Goal: Contribute content: Contribute content

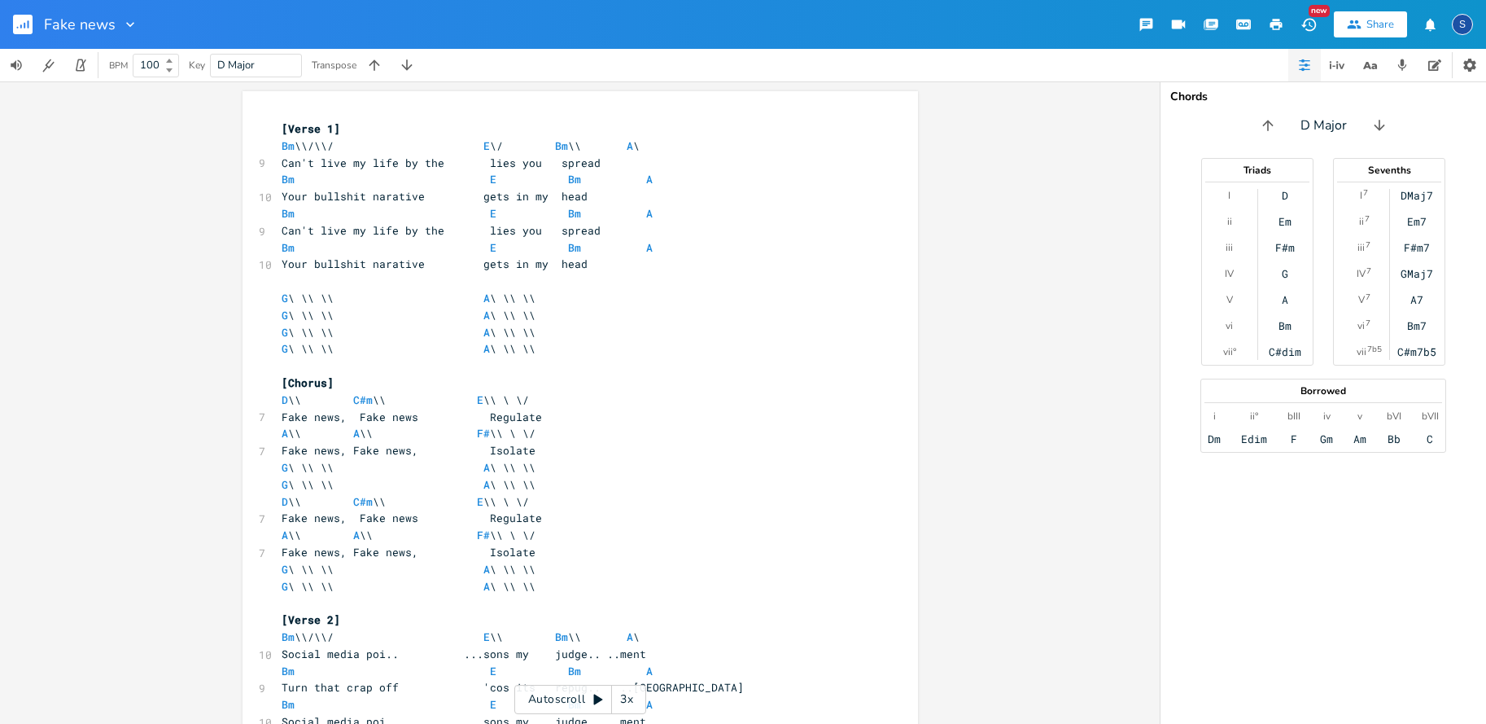
scroll to position [0, 5]
click at [259, 65] on span "D Major" at bounding box center [255, 66] width 77 height 22
type input "A"
click at [283, 146] on span "Bm" at bounding box center [288, 145] width 13 height 15
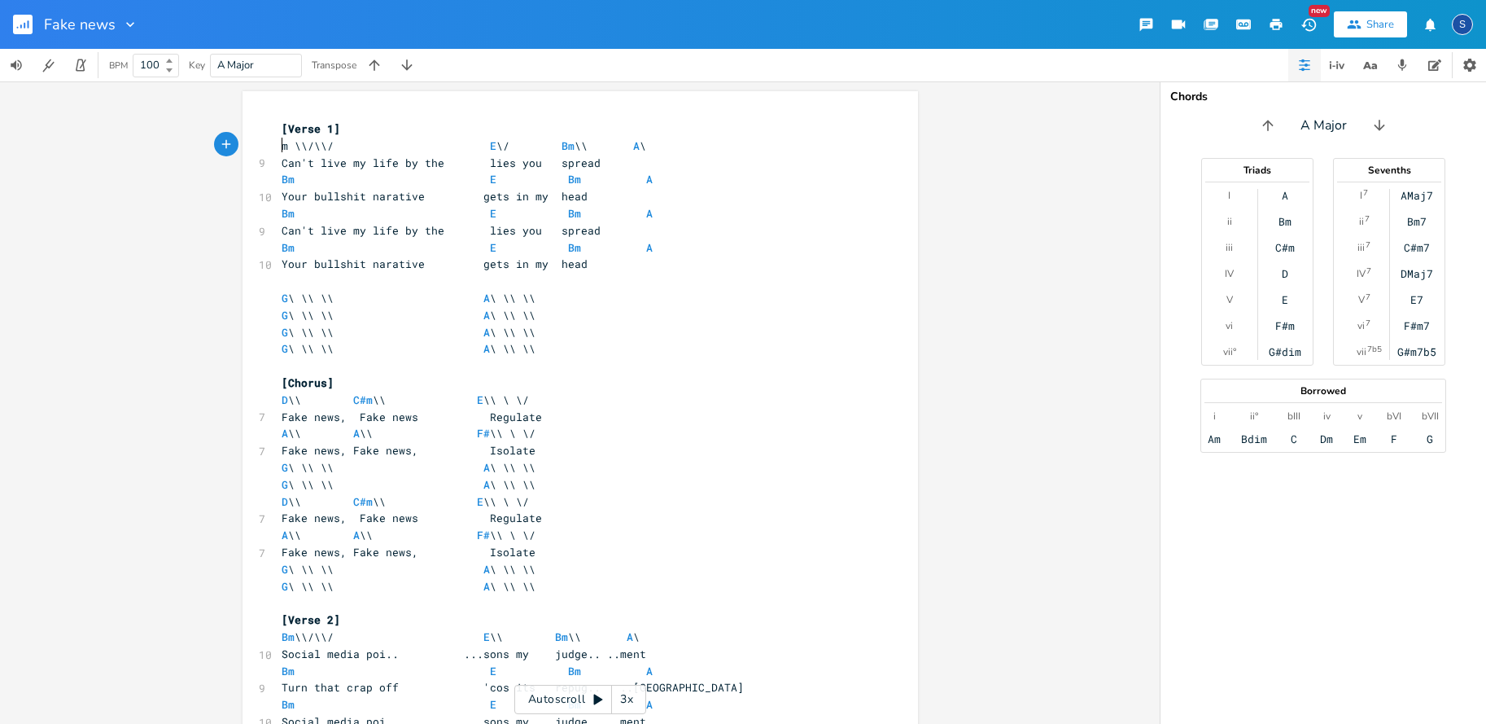
type textarea "A"
click at [484, 144] on span "E" at bounding box center [487, 145] width 7 height 15
type textarea "D"
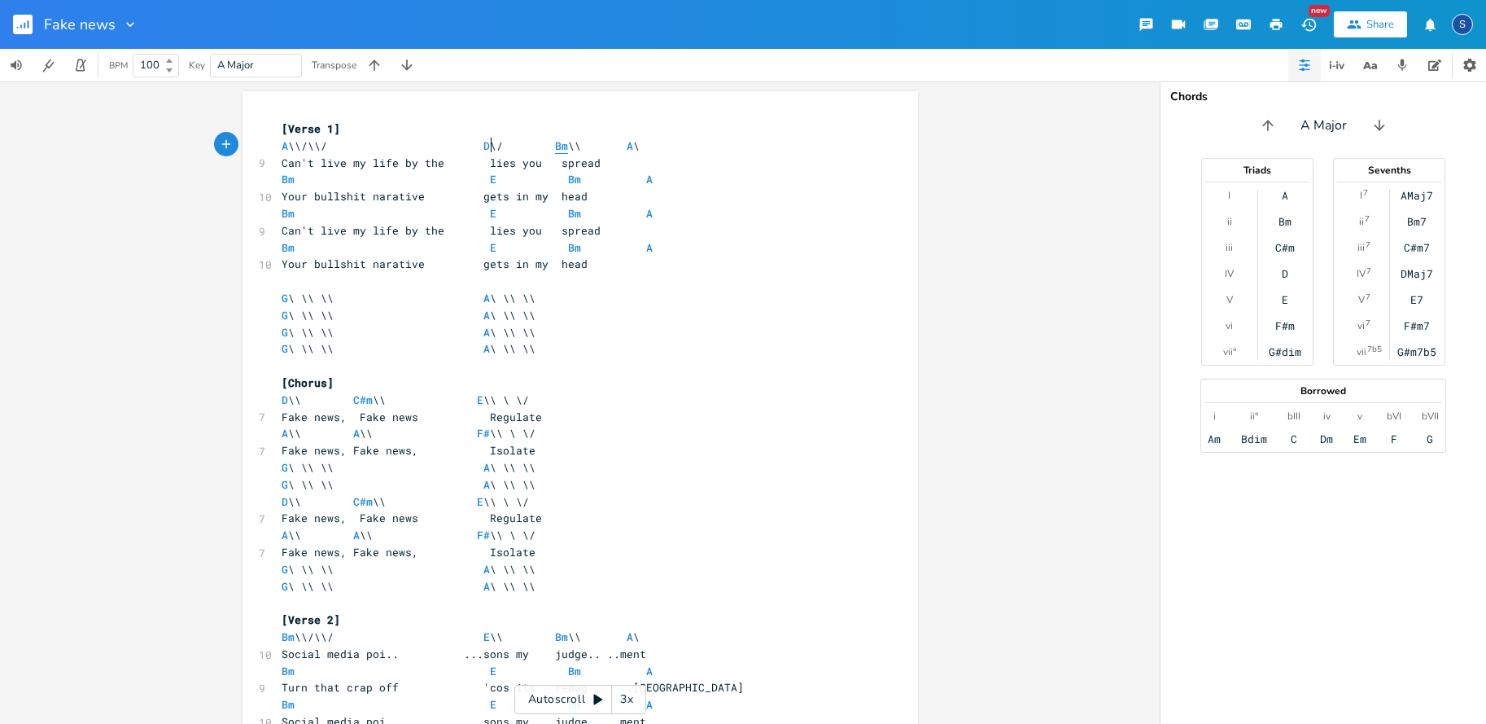
click at [561, 144] on span "Bm" at bounding box center [561, 145] width 13 height 15
type textarea "A"
type textarea "G"
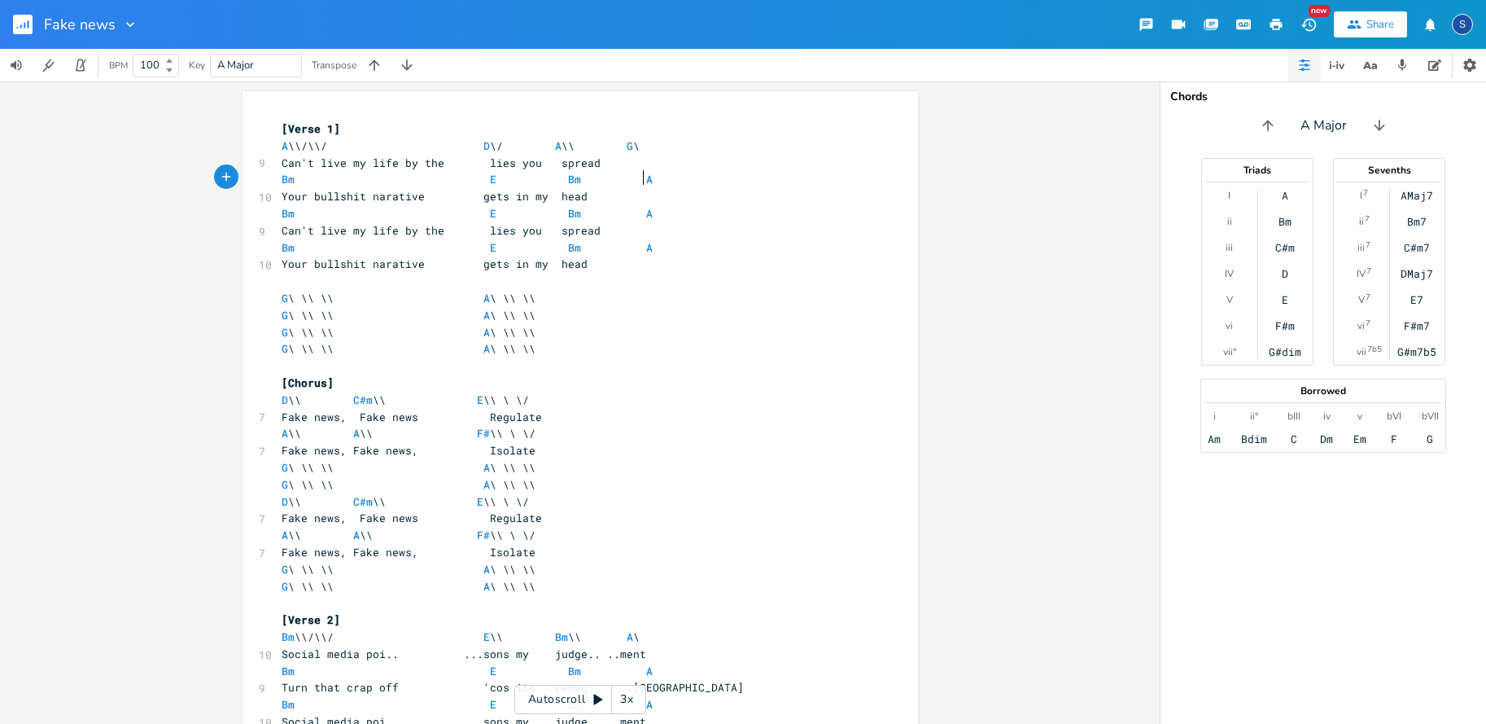
click at [752, 176] on pre "Bm E Bm A" at bounding box center [572, 179] width 588 height 17
type textarea "A \\/\\/ D \/ A \\ G \"
drag, startPoint x: 276, startPoint y: 145, endPoint x: 658, endPoint y: 142, distance: 381.8
click at [658, 142] on div "A \\/\\/ D \/ A \\ G \ x [Verse 1] A \\/\\/ D \/ A \\ G \ 9 Can't live my life …" at bounding box center [581, 735] width 676 height 1288
click at [278, 176] on pre "Bm E Bm A" at bounding box center [572, 179] width 588 height 17
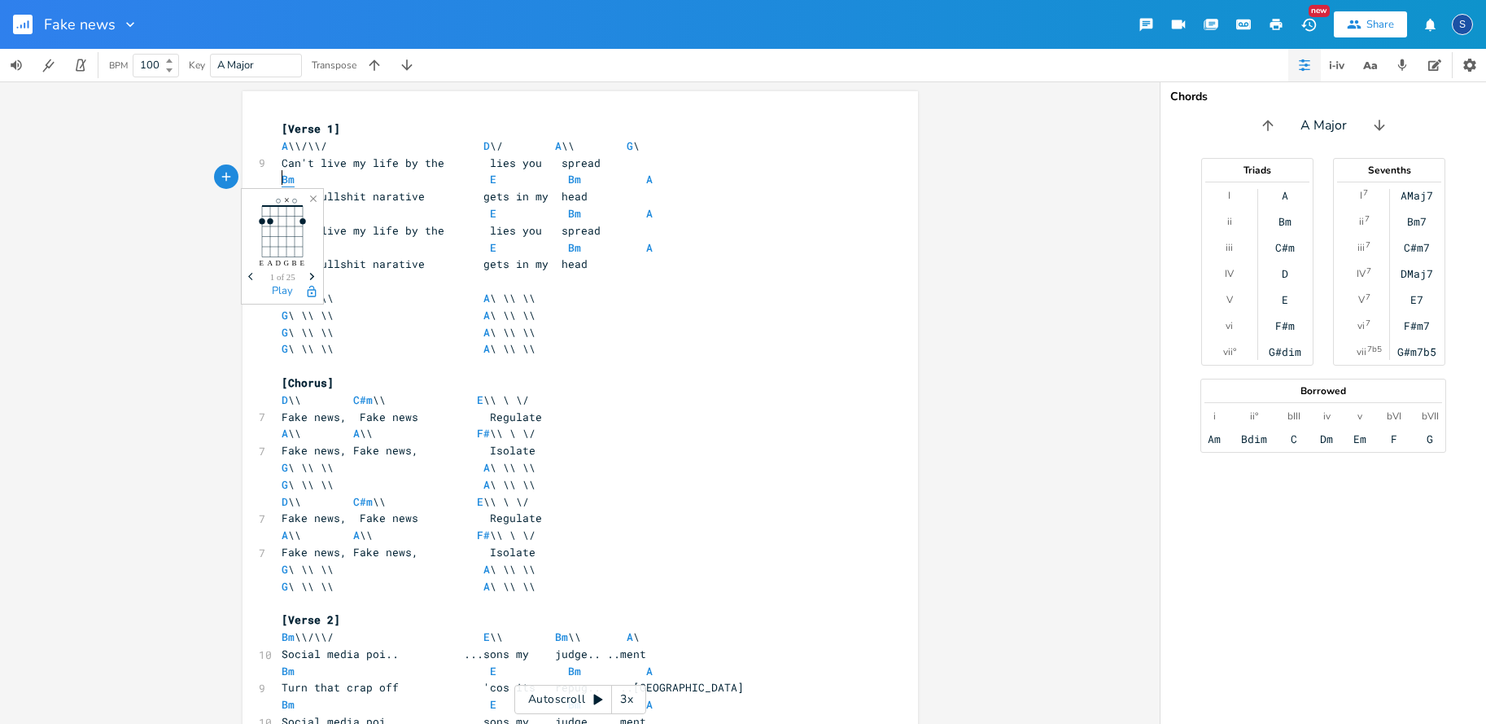
type textarea "A"
type textarea "D"
type textarea "A"
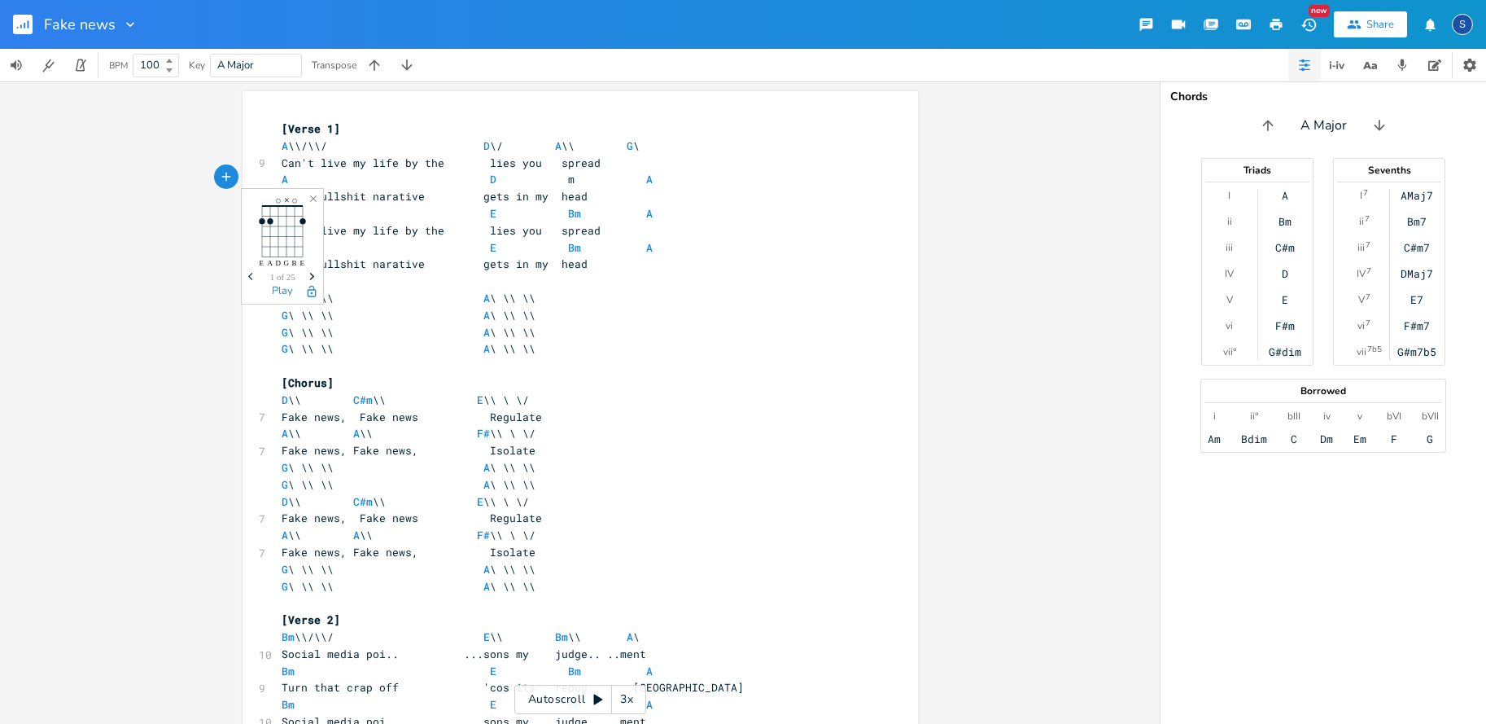
scroll to position [0, 6]
type textarea "G"
click at [295, 177] on span at bounding box center [301, 179] width 13 height 17
type textarea "A D A G"
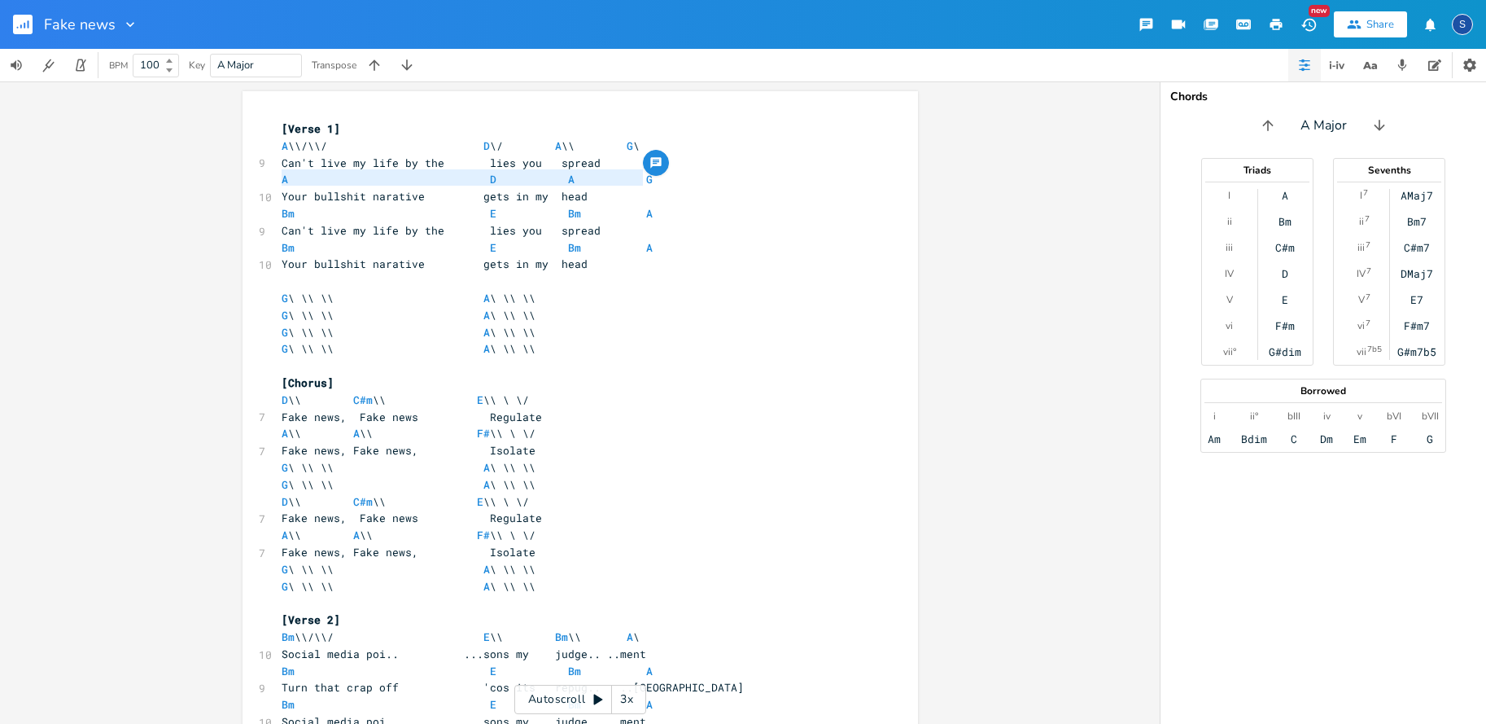
drag, startPoint x: 281, startPoint y: 177, endPoint x: 646, endPoint y: 177, distance: 365.5
click at [646, 177] on pre "A D A G" at bounding box center [572, 179] width 588 height 17
type textarea "Bm E Bm A"
drag, startPoint x: 278, startPoint y: 210, endPoint x: 645, endPoint y: 216, distance: 368.0
click at [645, 216] on pre "Bm E Bm A" at bounding box center [572, 213] width 588 height 17
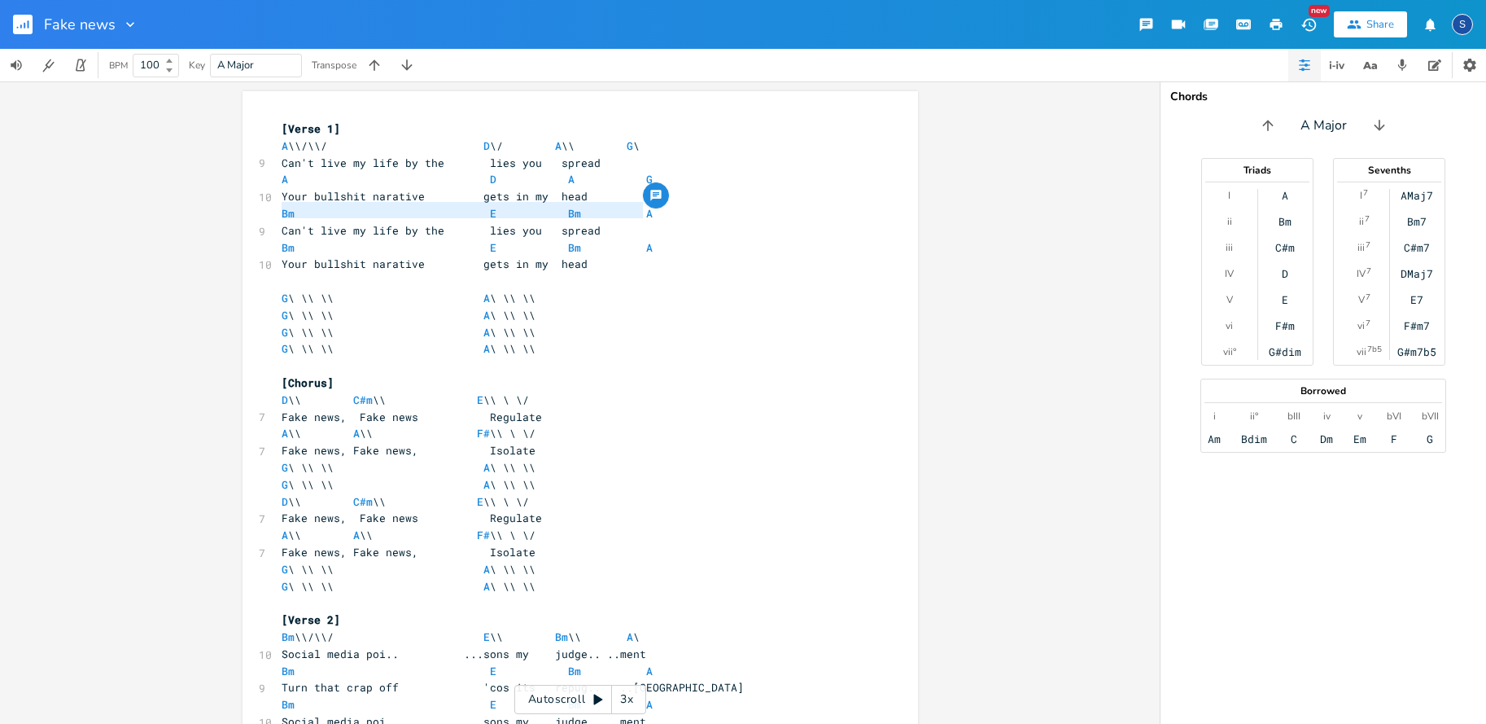
paste textarea
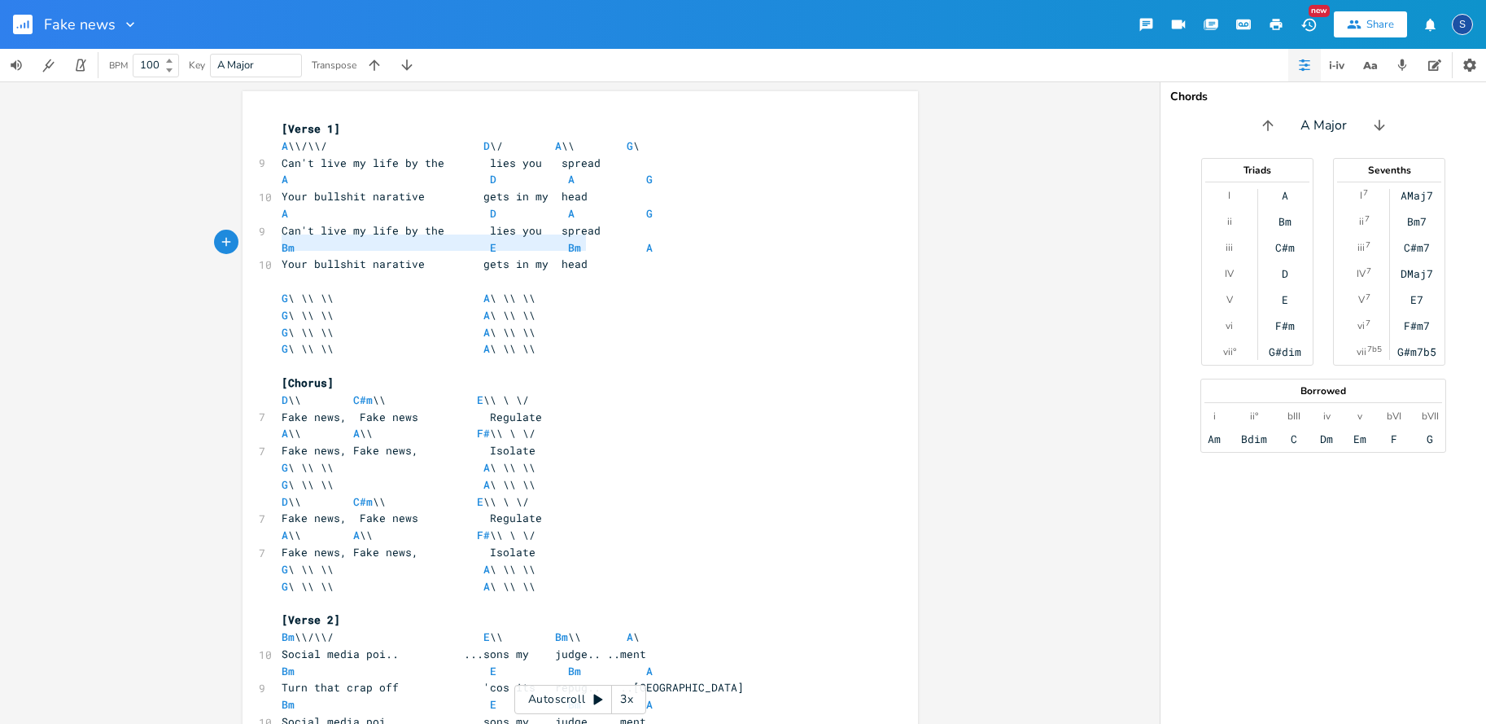
type textarea "Bm E Bm A"
drag, startPoint x: 287, startPoint y: 240, endPoint x: 652, endPoint y: 244, distance: 365.5
click at [652, 244] on pre "Bm E Bm A" at bounding box center [572, 247] width 588 height 17
click at [580, 294] on pre "G \ \\ \\ A \ \\ \\" at bounding box center [572, 298] width 588 height 17
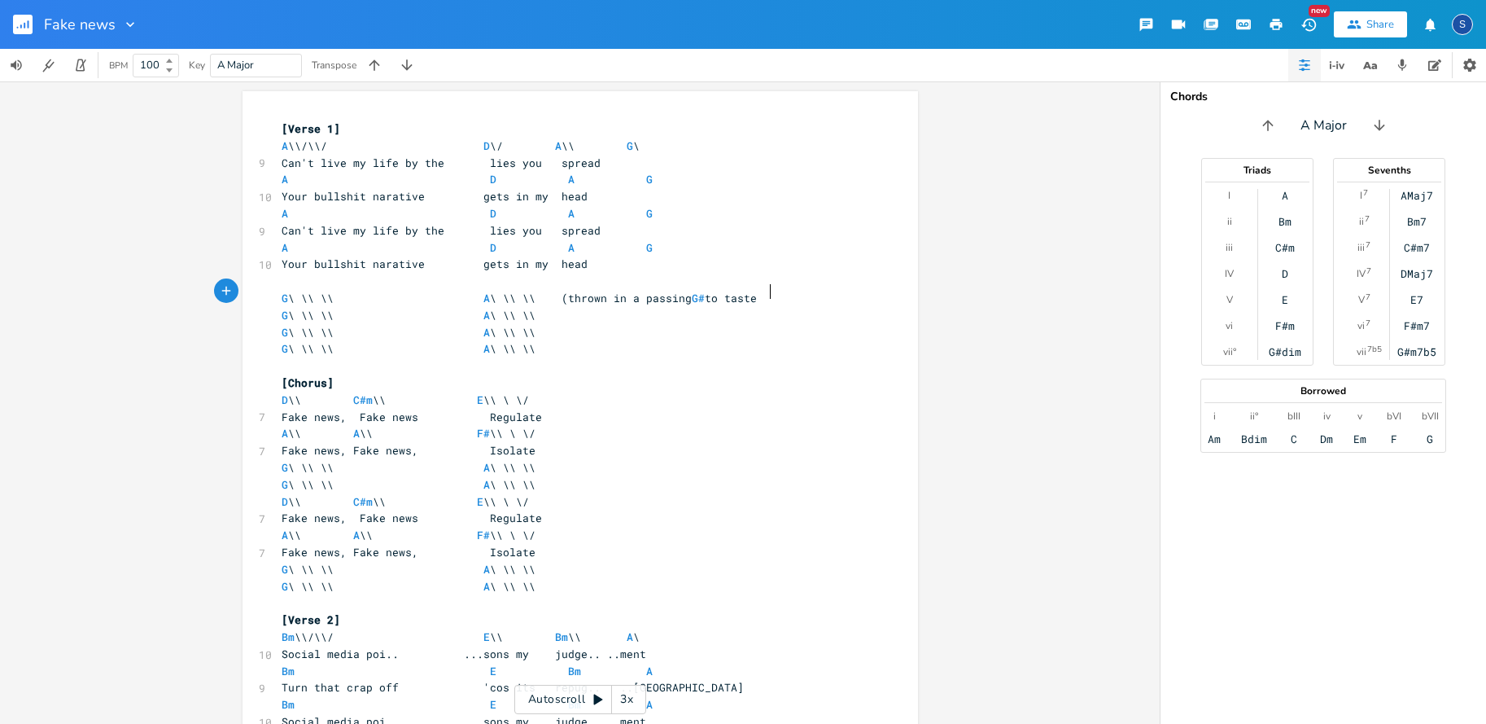
type textarea "(thrown in a passing G# to taste)"
click at [764, 292] on span "G \ \\ \\ A \ \\ \\ (thrown in a passing G# to taste)" at bounding box center [523, 298] width 482 height 15
type textarea "?"
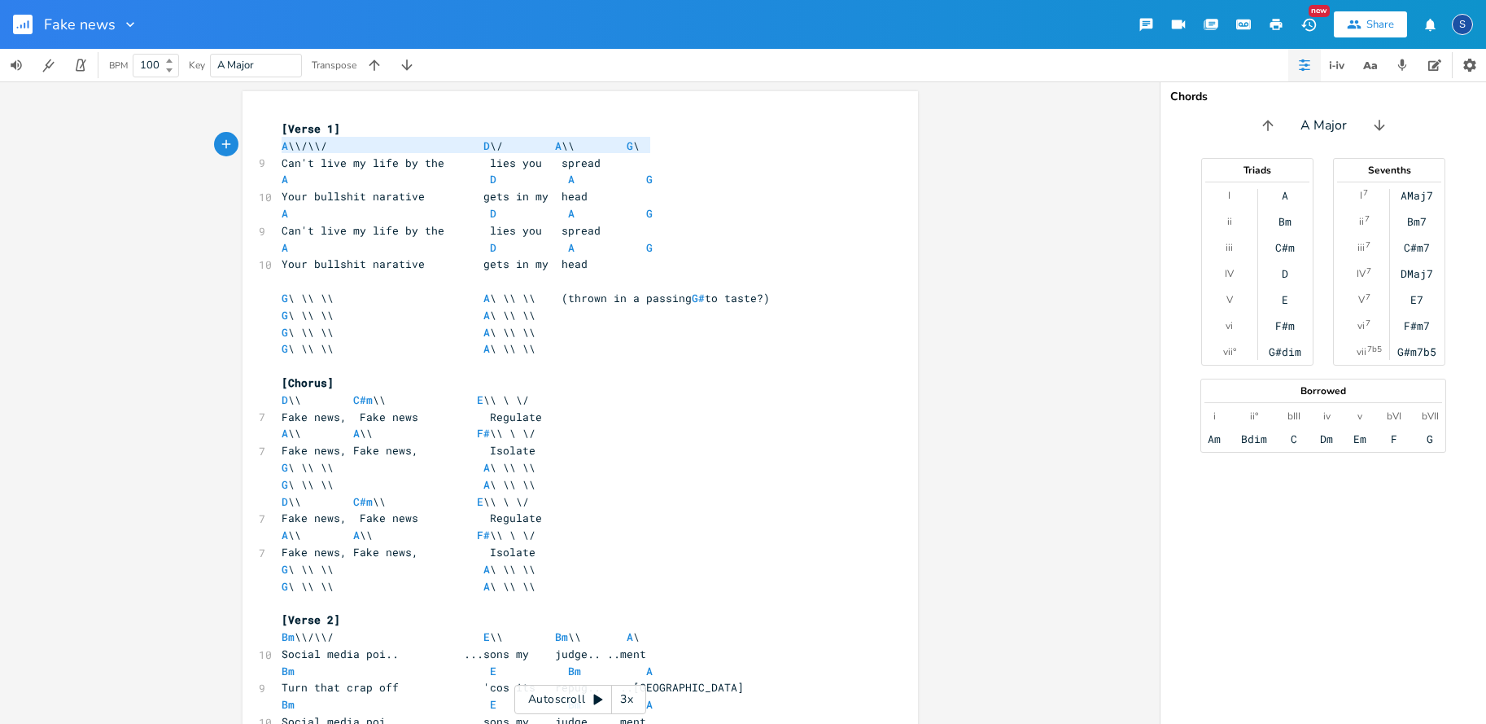
type textarea "A \\/\\/ D \/ A \\ G \"
drag, startPoint x: 278, startPoint y: 143, endPoint x: 651, endPoint y: 151, distance: 373.7
click at [651, 151] on pre "A \\/\\/ D \/ A \\ G \" at bounding box center [572, 146] width 588 height 17
type textarea "Bm \\/\\/ E \\ Bm \\ A\"
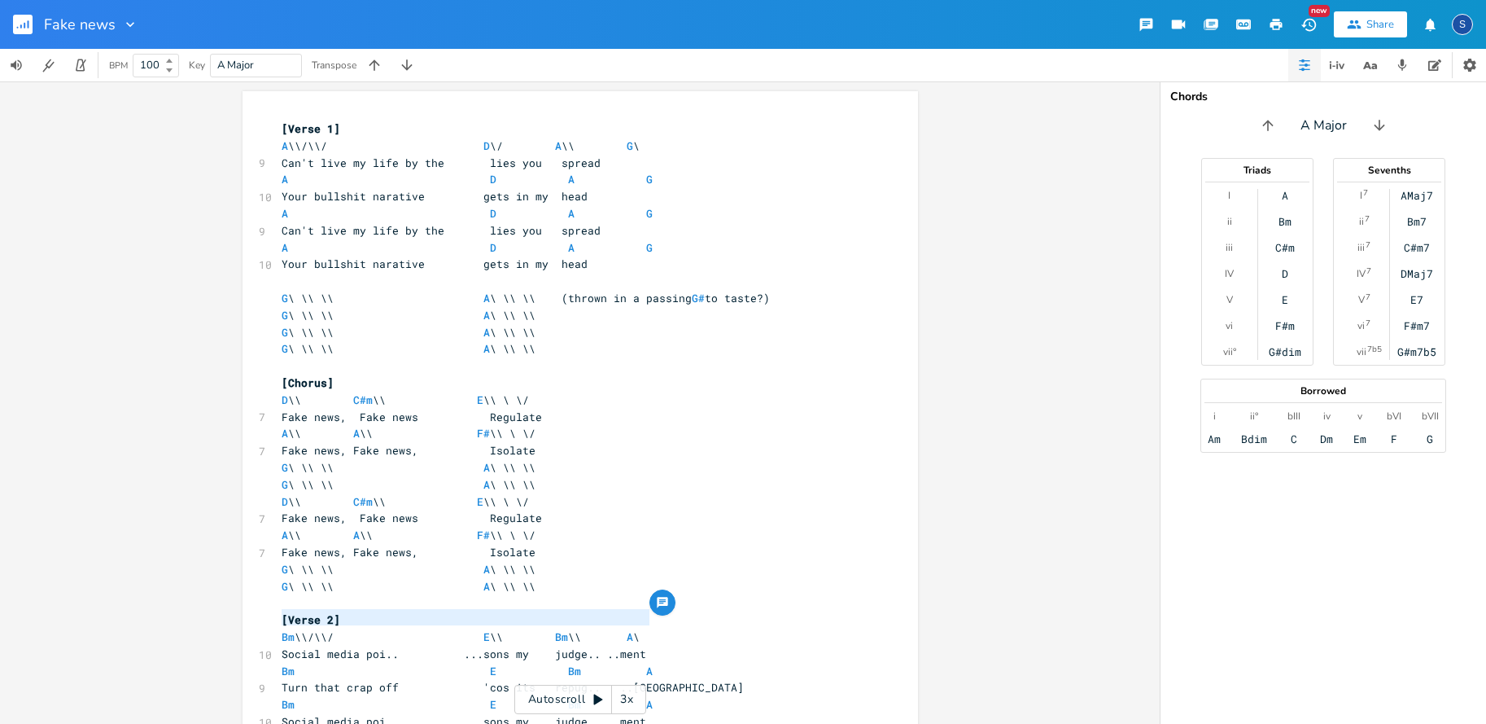
drag, startPoint x: 278, startPoint y: 615, endPoint x: 653, endPoint y: 617, distance: 374.4
click at [653, 628] on pre "Bm \\/\\/ E \\ Bm \\ A \" at bounding box center [572, 636] width 588 height 17
paste textarea
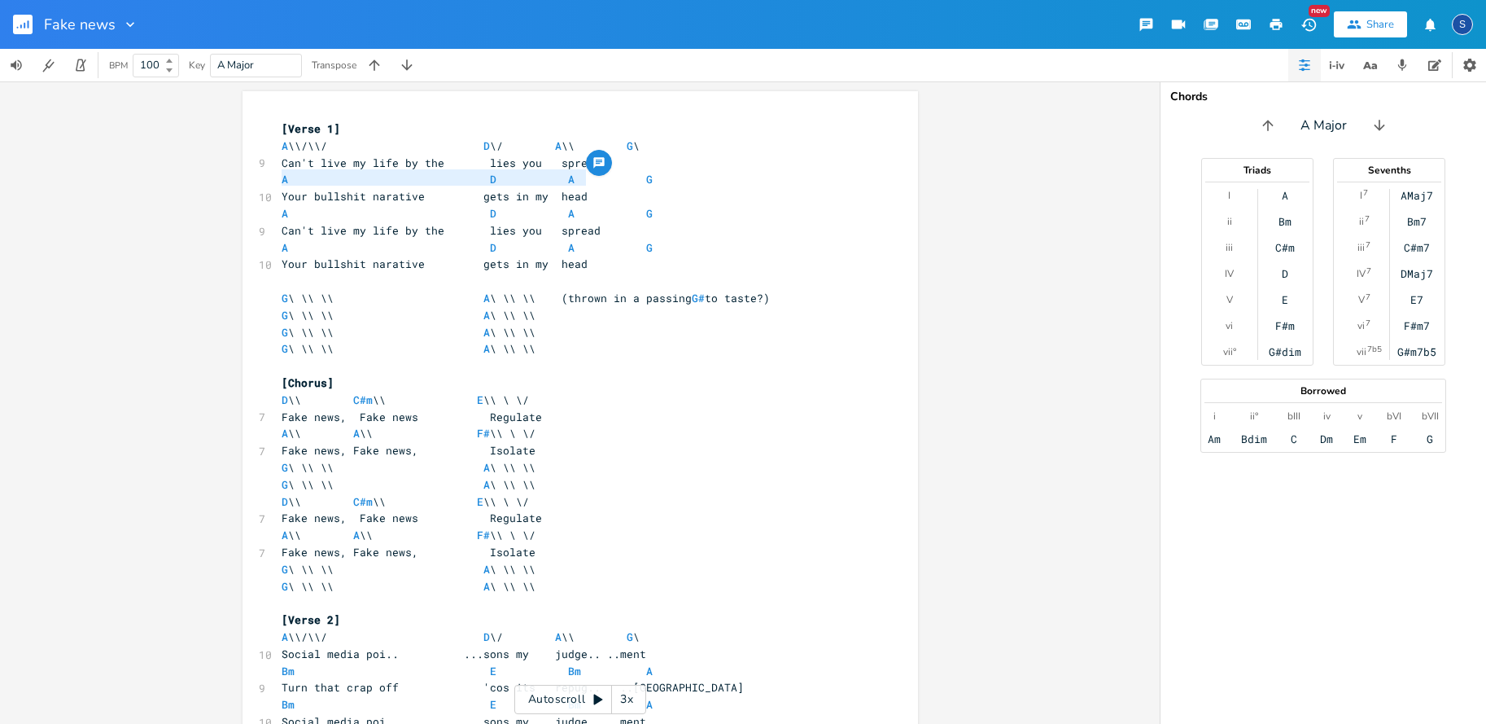
type textarea "A D A G"
drag, startPoint x: 277, startPoint y: 176, endPoint x: 641, endPoint y: 179, distance: 363.9
click at [641, 179] on pre "A D A G" at bounding box center [572, 179] width 588 height 17
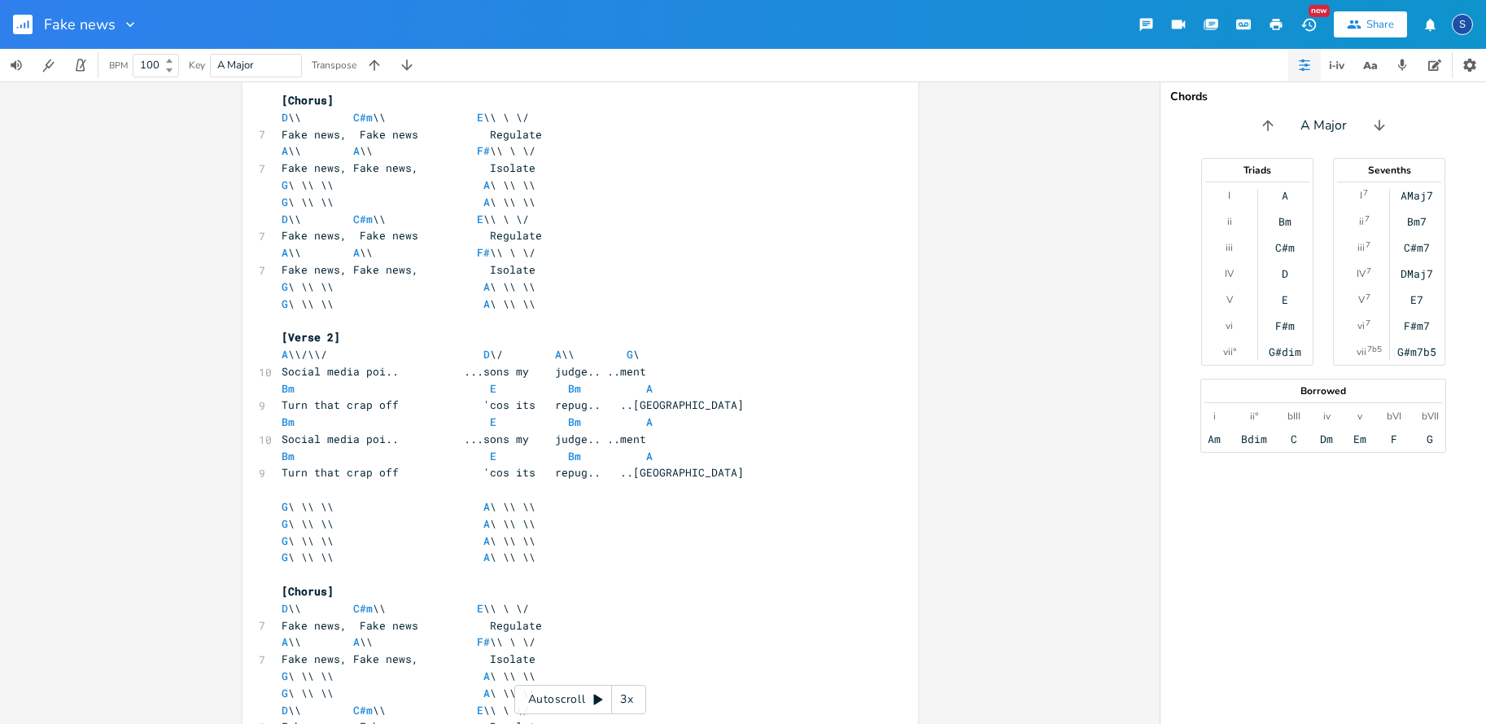
scroll to position [281, 0]
type textarea "Bm E Bm A"
click at [647, 365] on div "Bm E Bm A x [Verse 1] A \\/\\/ D \/ A \\ G \ 9 Can't live my life by the lies y…" at bounding box center [581, 454] width 676 height 1288
paste textarea
type textarea "Bm E Bm A"
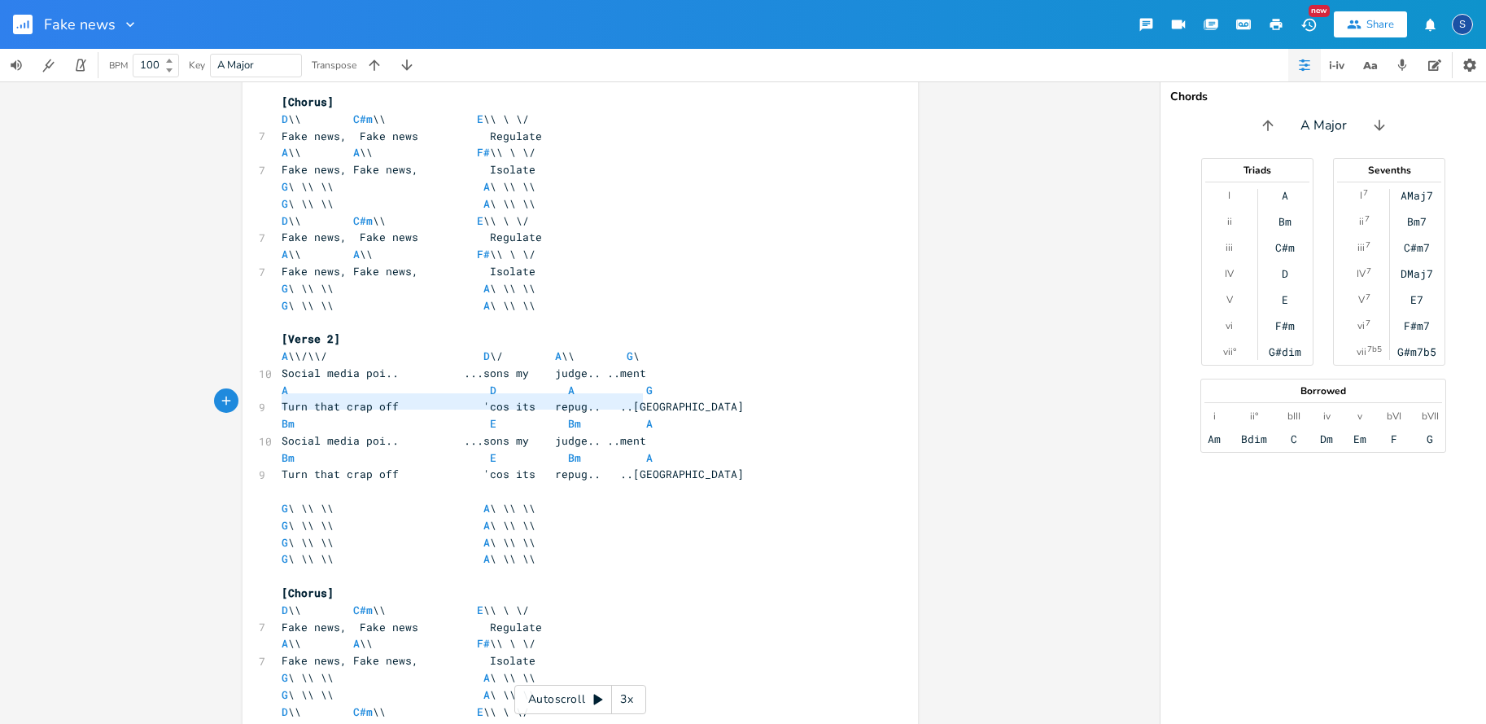
click at [645, 397] on div "Bm E Bm A x [Verse 1] A \\/\\/ D \/ A \\ G \ 9 Can't live my life by the lies y…" at bounding box center [581, 454] width 676 height 1288
paste textarea
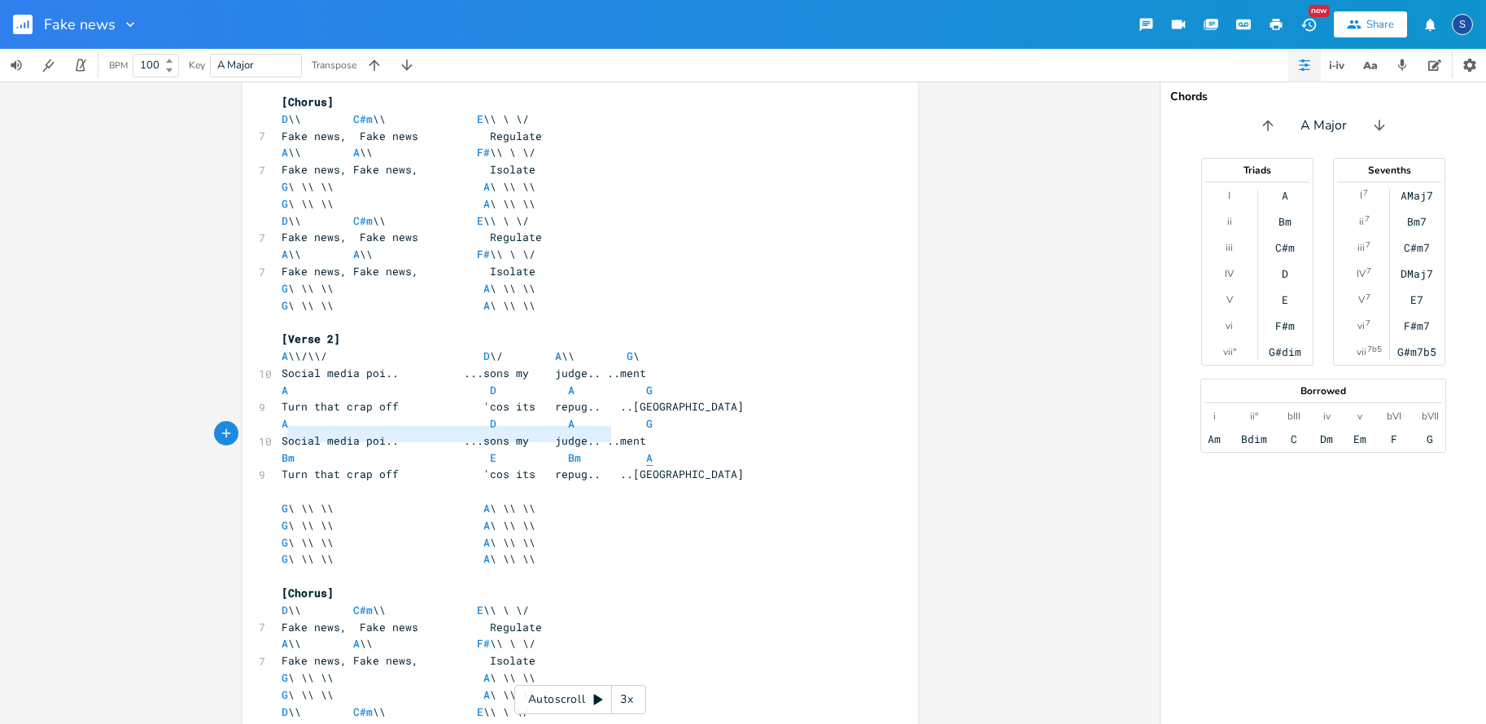
type textarea "m E Bm A"
drag, startPoint x: 294, startPoint y: 431, endPoint x: 641, endPoint y: 434, distance: 347.6
click at [641, 449] on pre "Bm E Bm A" at bounding box center [572, 457] width 588 height 17
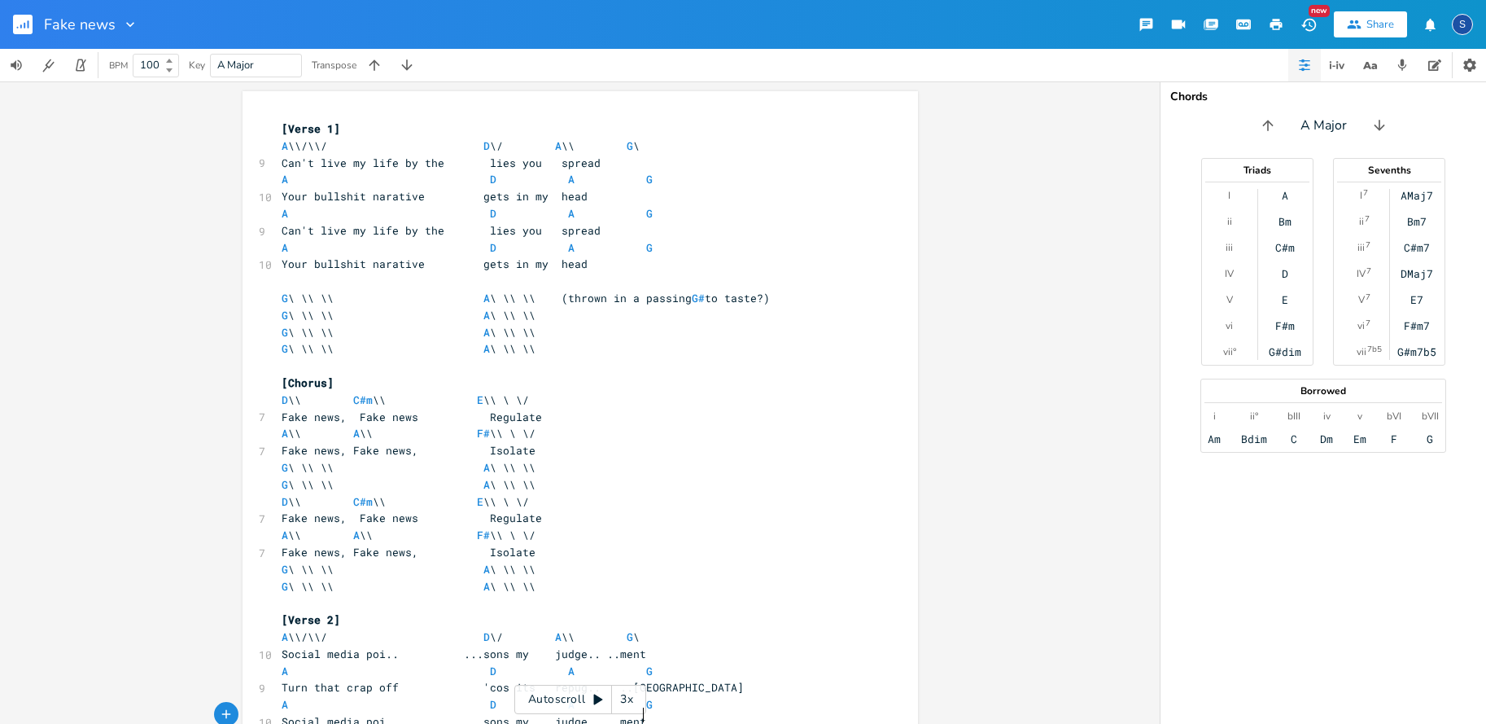
scroll to position [0, 0]
click at [510, 162] on span "Can't live my life by the lies you spread" at bounding box center [441, 162] width 319 height 15
type textarea "I"
type textarea "see"
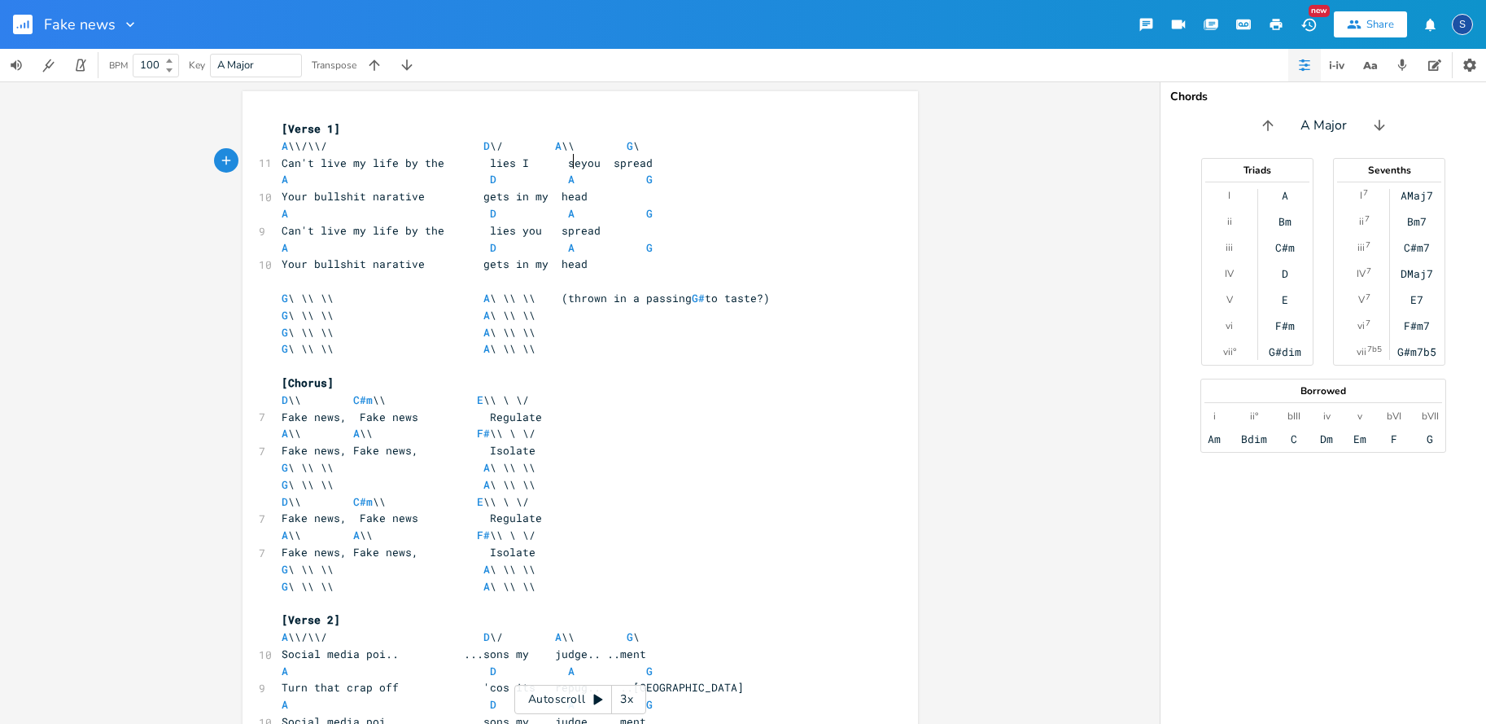
scroll to position [0, 14]
type textarea "Your bullshit narative gets in my head"
click at [605, 191] on div "Your bullshit narative gets in my head x [Verse 1] A \\/\\/ D \/ A \\ G \ 9 Can…" at bounding box center [581, 735] width 676 height 1288
click at [282, 193] on span "Your bullshit narative gets in my head" at bounding box center [435, 196] width 306 height 15
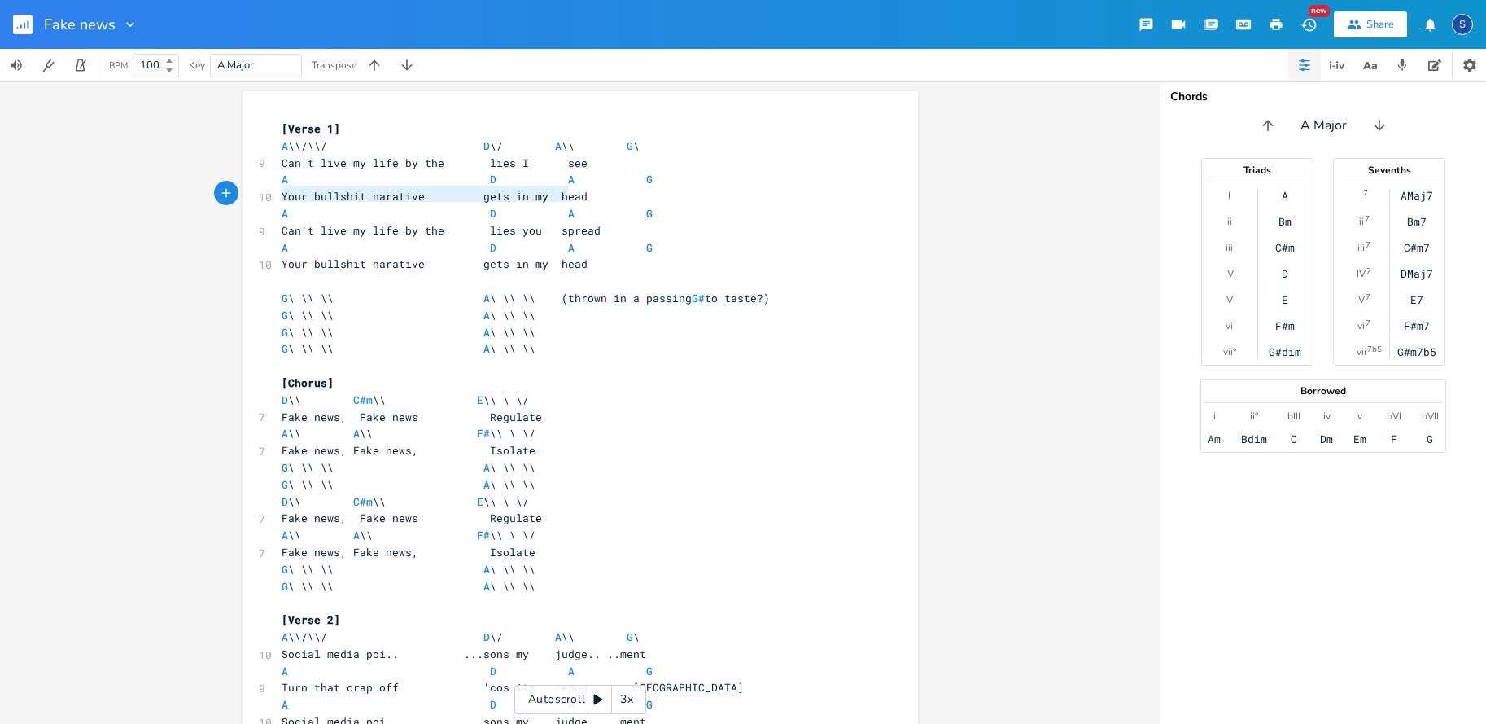
type textarea "Your bullshit narative gets in my head"
click at [586, 187] on div "Your bullshit narative gets in my head x [Verse 1] A \\/\\/ D \/ A \\ G \ 9 Can…" at bounding box center [581, 735] width 676 height 1288
click at [282, 193] on span "Your bullshit narative gets in my head" at bounding box center [435, 196] width 306 height 15
type textarea "Your bullshit narative"
drag, startPoint x: 278, startPoint y: 195, endPoint x: 417, endPoint y: 192, distance: 138.4
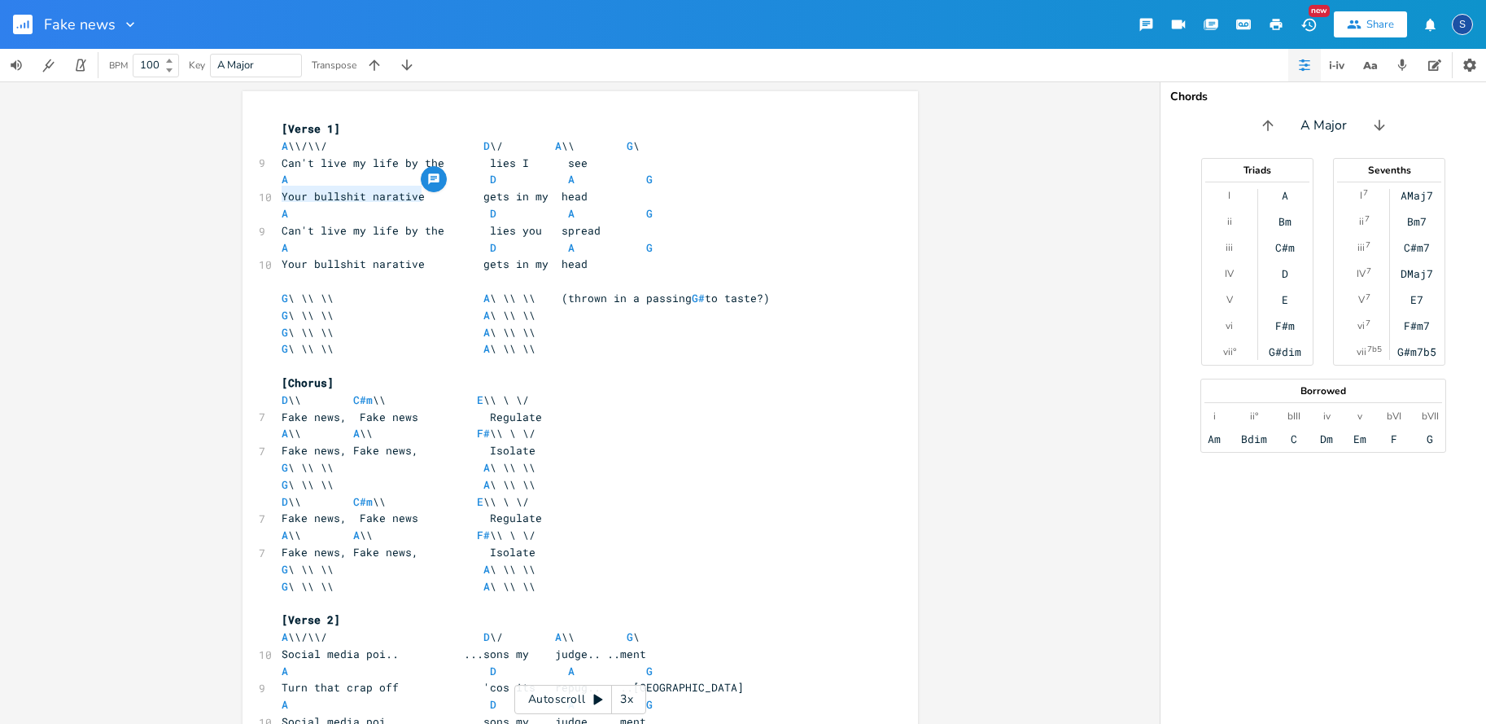
click at [417, 192] on span "Your bullshit narative gets in my head" at bounding box center [435, 196] width 306 height 15
drag, startPoint x: 482, startPoint y: 194, endPoint x: 589, endPoint y: 191, distance: 106.7
click at [589, 191] on div "gets in my head x [Verse 1] A \\/\\/ D \/ A \\ G \ 9 Can't live my life by the …" at bounding box center [581, 735] width 676 height 1288
type textarea "foolin'"
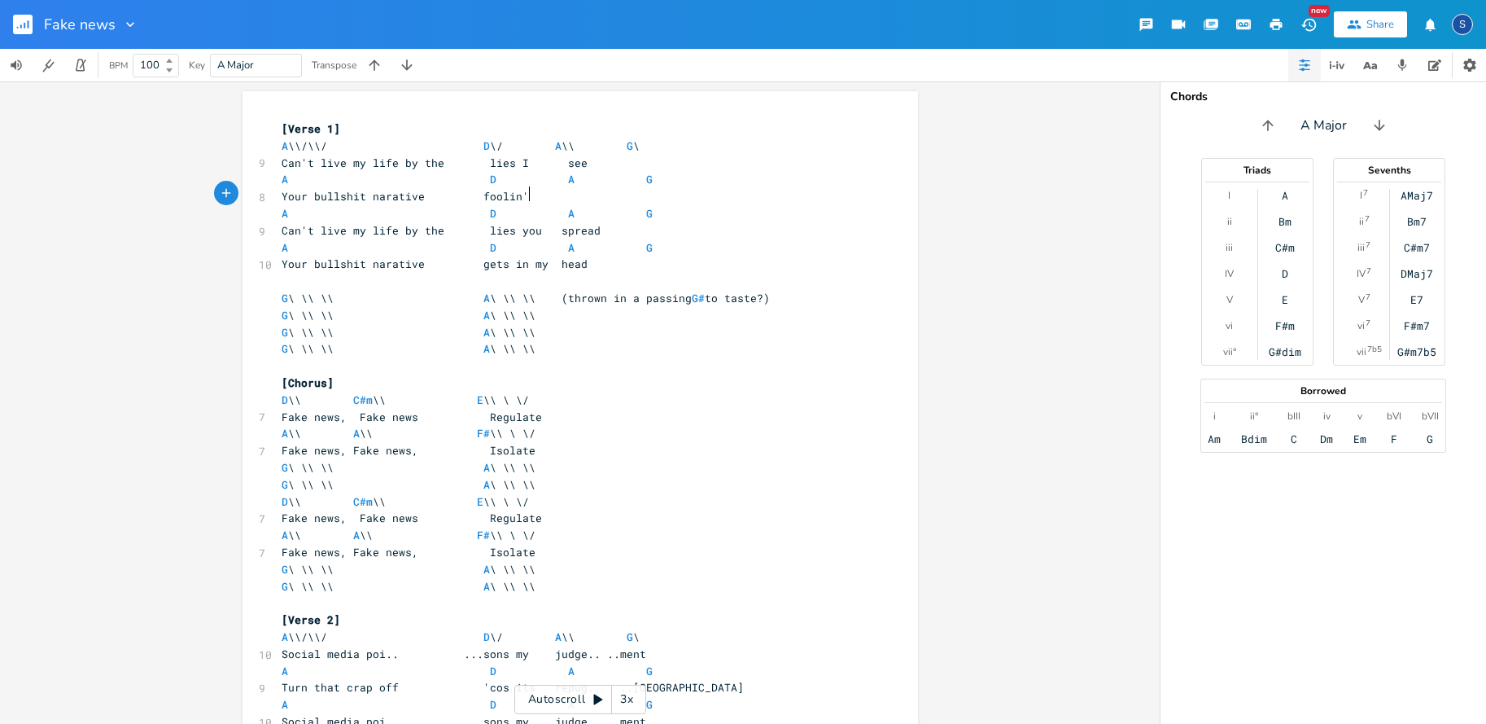
scroll to position [0, 24]
type textarea "me"
drag, startPoint x: 278, startPoint y: 191, endPoint x: 414, endPoint y: 191, distance: 136.8
click at [414, 191] on span "Your bullshit narative foolin' me" at bounding box center [428, 196] width 293 height 15
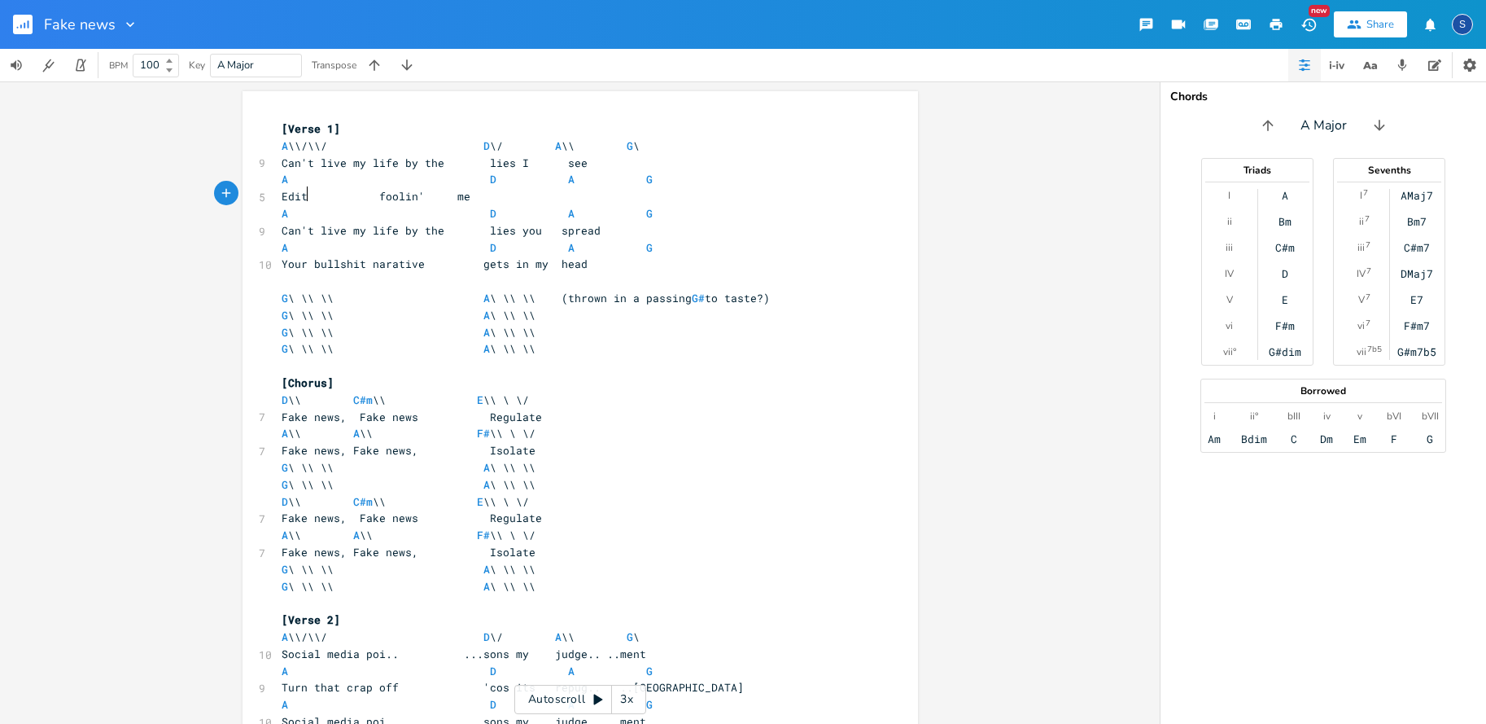
type textarea "Editi"
type textarea "ed pictures"
type textarea "Can't live my life by the lies you spread"
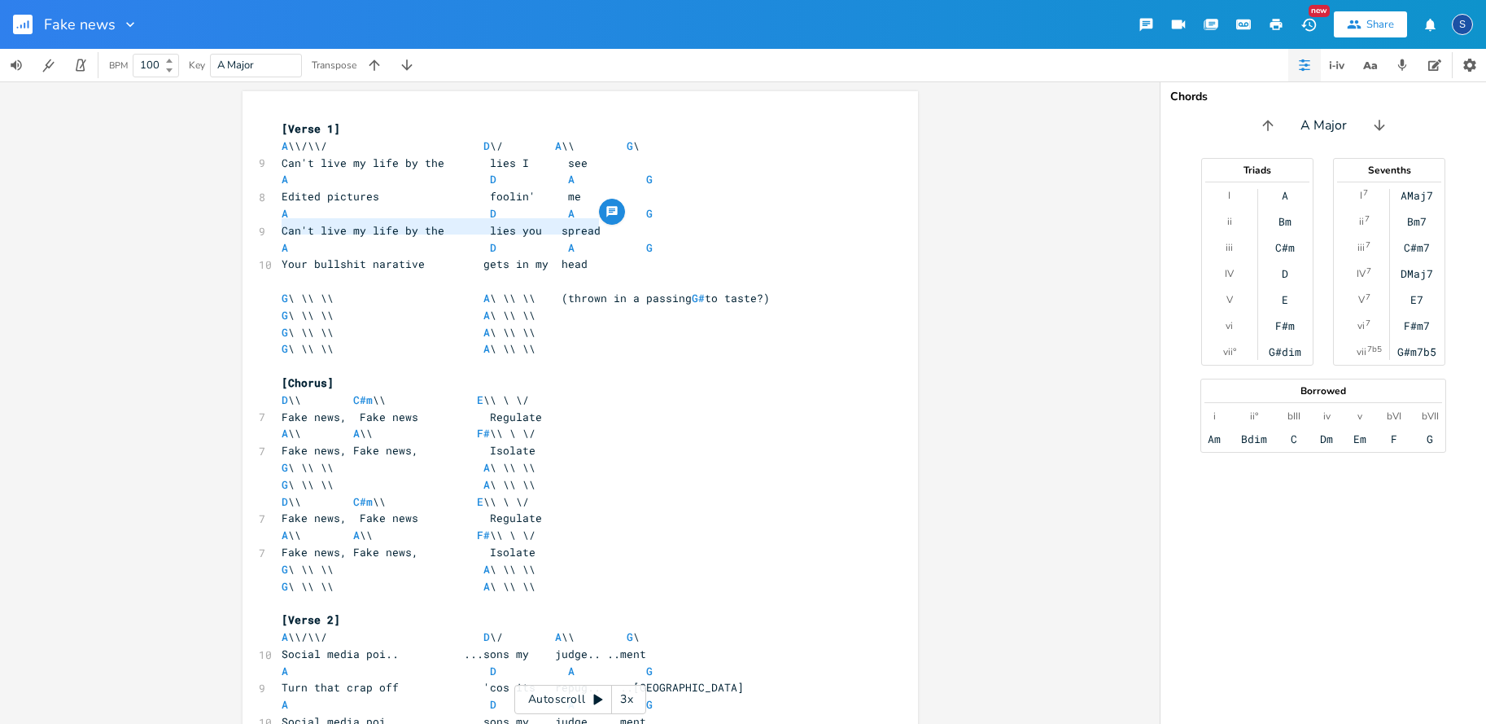
drag, startPoint x: 278, startPoint y: 225, endPoint x: 599, endPoint y: 228, distance: 321.5
click at [599, 228] on pre "Can't live my life by the lies you spread" at bounding box center [572, 230] width 588 height 17
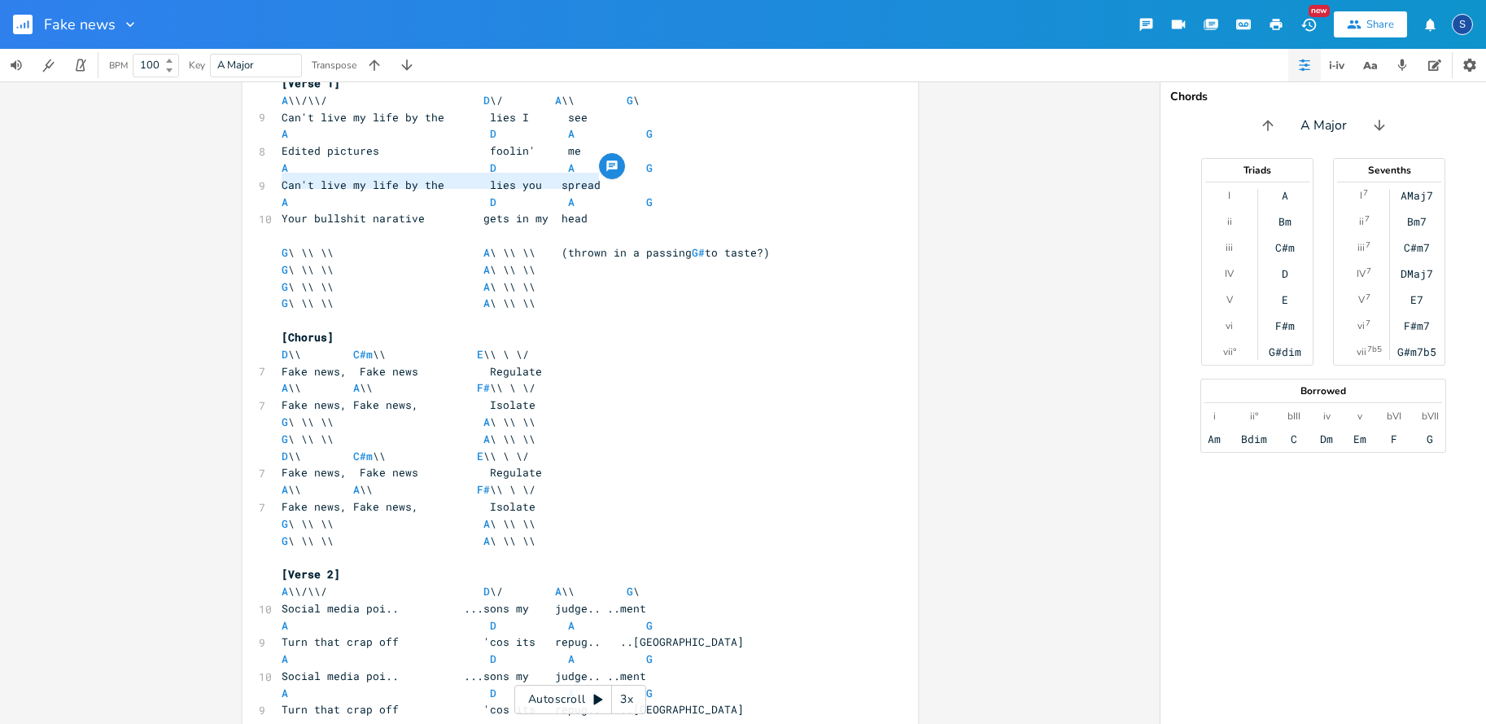
scroll to position [50, 0]
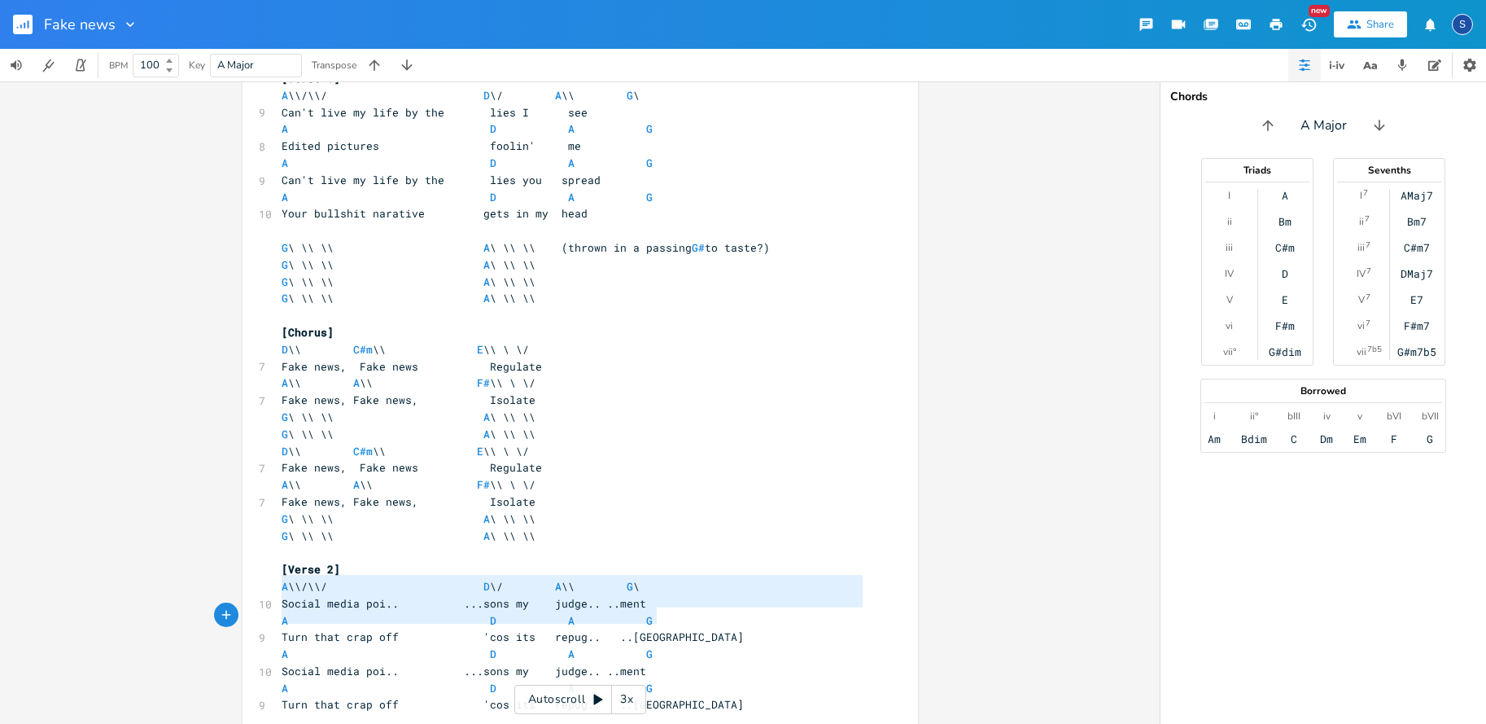
type textarea "Social media poi.. ...sons my judge.. ..ment A D A G Turn that crap off 'cos it…"
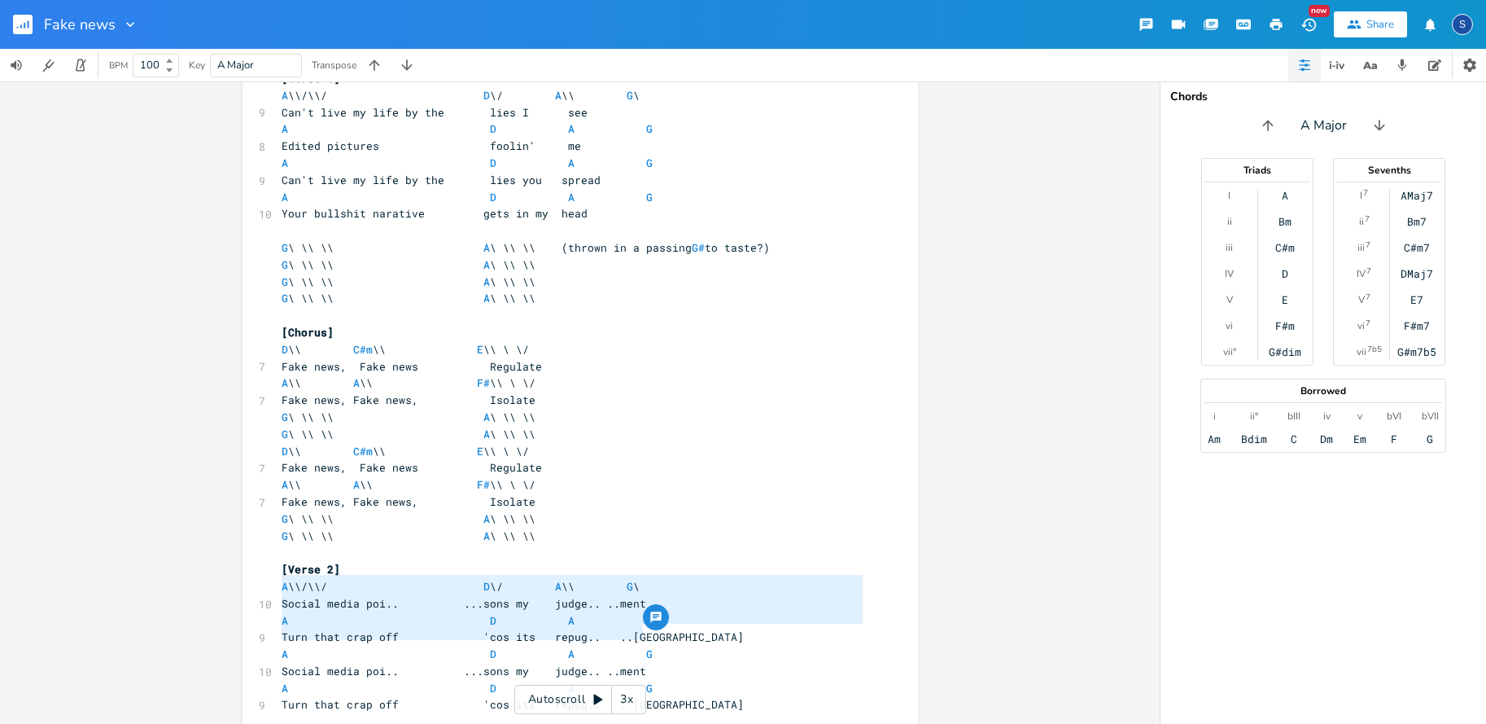
drag, startPoint x: 278, startPoint y: 584, endPoint x: 659, endPoint y: 626, distance: 383.2
click at [659, 626] on div "Social media poi.. ...sons my judge.. ..ment A D A G Turn that crap off 'cos it…" at bounding box center [581, 685] width 676 height 1288
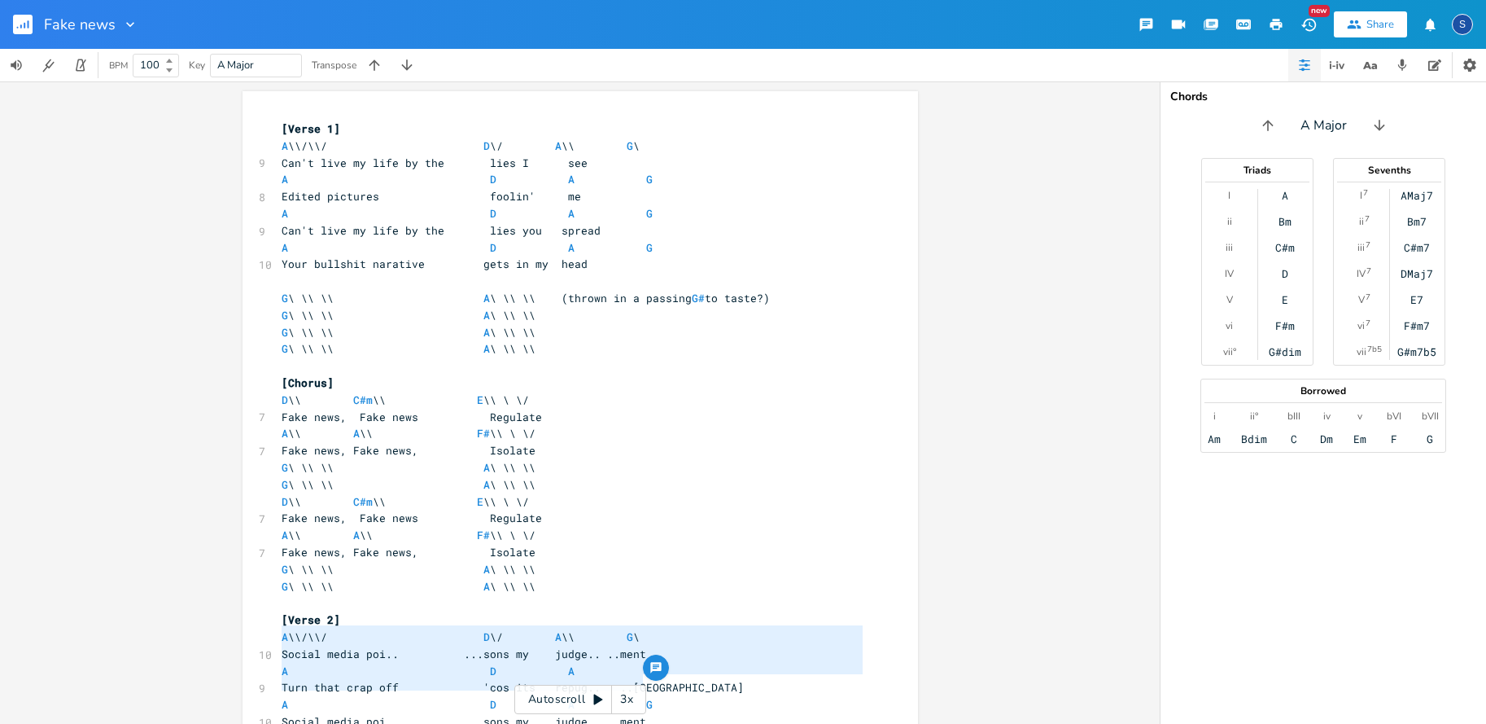
scroll to position [0, 0]
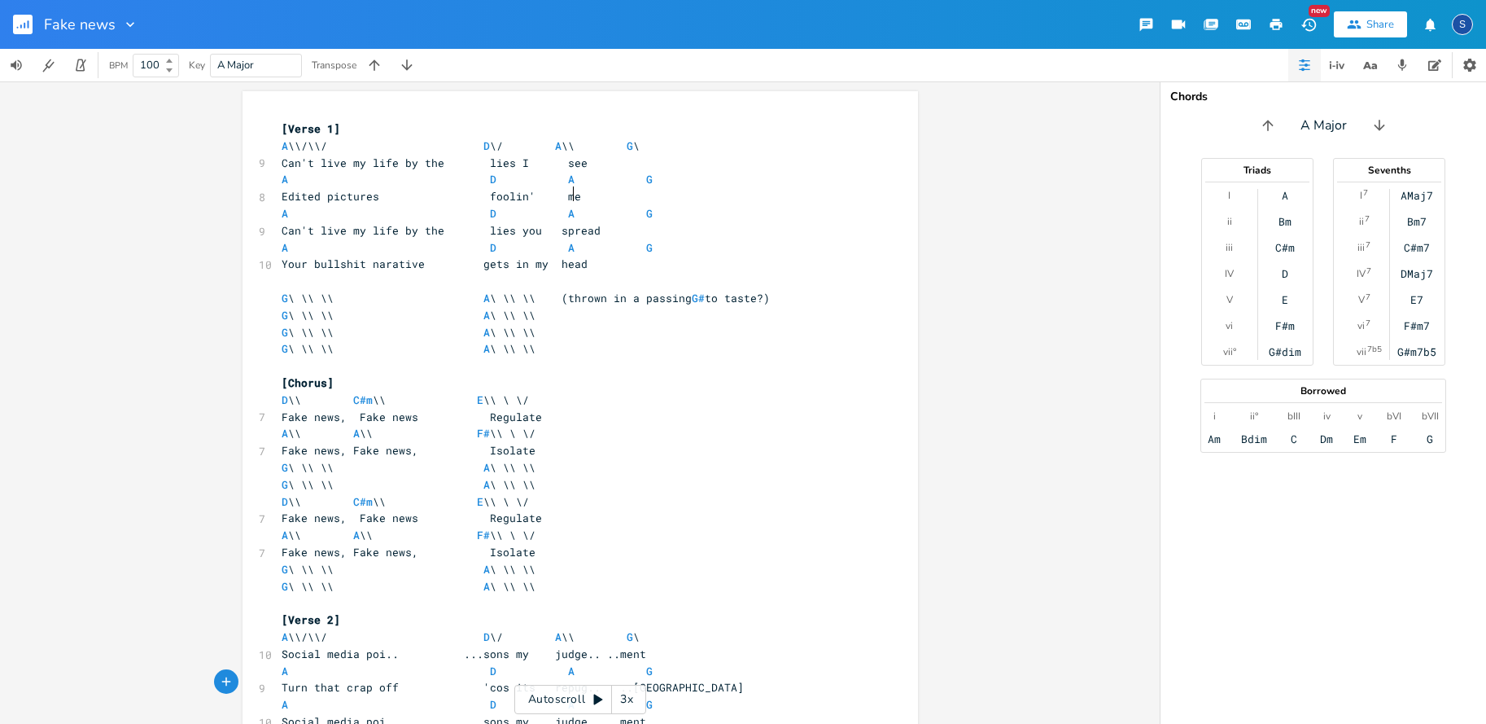
click at [572, 196] on pre "Edited pictures foolin' me" at bounding box center [572, 196] width 588 height 17
click at [647, 208] on pre "A D A G" at bounding box center [572, 213] width 588 height 17
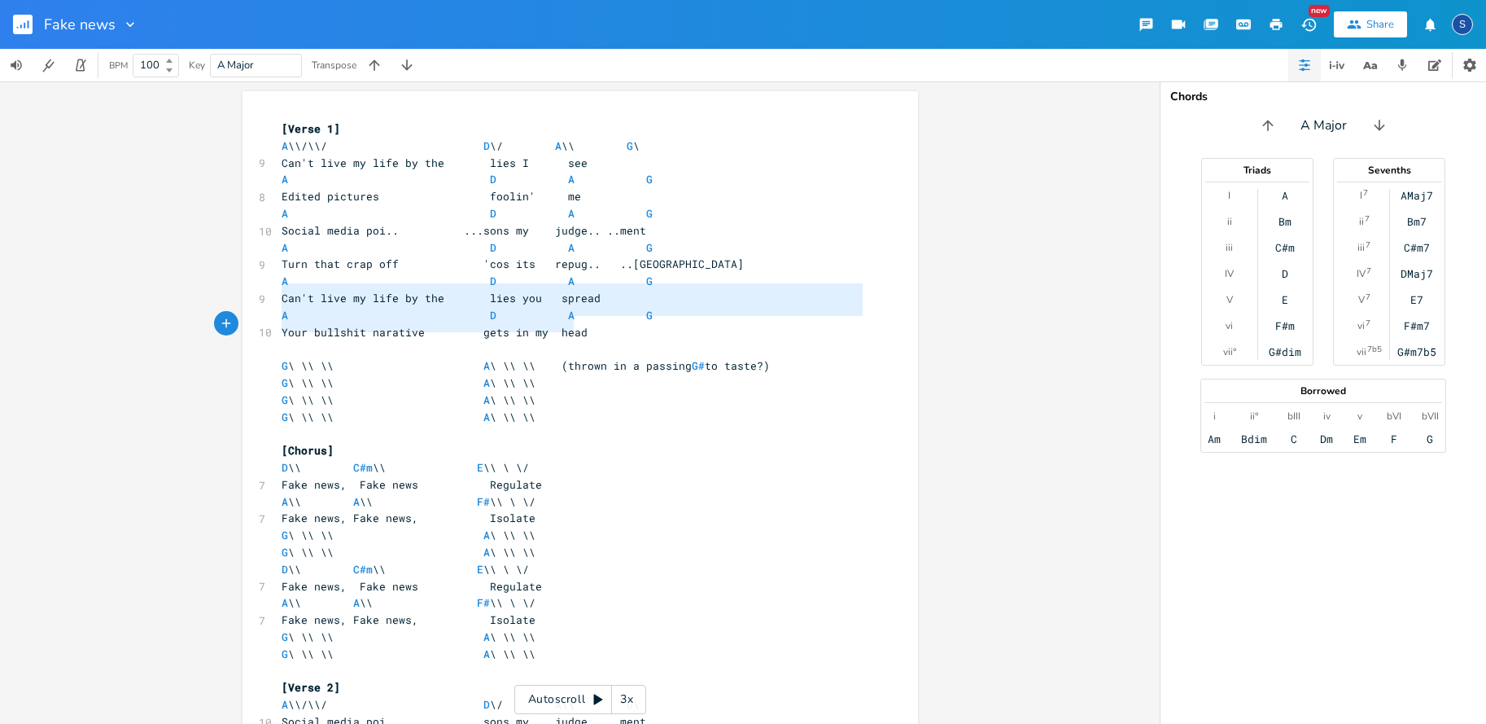
type textarea "Can't live my life by the lies you spread A D A G Your bullshit narative gets i…"
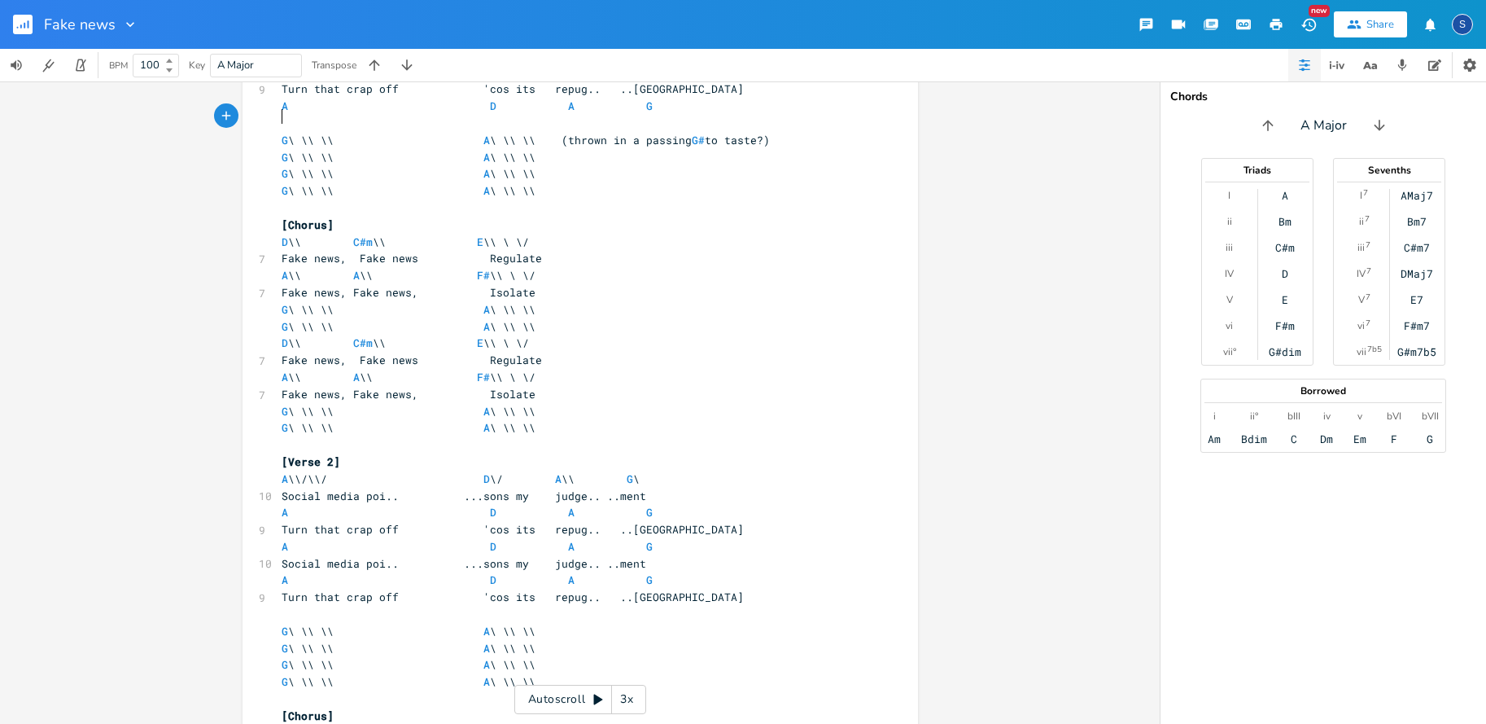
scroll to position [173, 0]
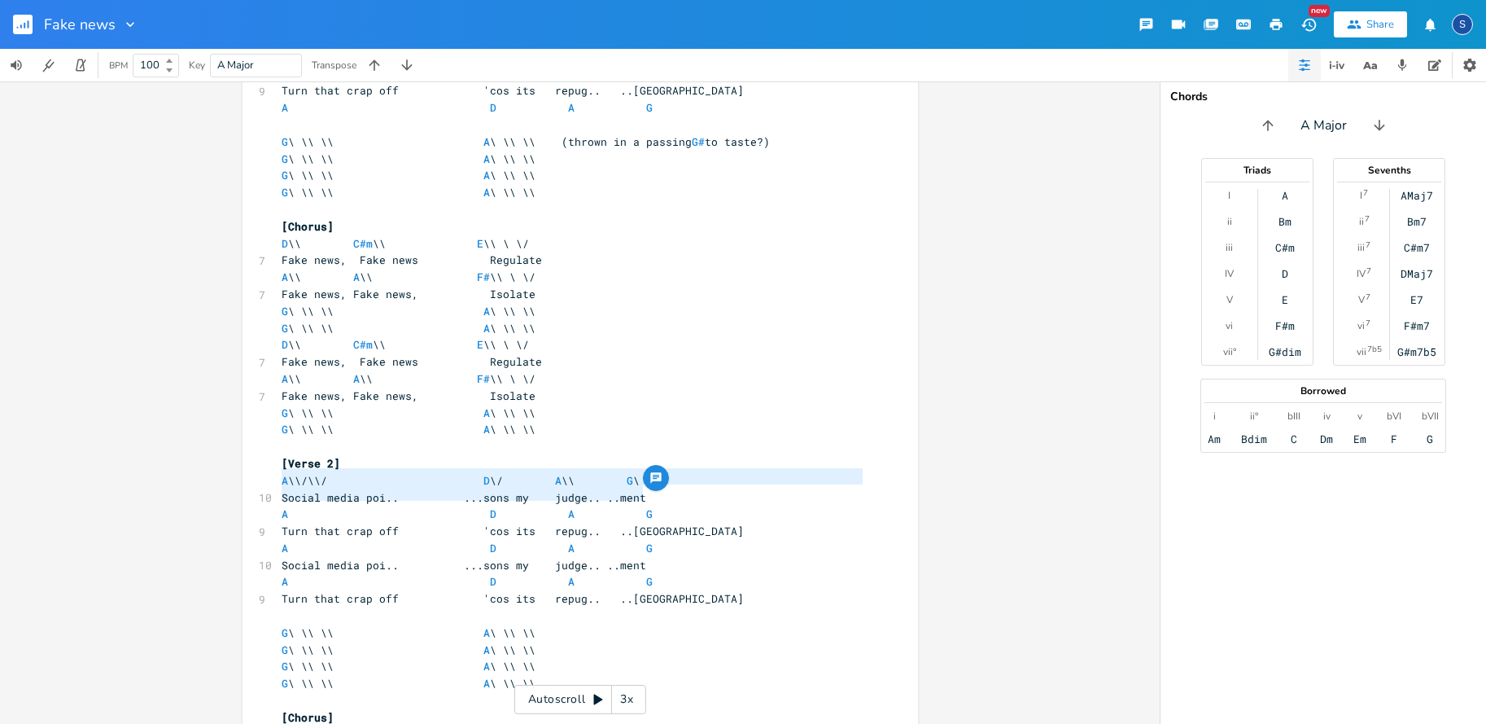
type textarea "Social media poi.. ...sons my judge.. ..ment A D A G Turn that crap off 'cos it…"
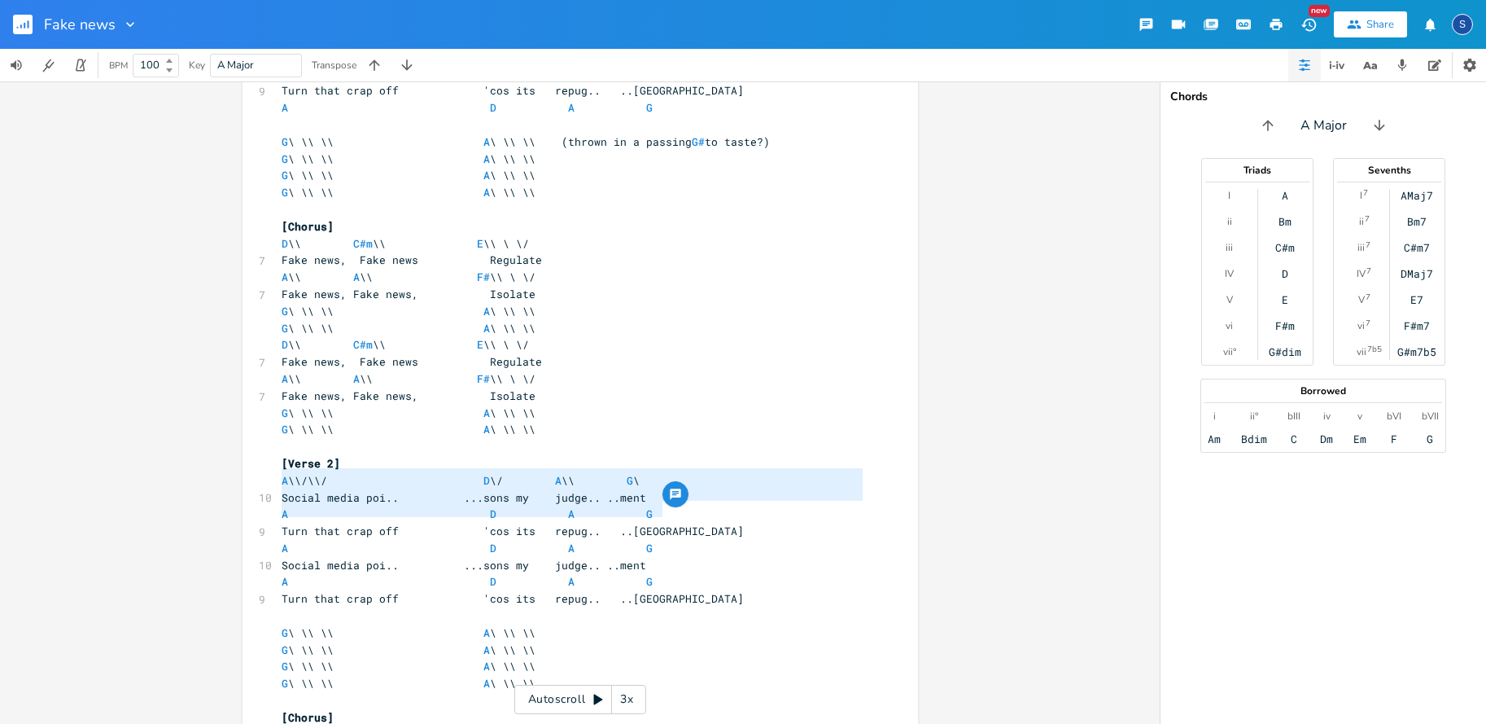
drag, startPoint x: 278, startPoint y: 476, endPoint x: 675, endPoint y: 503, distance: 397.3
click at [675, 503] on div "Social media poi.. ...sons my judge.. ..ment A D A G Turn that crap off 'cos it…" at bounding box center [581, 570] width 676 height 1305
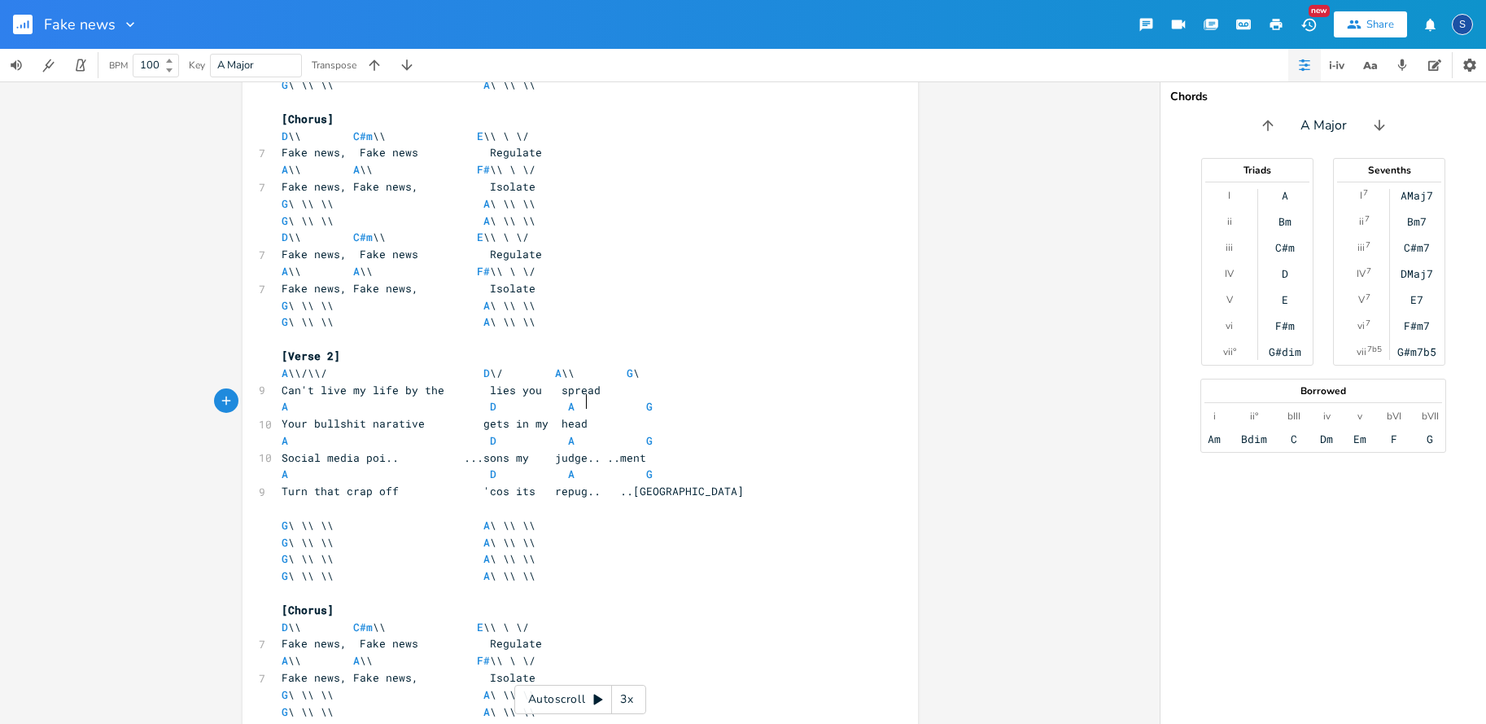
scroll to position [282, 0]
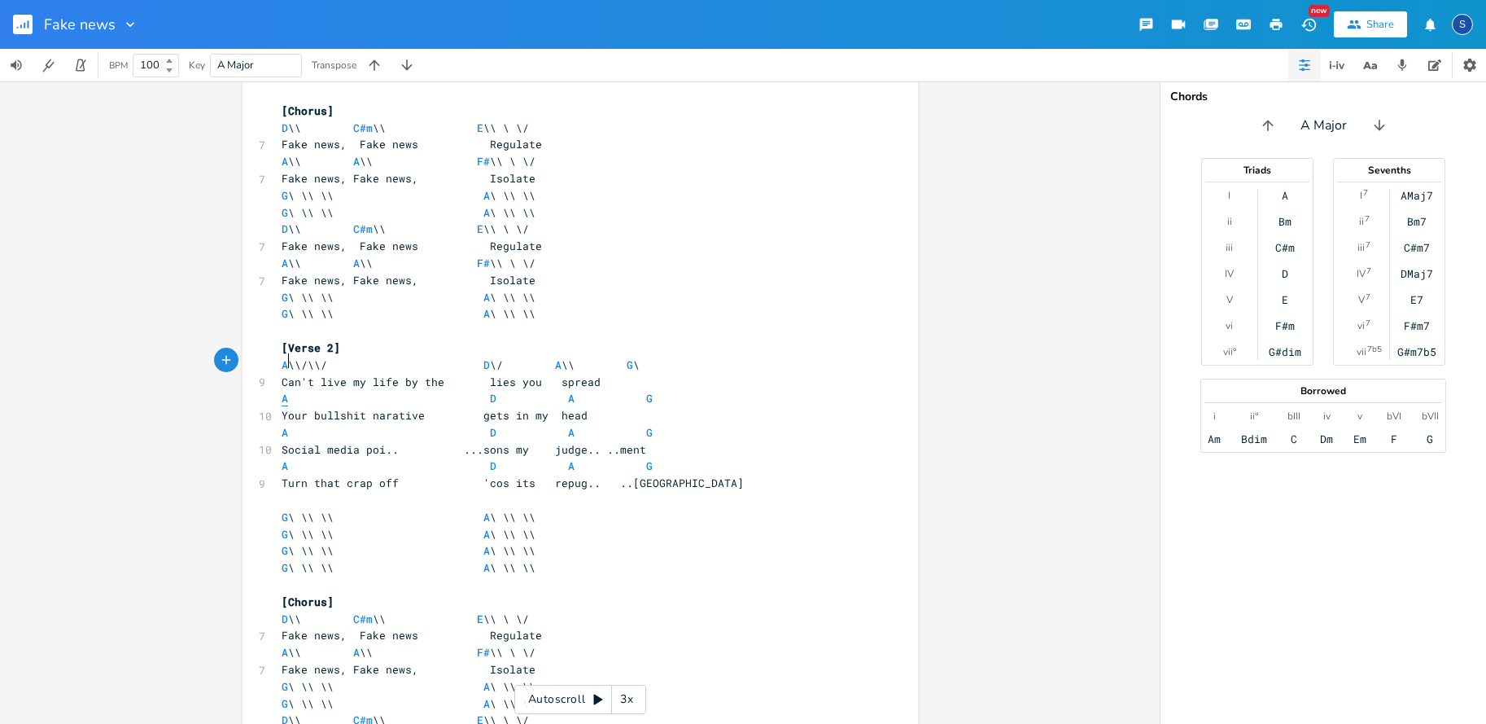
type textarea "an't live my life by the lies you spread A"
click at [282, 374] on span "Can't live my life by the lies you spread" at bounding box center [441, 381] width 319 height 15
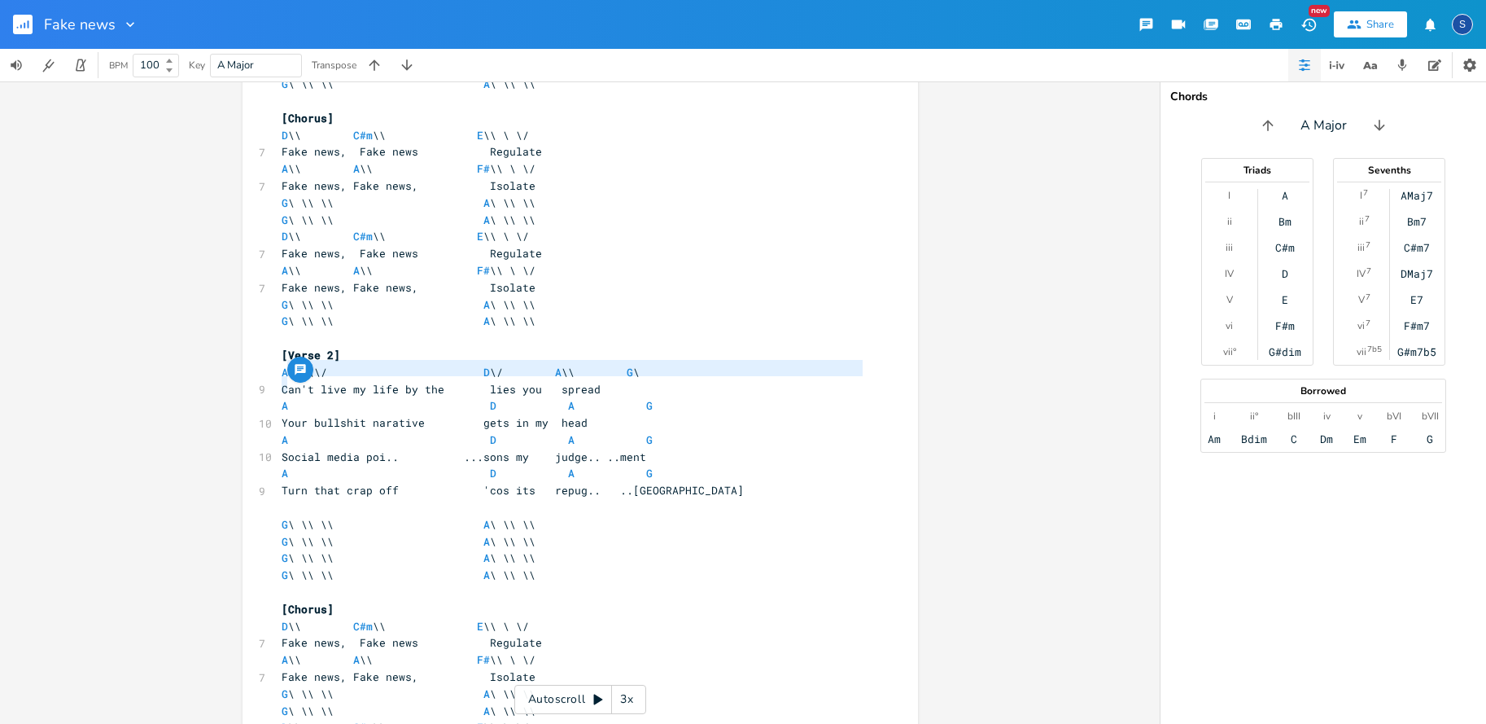
scroll to position [277, 0]
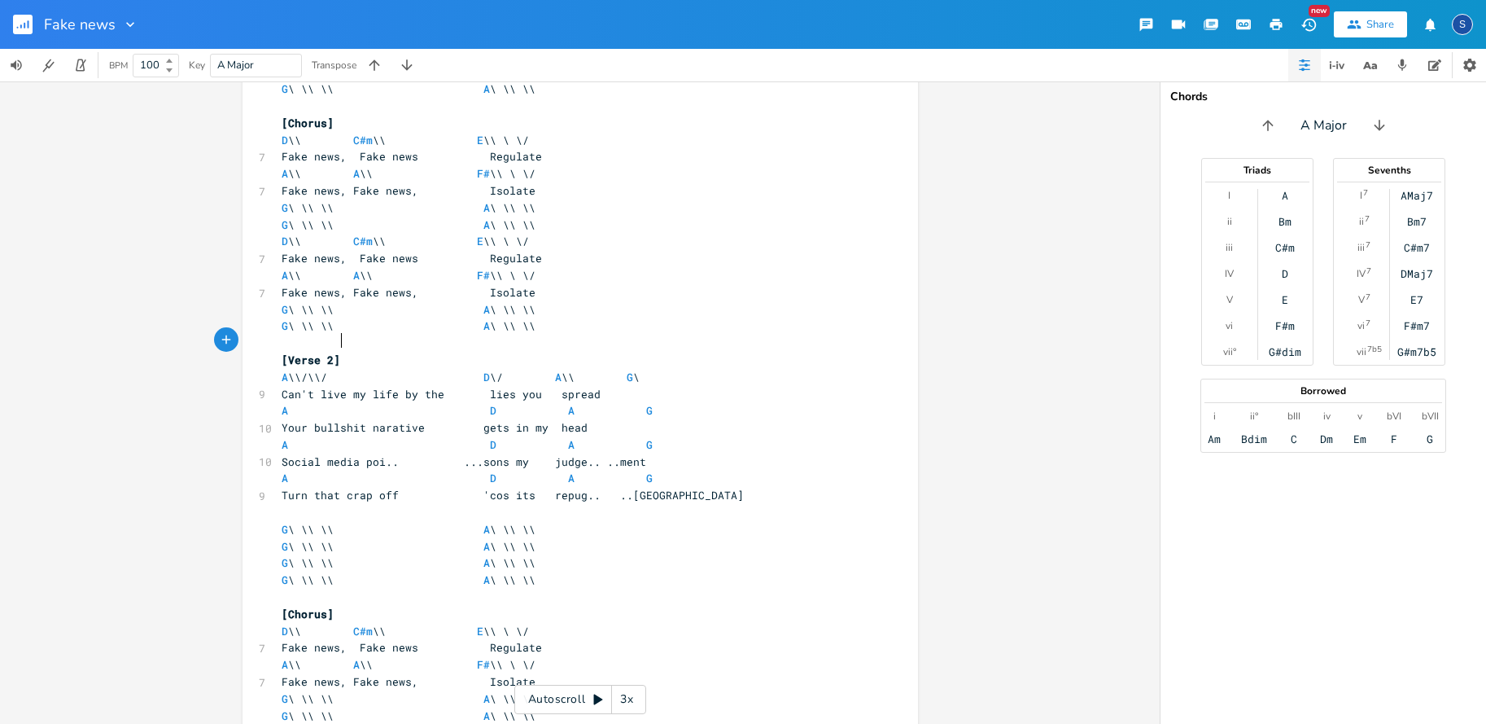
click at [426, 352] on pre "[Verse 2]" at bounding box center [572, 360] width 588 height 17
click at [1336, 60] on icon "button" at bounding box center [1338, 65] width 20 height 20
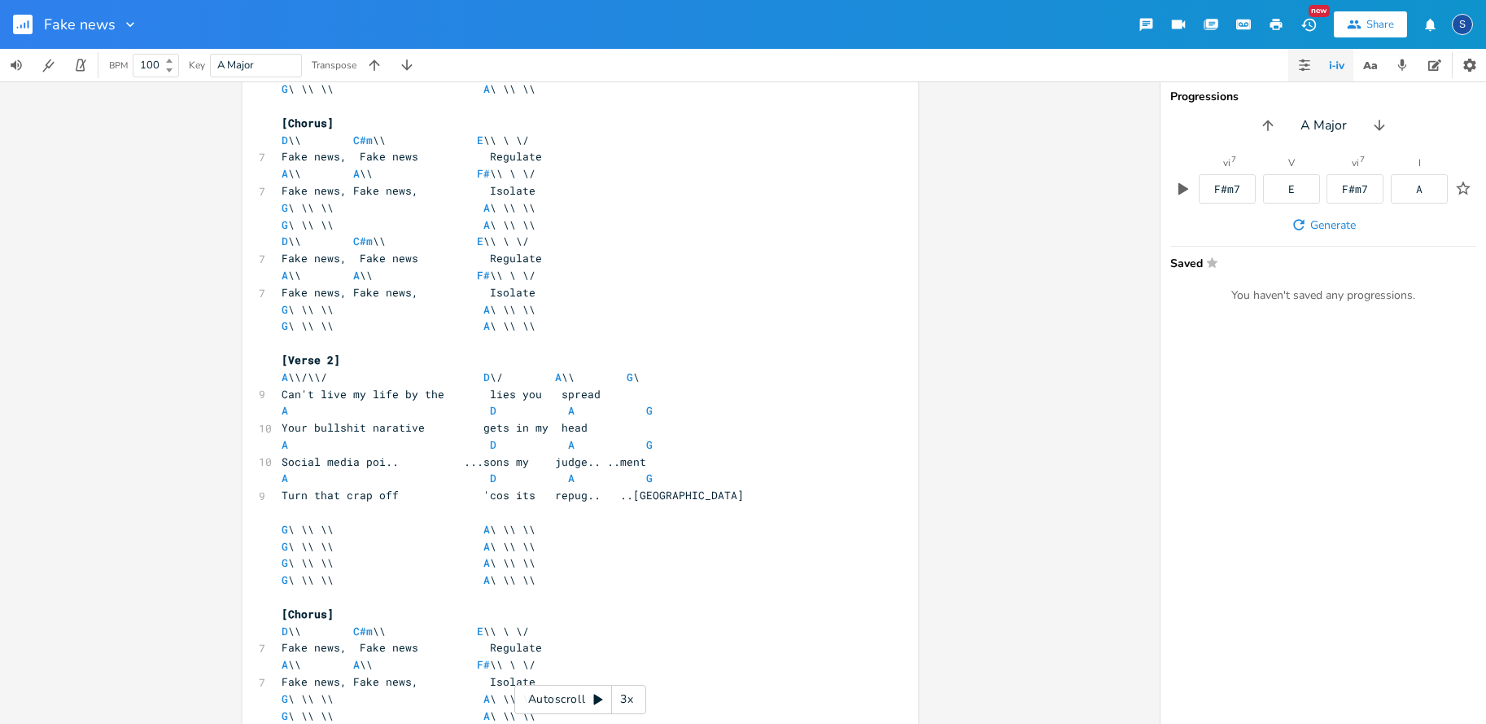
click at [1304, 65] on g "button" at bounding box center [1304, 65] width 11 height 12
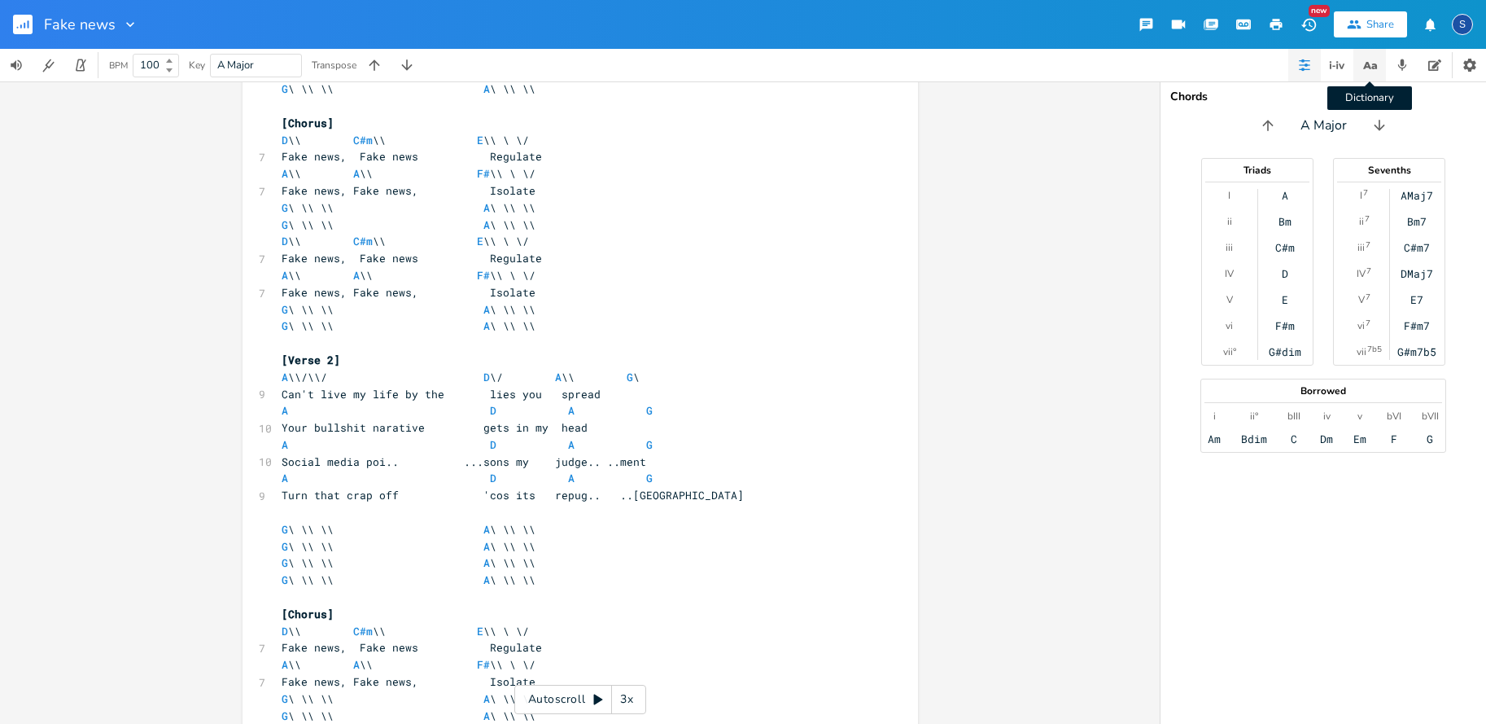
click at [1367, 65] on icon "button" at bounding box center [1367, 65] width 8 height 7
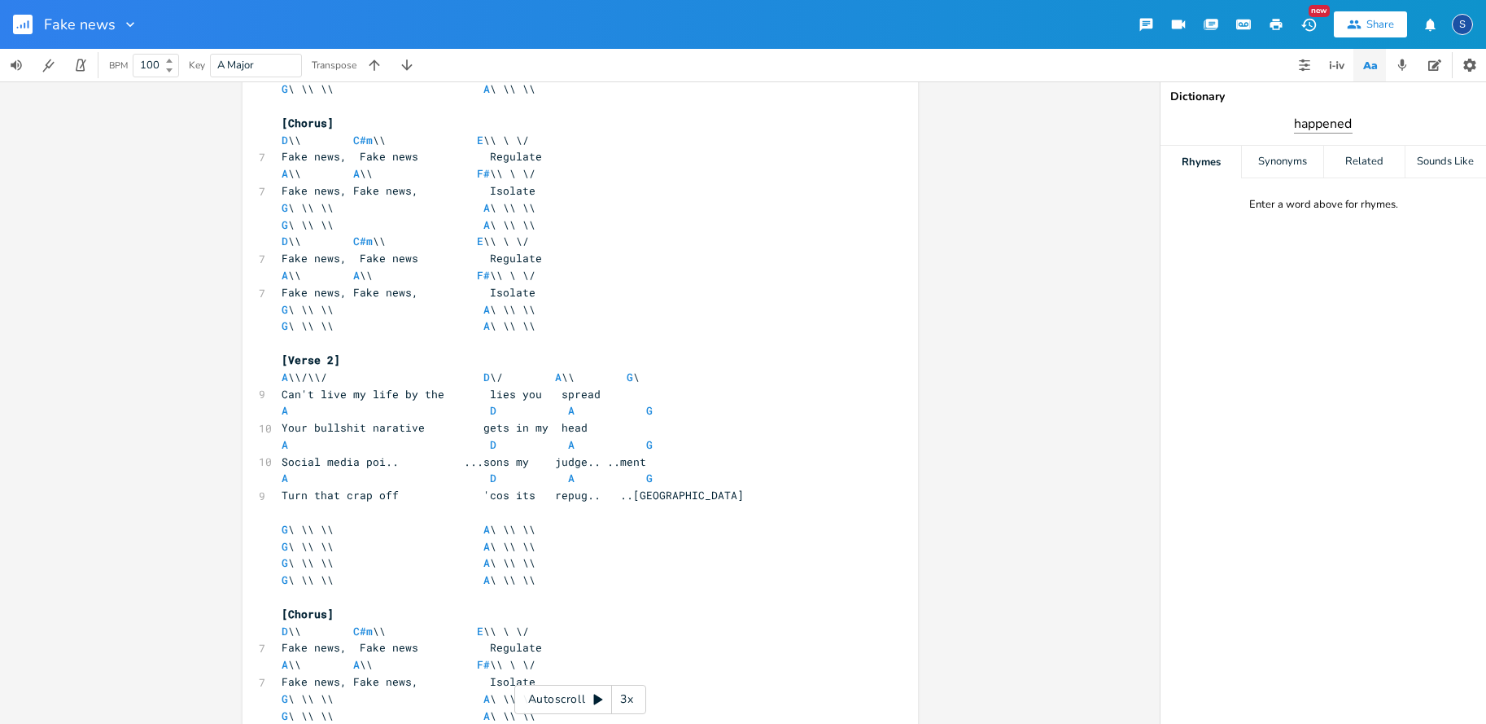
type input "happened"
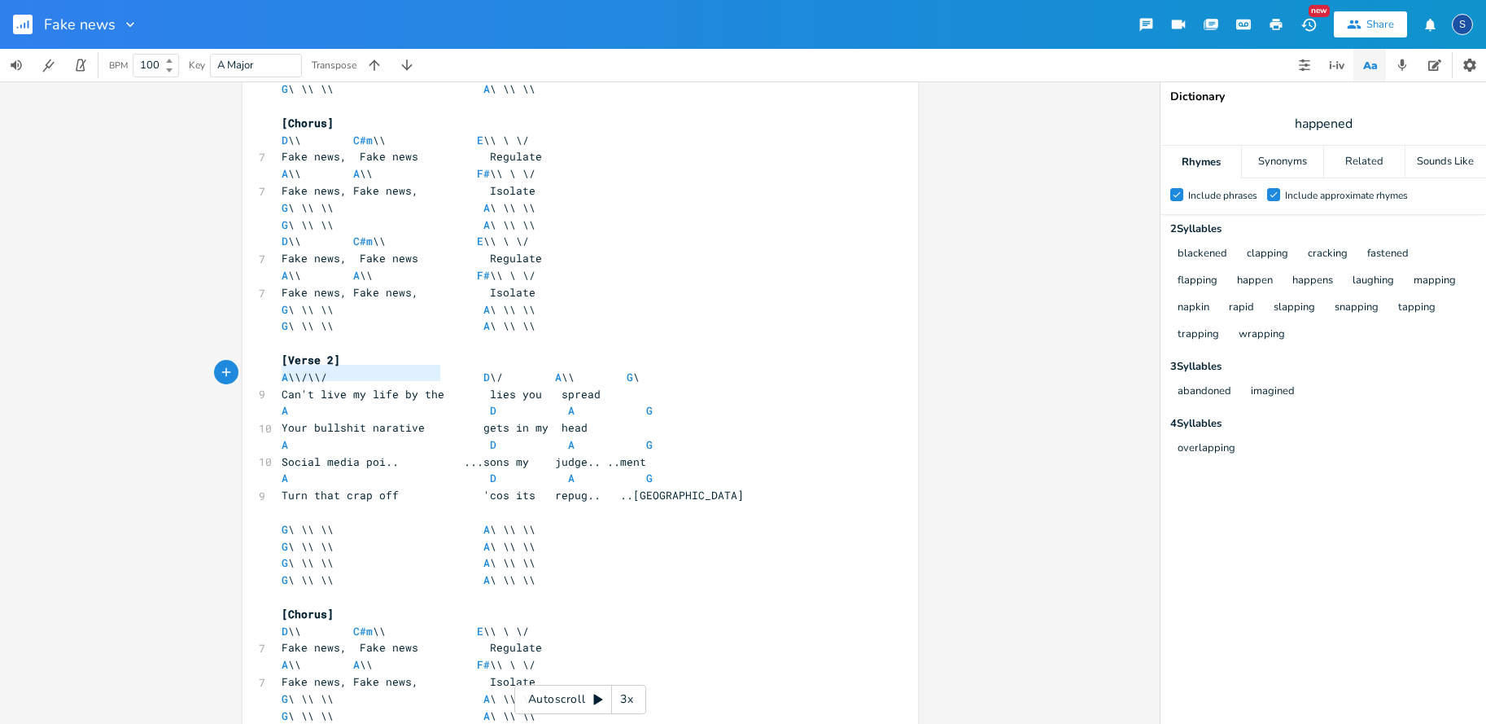
drag, startPoint x: 277, startPoint y: 372, endPoint x: 434, endPoint y: 365, distance: 157.2
click at [434, 387] on span "Can't live my life by the lies you spread" at bounding box center [441, 394] width 319 height 15
type textarea "I shouldn't have to doubt if"
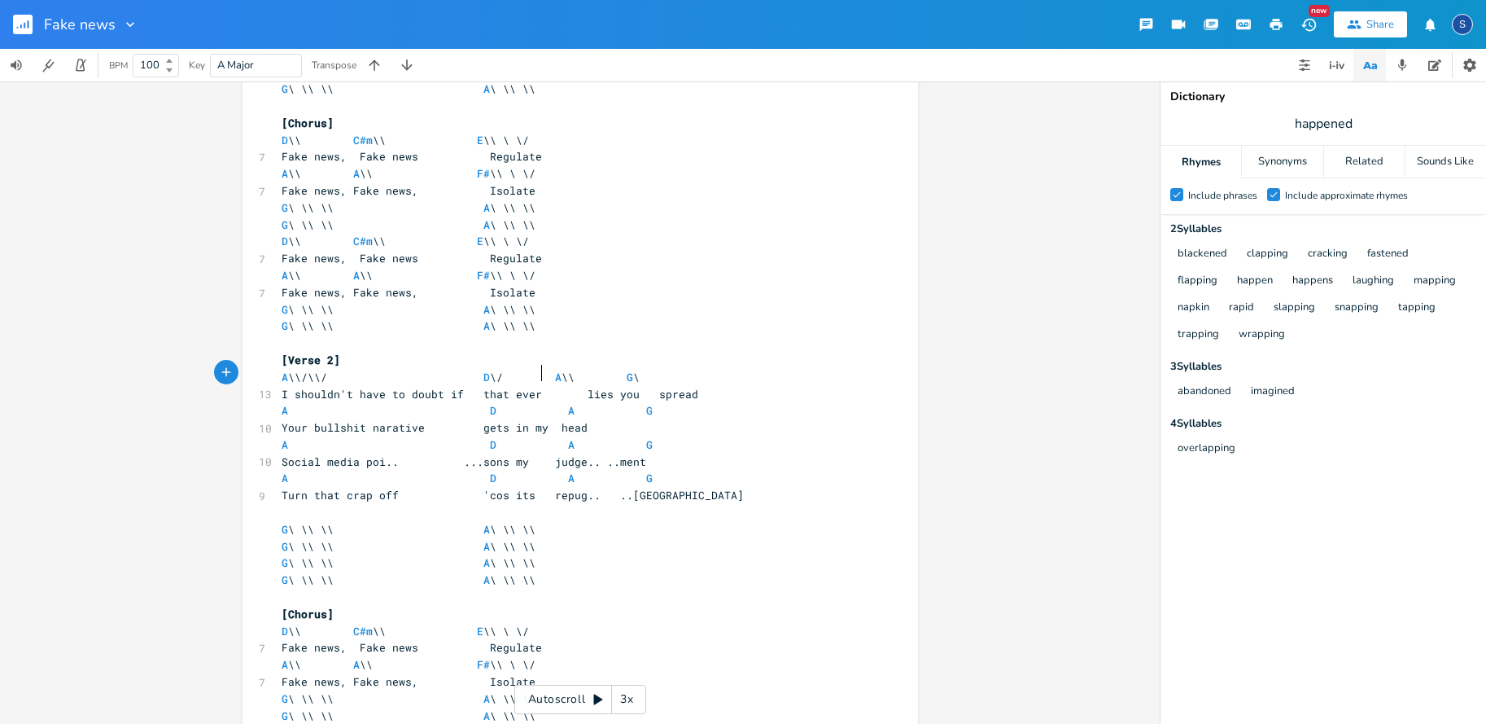
type textarea "that ever"
type textarea "happened"
drag, startPoint x: 278, startPoint y: 404, endPoint x: 589, endPoint y: 405, distance: 311.8
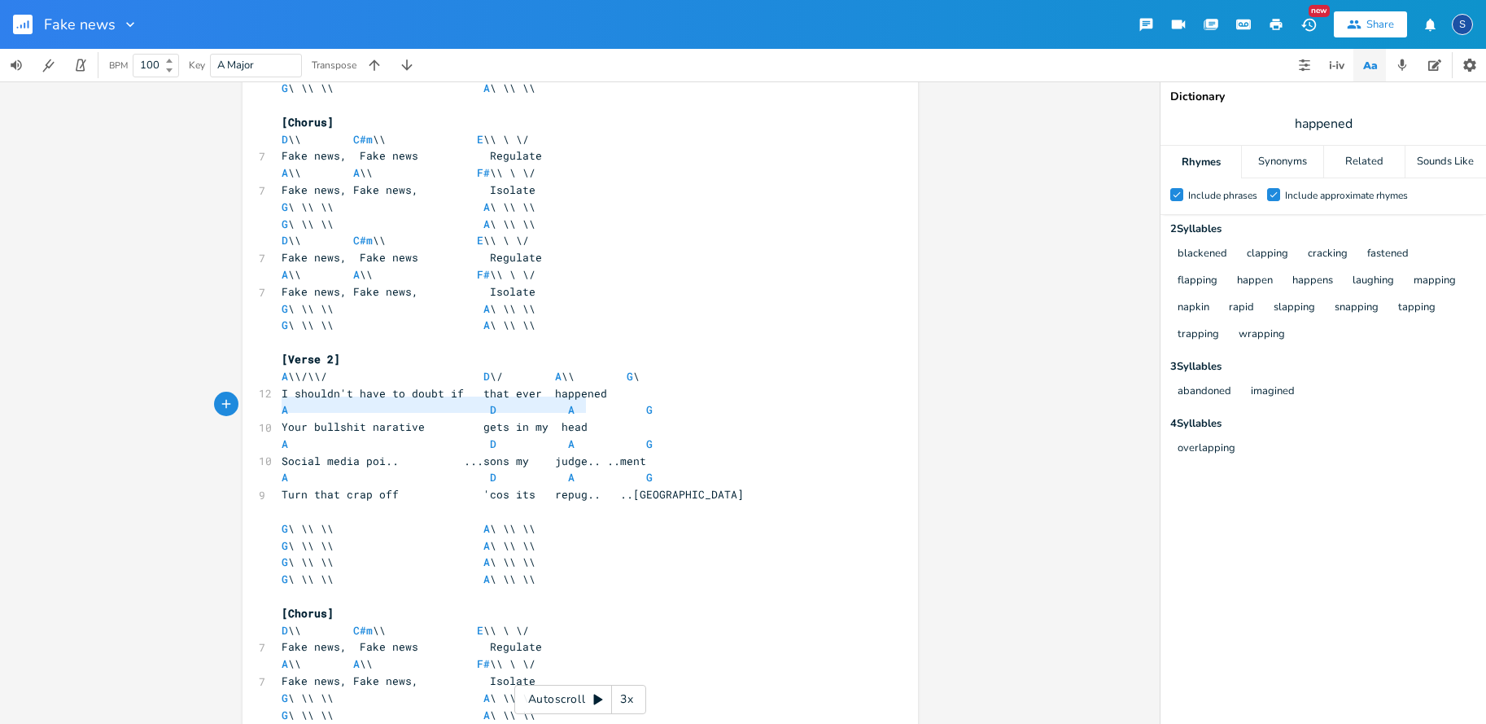
click at [589, 418] on pre "Your bullshit narative gets in my head" at bounding box center [572, 426] width 588 height 17
type textarea "Respected news site"
type textarea "reputation b"
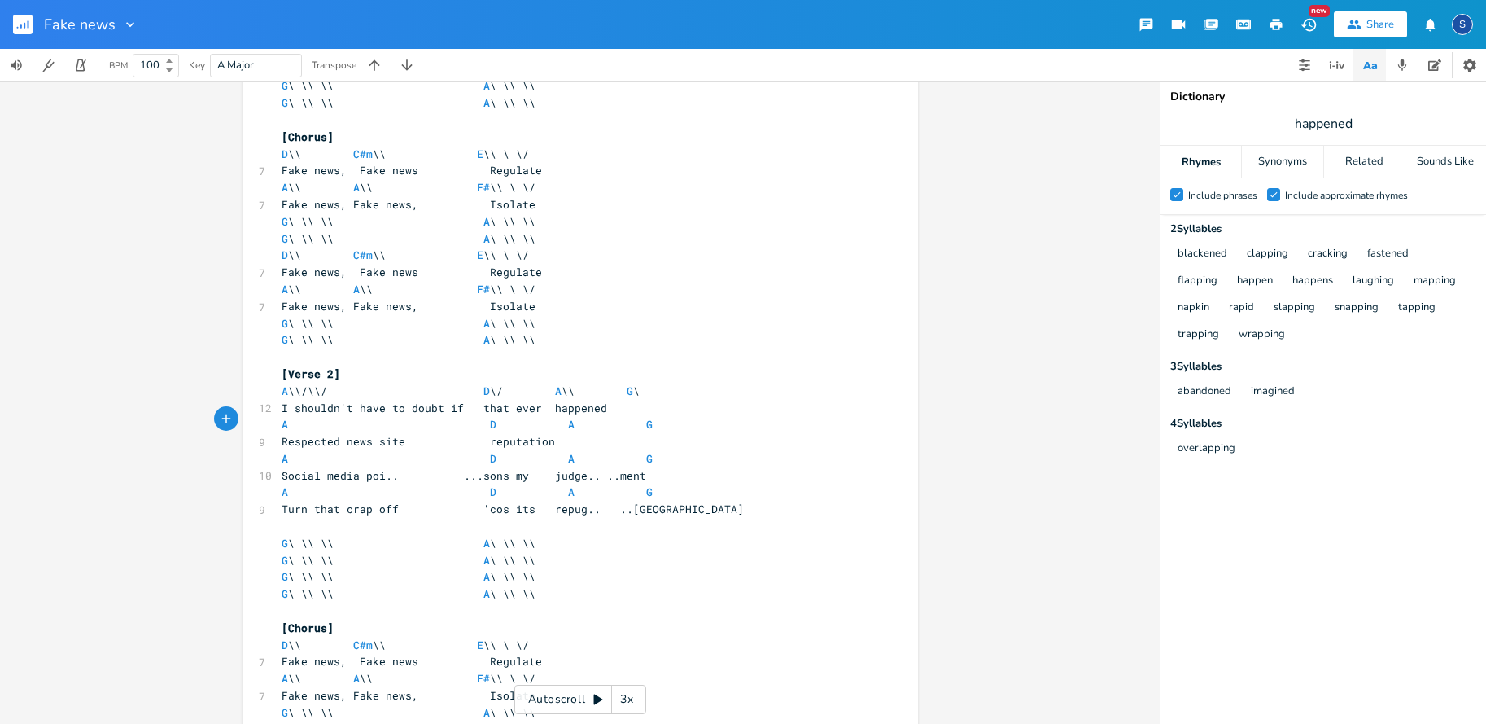
click at [412, 433] on span at bounding box center [425, 441] width 26 height 17
type textarea "s"
type textarea "..."
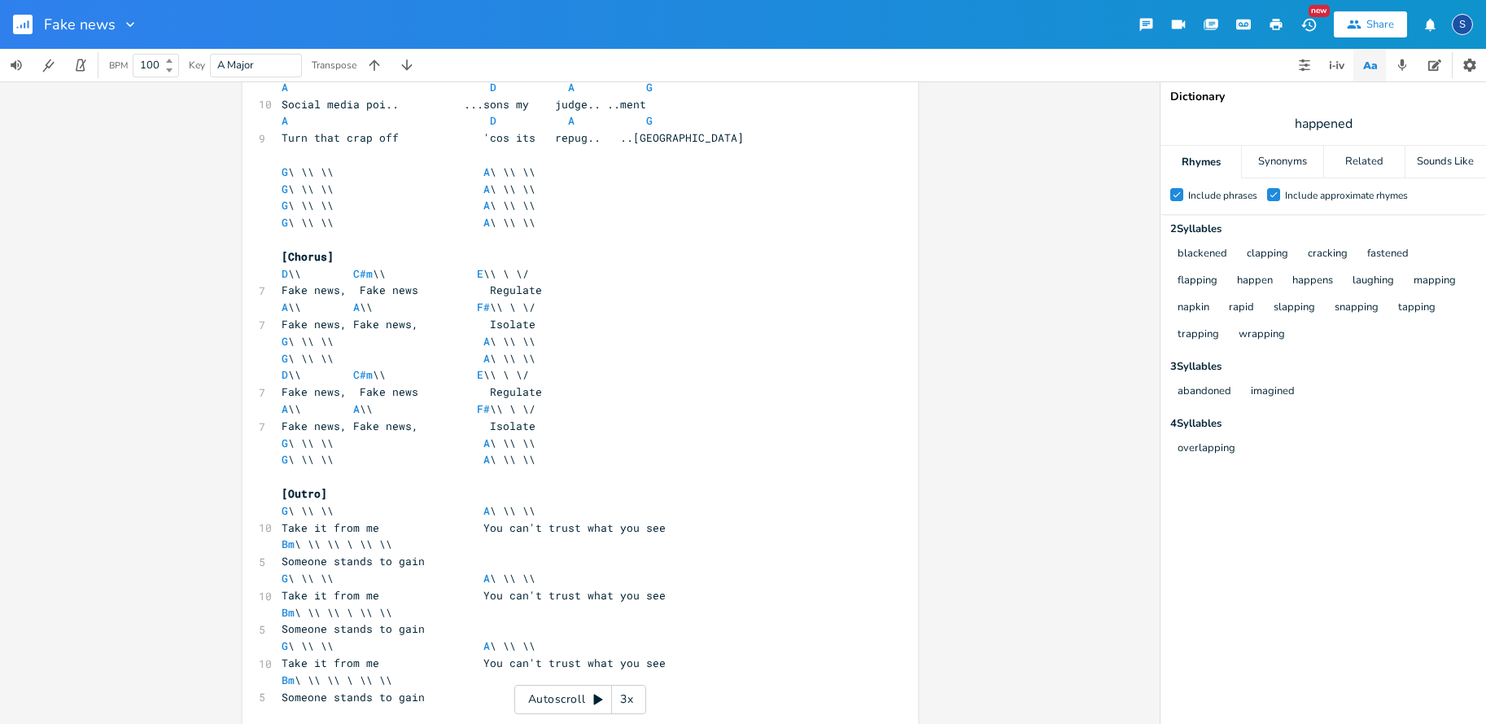
scroll to position [0, 0]
type textarea "blackened"
type input "narrative"
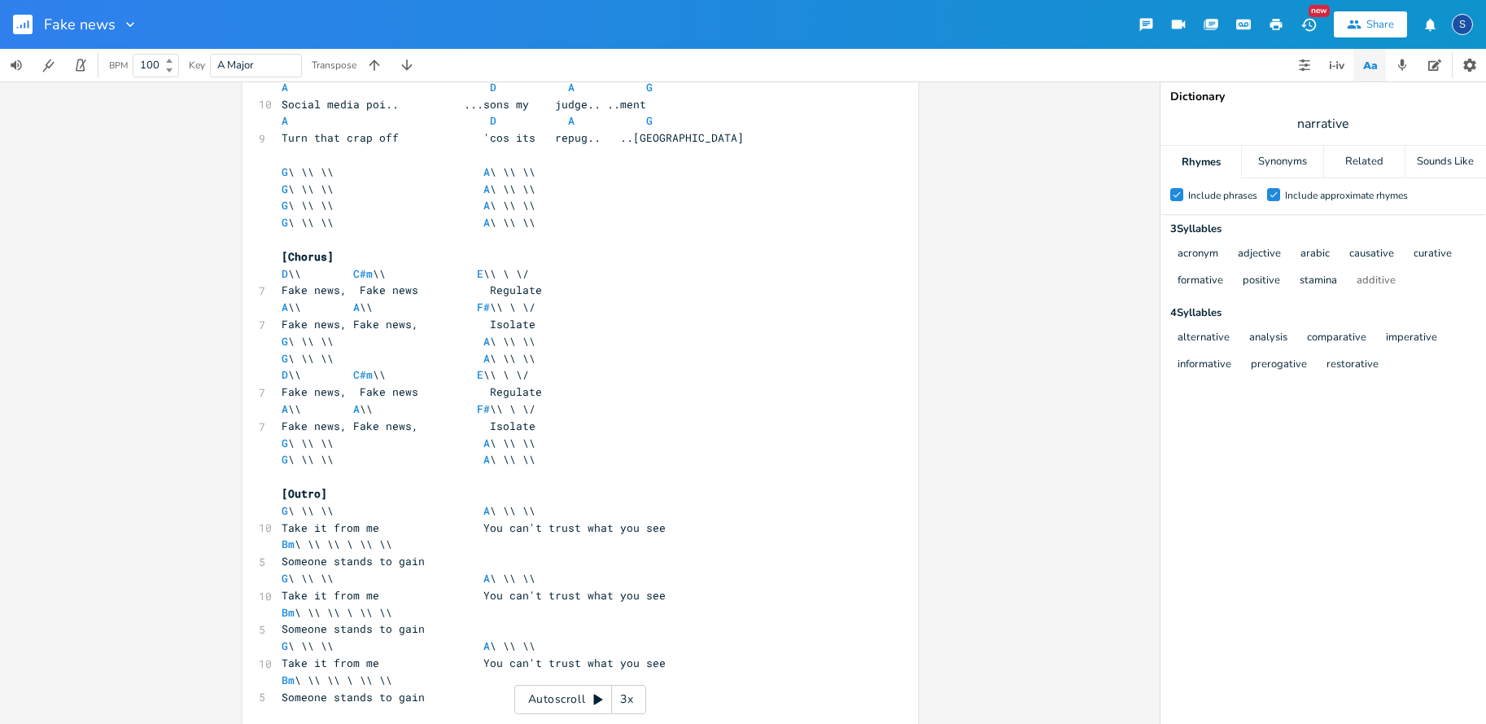
drag, startPoint x: 277, startPoint y: 551, endPoint x: 337, endPoint y: 552, distance: 60.2
click at [282, 588] on span "Take it from me You can't trust what you see" at bounding box center [474, 595] width 384 height 15
type textarea "add an adjective"
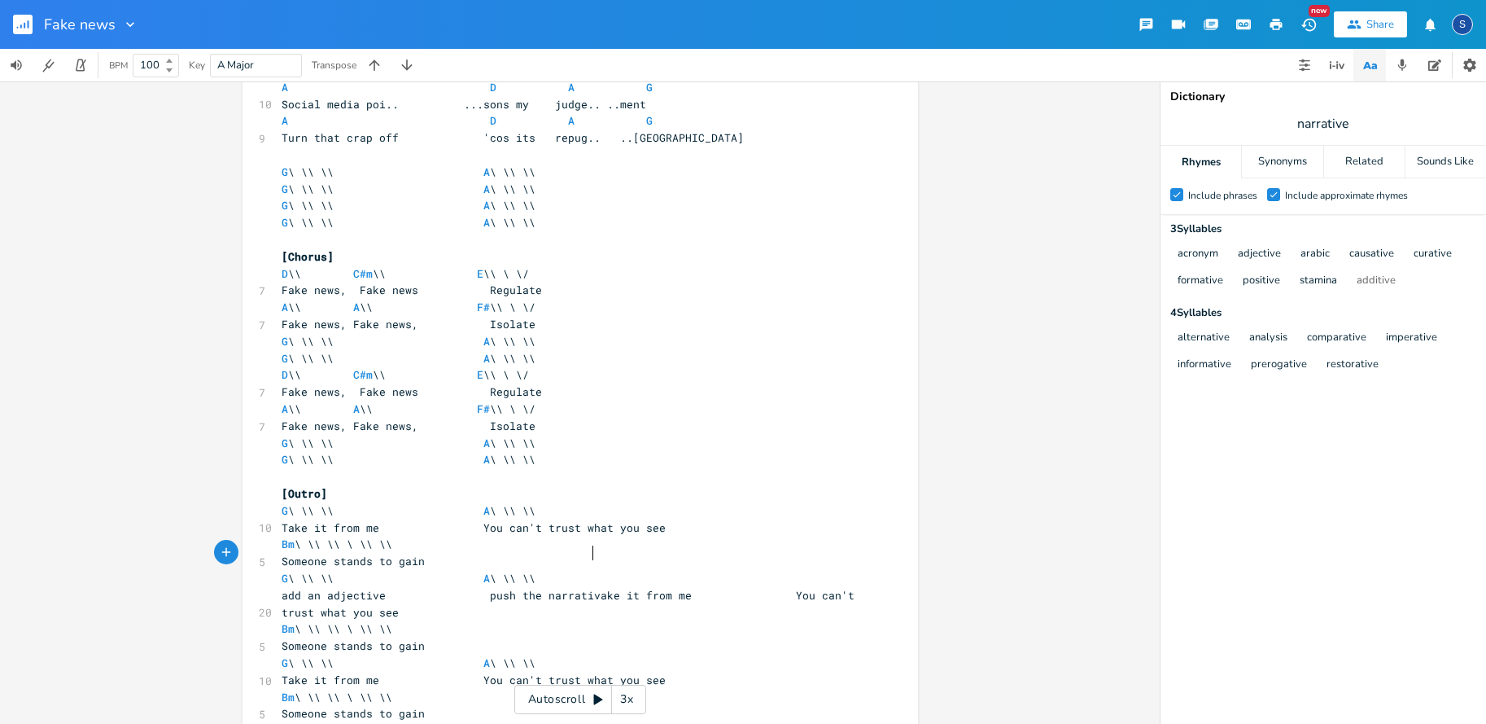
type textarea "push the narrative"
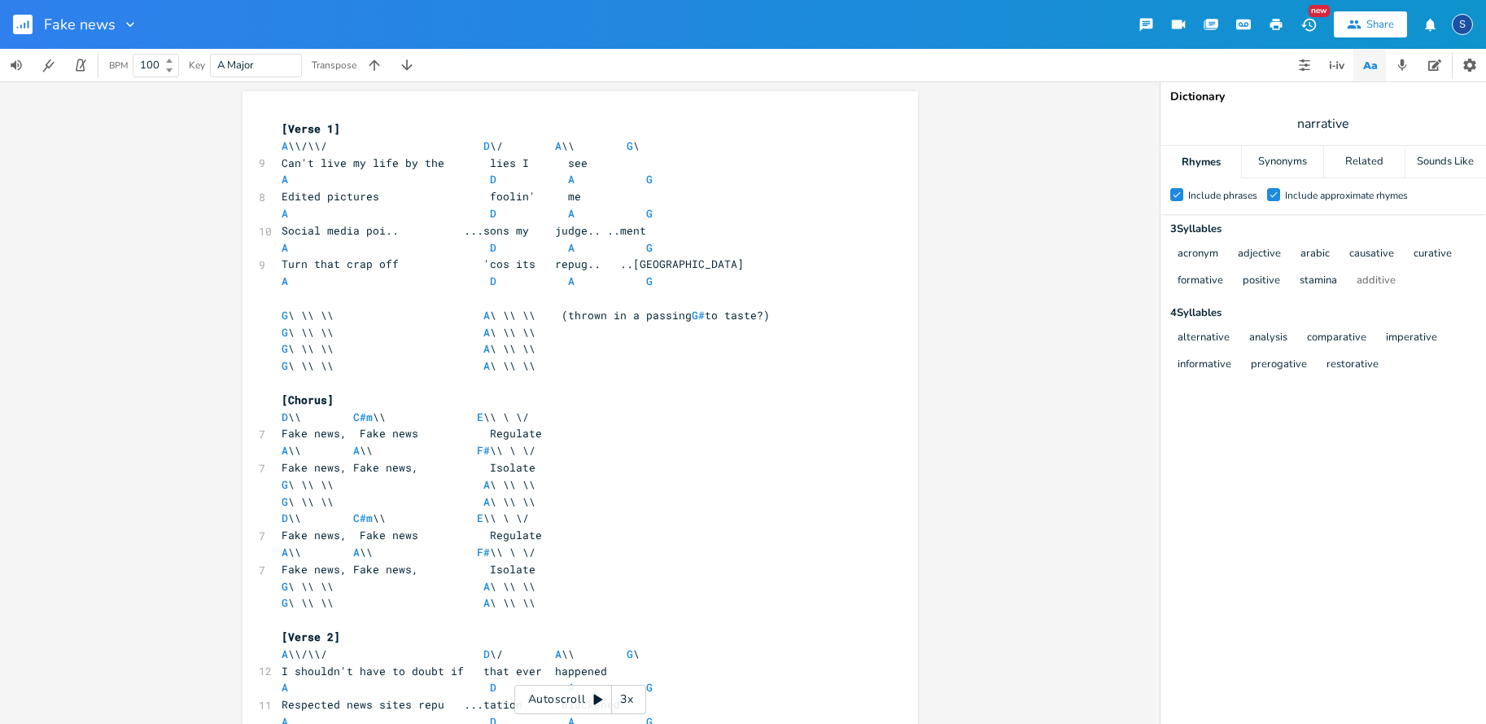
scroll to position [0, 0]
type textarea "G \ \\ \\ A \ \\ \\ G \ \\ \\ A \ \\ \\"
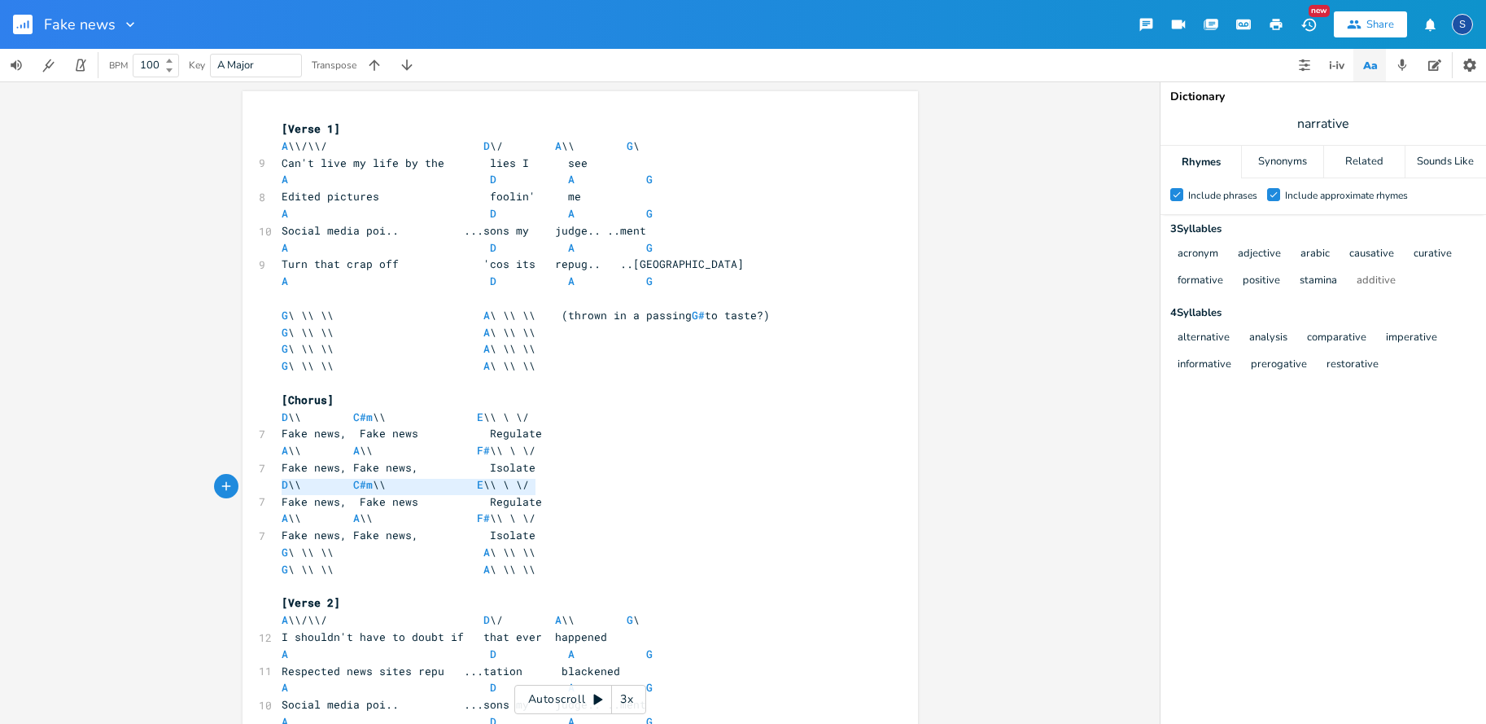
drag, startPoint x: 276, startPoint y: 485, endPoint x: 551, endPoint y: 487, distance: 275.1
click at [551, 493] on pre "Fake news, Fake news Regulate" at bounding box center [572, 501] width 588 height 17
type textarea "Who stands to gain from"
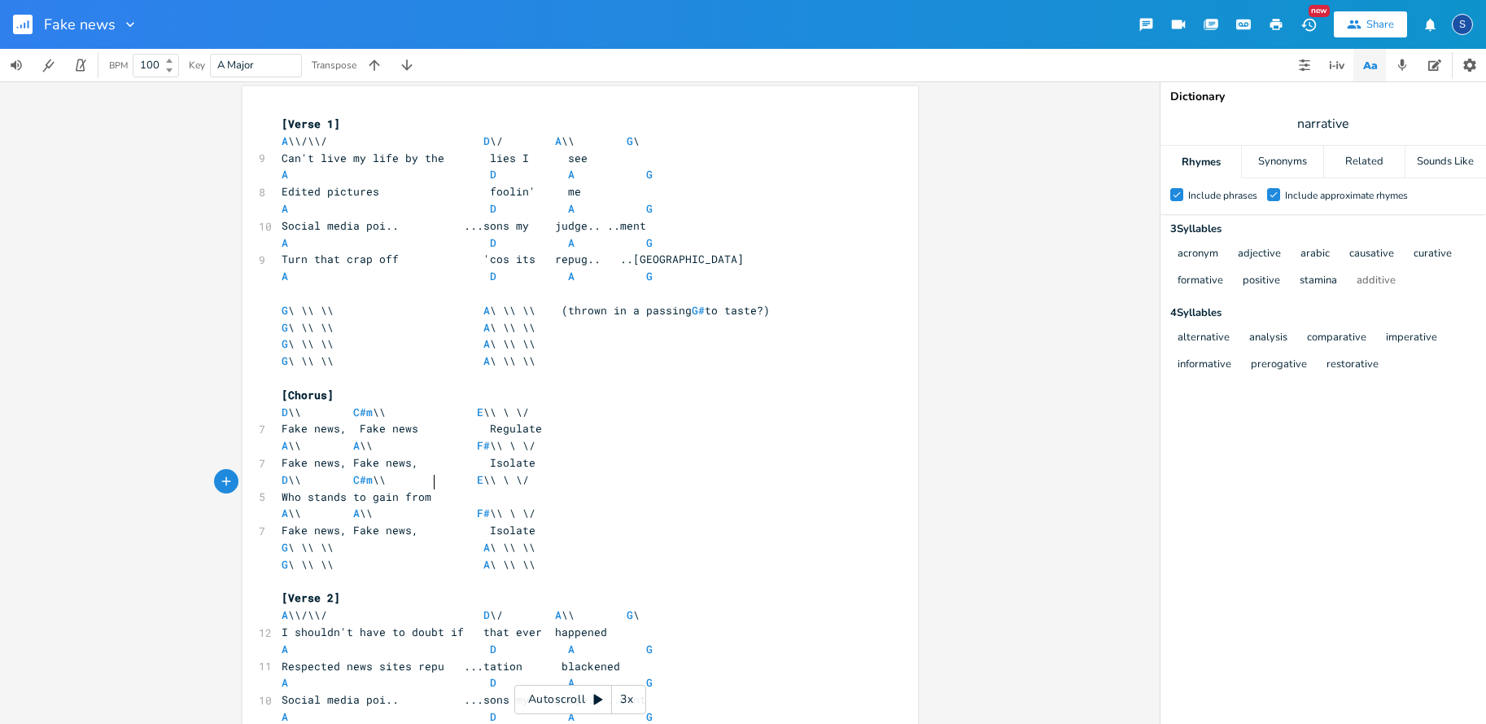
scroll to position [7, 0]
click at [350, 470] on span at bounding box center [340, 478] width 26 height 17
click at [373, 472] on span at bounding box center [366, 480] width 26 height 17
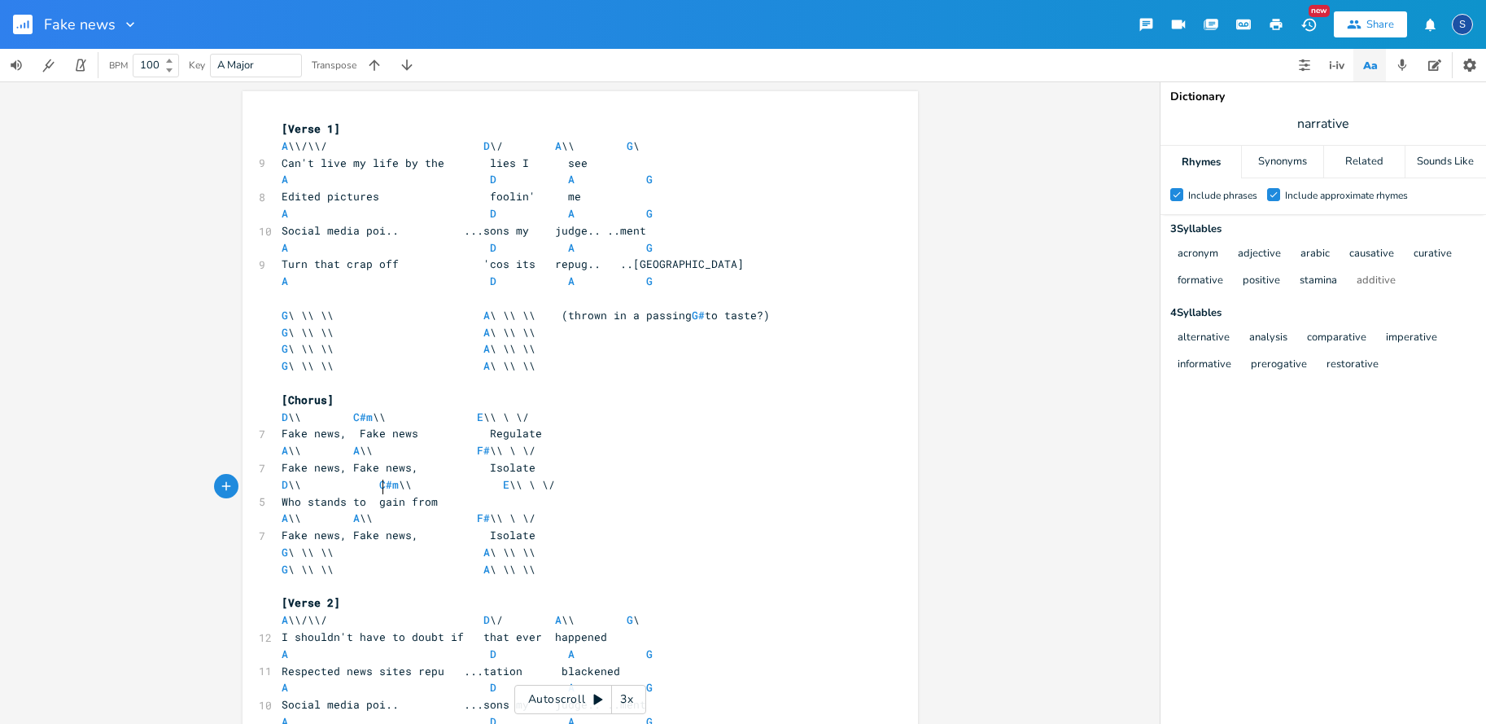
scroll to position [0, 0]
click at [504, 493] on pre "Who stands to gain from" at bounding box center [572, 501] width 588 height 17
type textarea "Lies you see"
drag, startPoint x: 276, startPoint y: 519, endPoint x: 383, endPoint y: 535, distance: 107.9
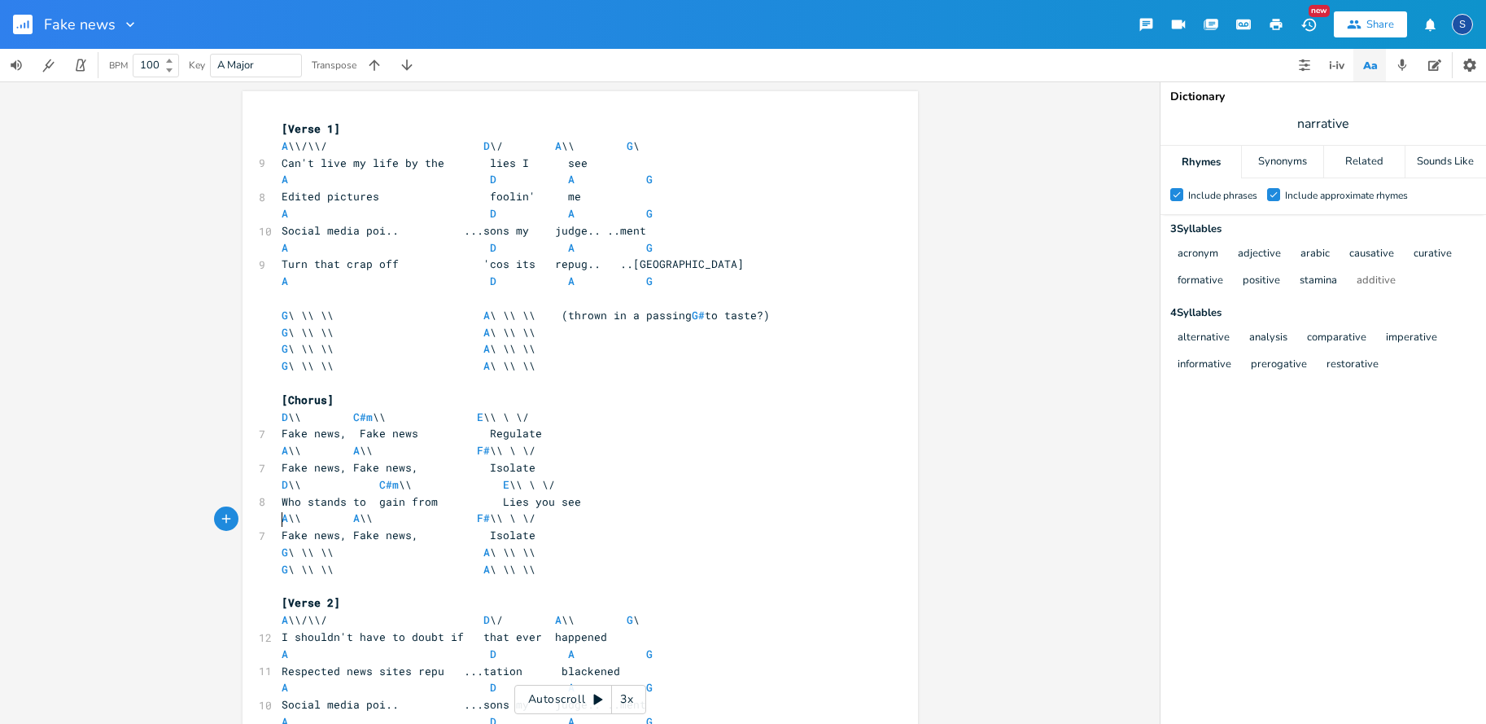
click at [282, 527] on span "Fake news, Fake news, Isolate" at bounding box center [409, 534] width 254 height 15
click at [547, 494] on span "Who stands to gain from Lies you see" at bounding box center [432, 501] width 300 height 15
type textarea "we"
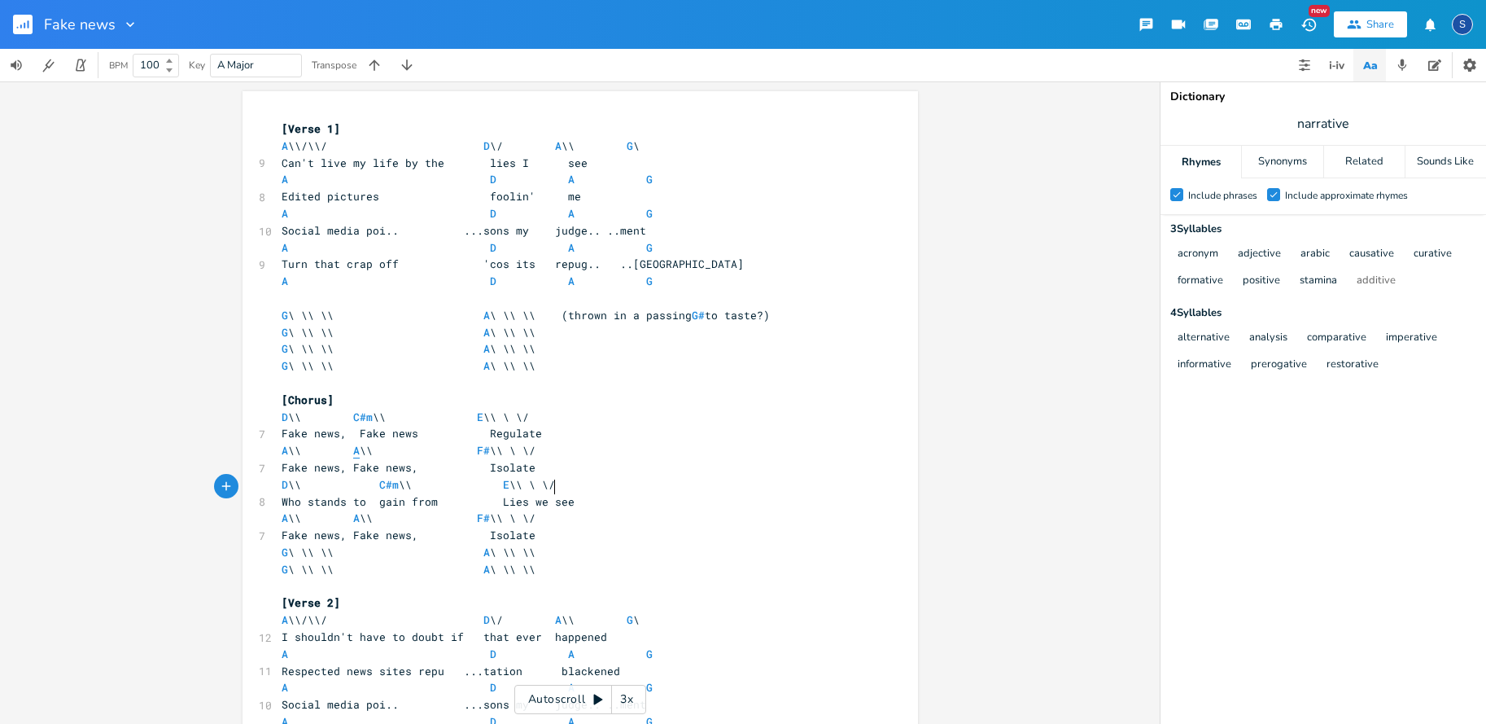
click at [353, 443] on span "A" at bounding box center [356, 450] width 7 height 15
click at [353, 409] on span "C#m" at bounding box center [363, 416] width 20 height 15
click at [353, 426] on span "Fake news, Fake news Regulate" at bounding box center [412, 433] width 260 height 15
click at [351, 442] on span at bounding box center [340, 450] width 26 height 17
click at [348, 460] on span "Fake news, Fake news, Isolate" at bounding box center [409, 467] width 254 height 15
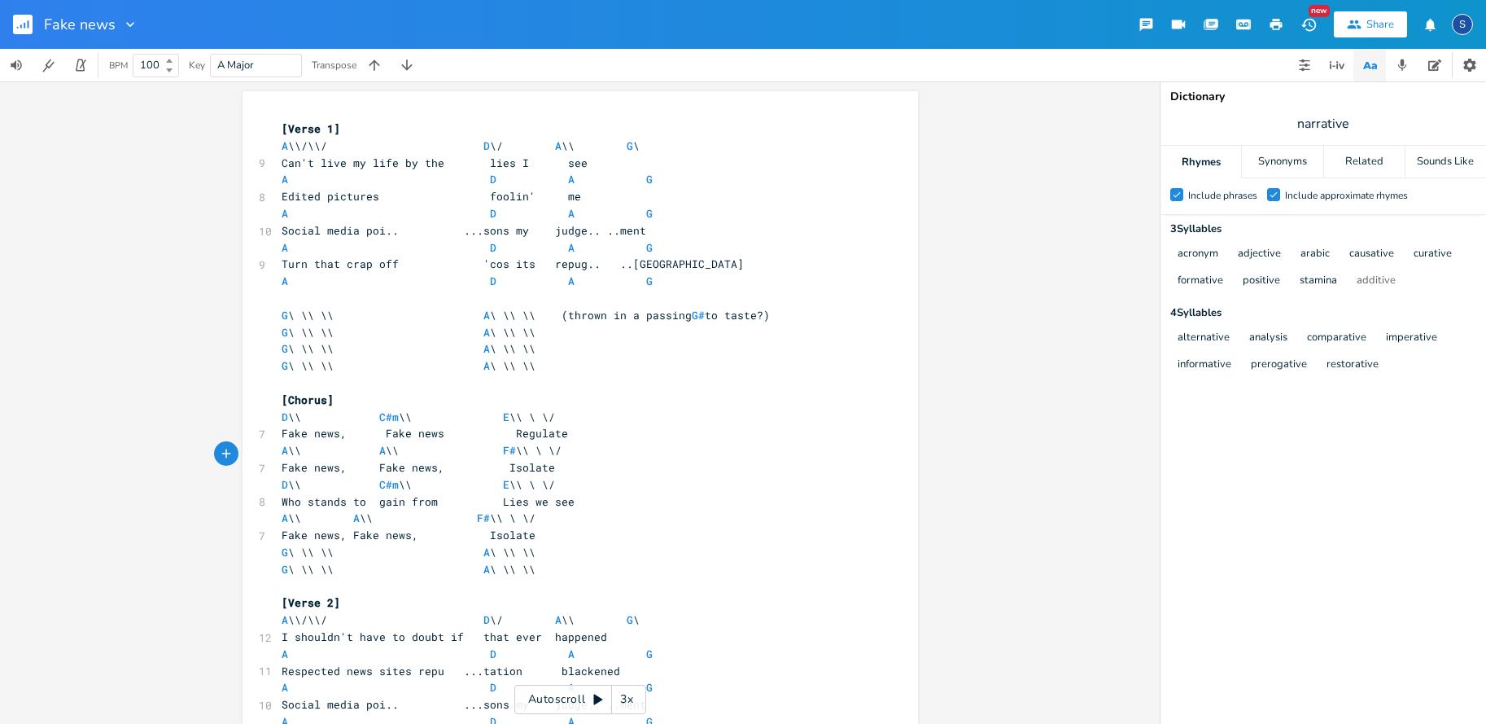
scroll to position [0, 0]
click at [479, 307] on span at bounding box center [470, 315] width 26 height 17
click at [477, 324] on span at bounding box center [470, 332] width 26 height 17
click at [479, 340] on span at bounding box center [470, 348] width 26 height 17
click at [479, 357] on span at bounding box center [470, 365] width 26 height 17
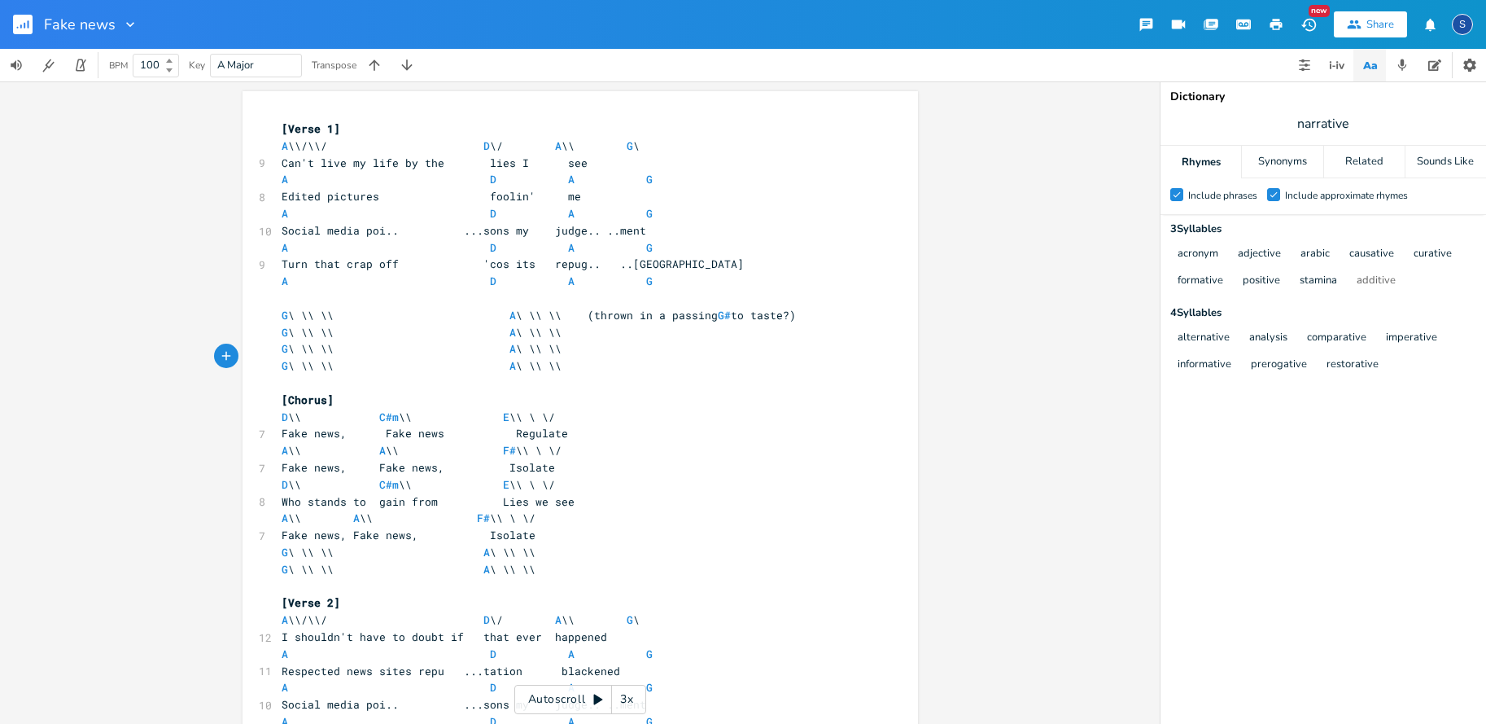
click at [478, 274] on span at bounding box center [477, 281] width 26 height 17
click at [478, 258] on span at bounding box center [470, 264] width 26 height 17
click at [479, 243] on span at bounding box center [477, 247] width 26 height 17
click at [460, 228] on span "Social media poi.. ...sons my judge.. ..ment" at bounding box center [464, 230] width 365 height 15
click at [478, 208] on span at bounding box center [477, 213] width 26 height 17
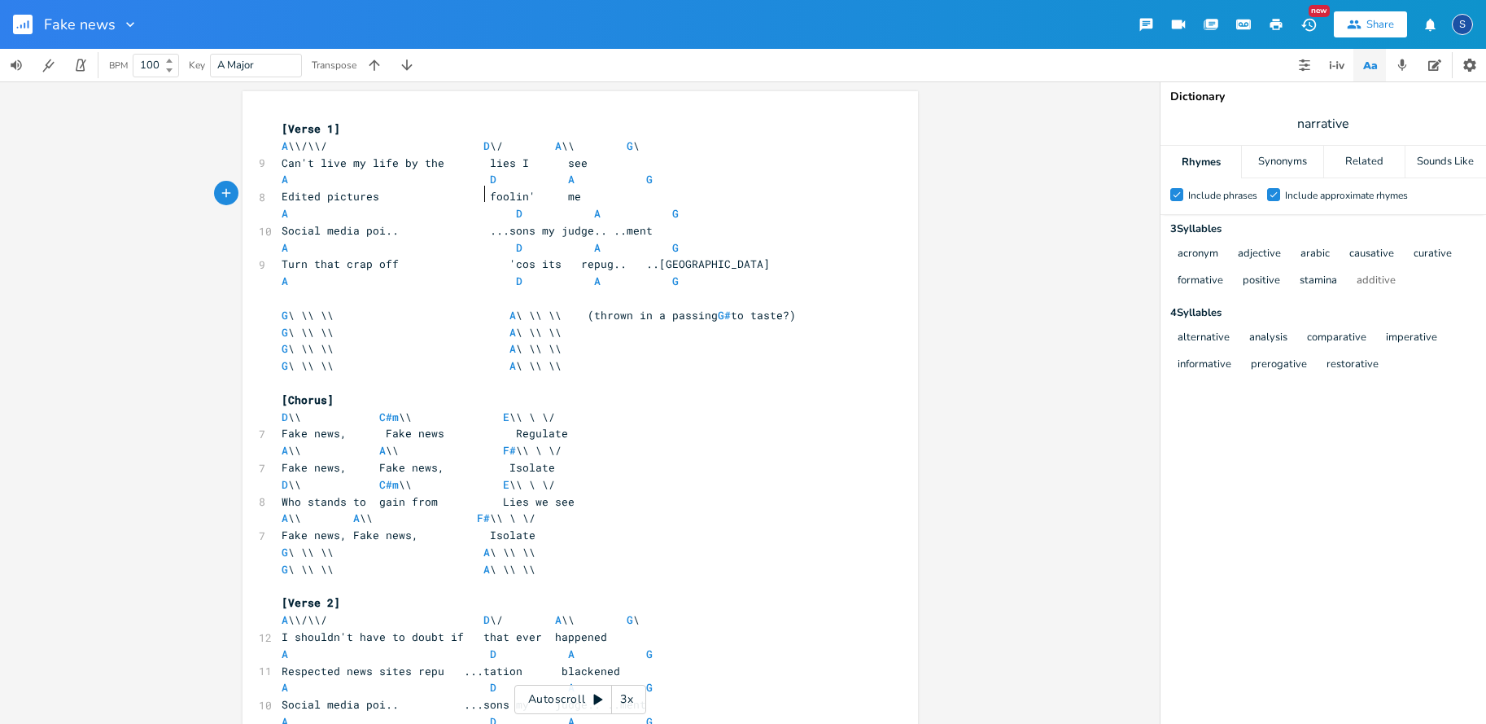
click at [479, 192] on span at bounding box center [477, 196] width 26 height 17
click at [479, 178] on span at bounding box center [477, 179] width 26 height 17
click at [479, 159] on span "Can't live my life by the lies I see" at bounding box center [435, 162] width 306 height 15
click at [484, 147] on span "D" at bounding box center [487, 145] width 7 height 15
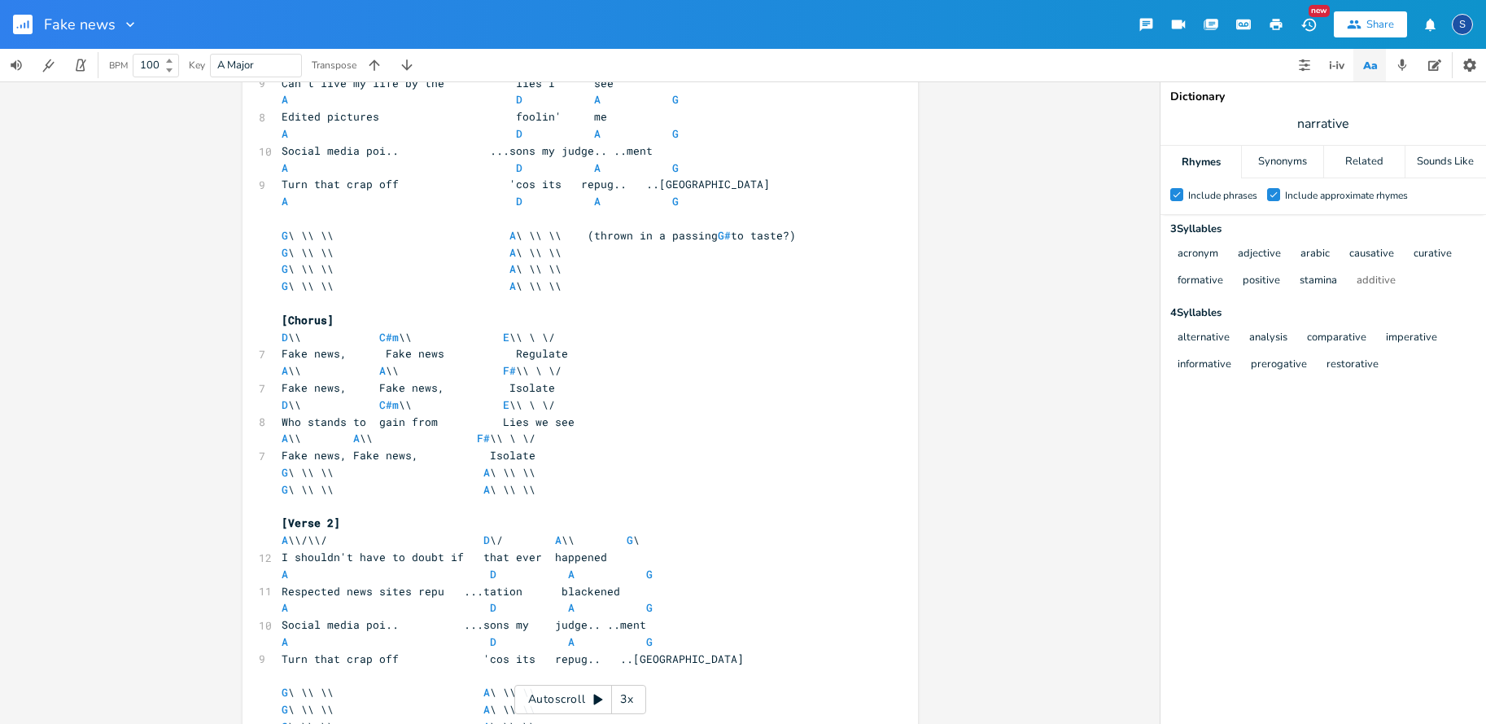
scroll to position [90, 0]
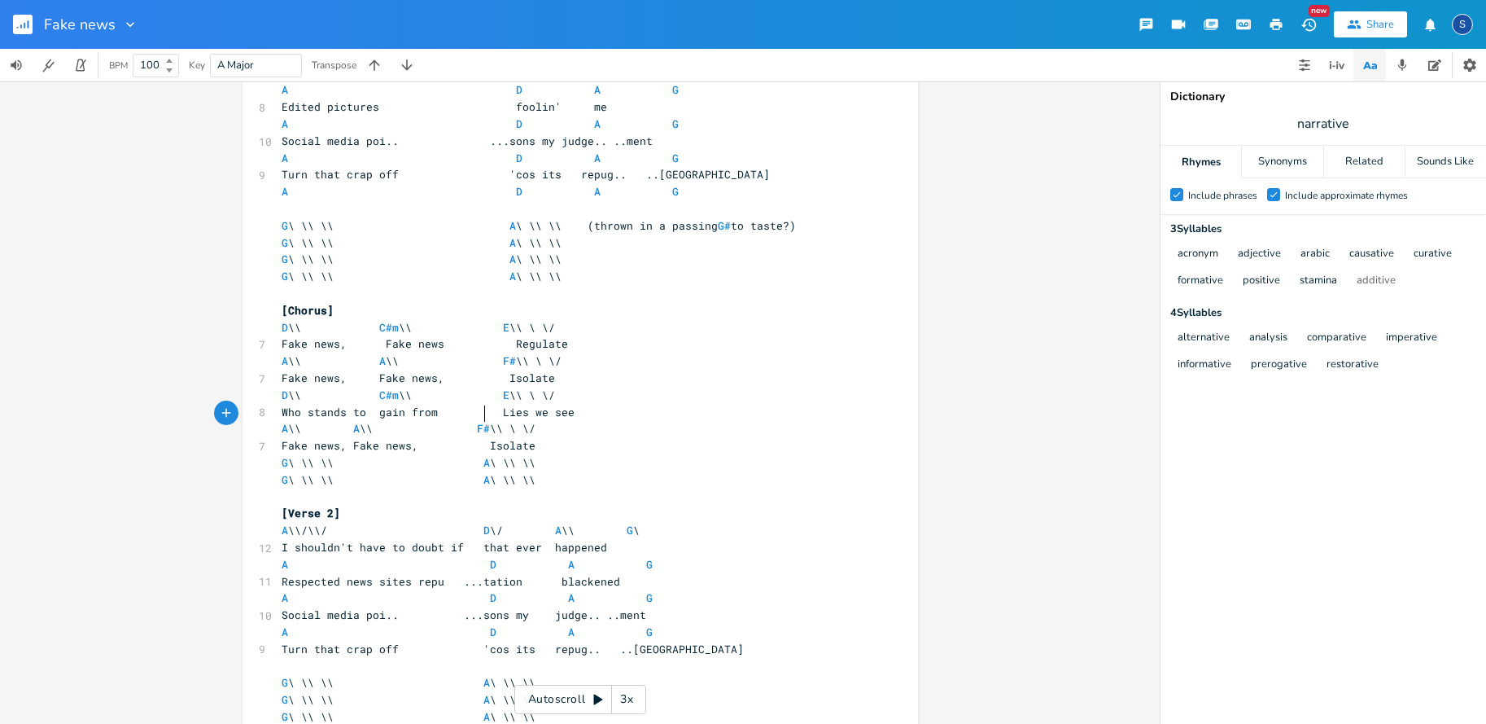
click at [477, 420] on span at bounding box center [464, 428] width 26 height 17
click at [745, 404] on pre "Who stands to gain from Lies we see" at bounding box center [572, 412] width 588 height 17
click at [278, 454] on pre "G \ \\ \\ A \ \\ \\" at bounding box center [572, 462] width 588 height 17
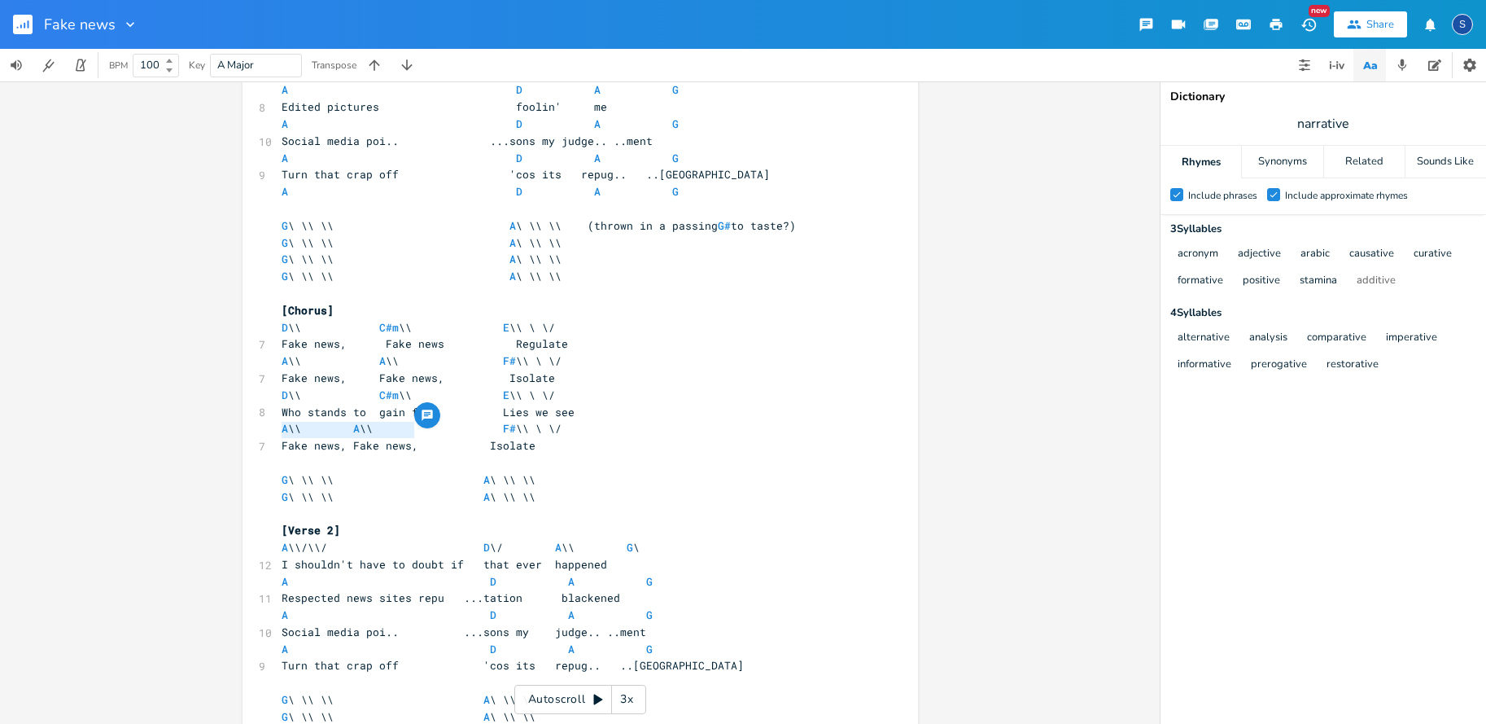
drag, startPoint x: 278, startPoint y: 429, endPoint x: 408, endPoint y: 427, distance: 129.4
click at [408, 438] on span "Fake news, Fake news, Isolate" at bounding box center [409, 445] width 254 height 15
type textarea "it wont be you"
type textarea "and it"
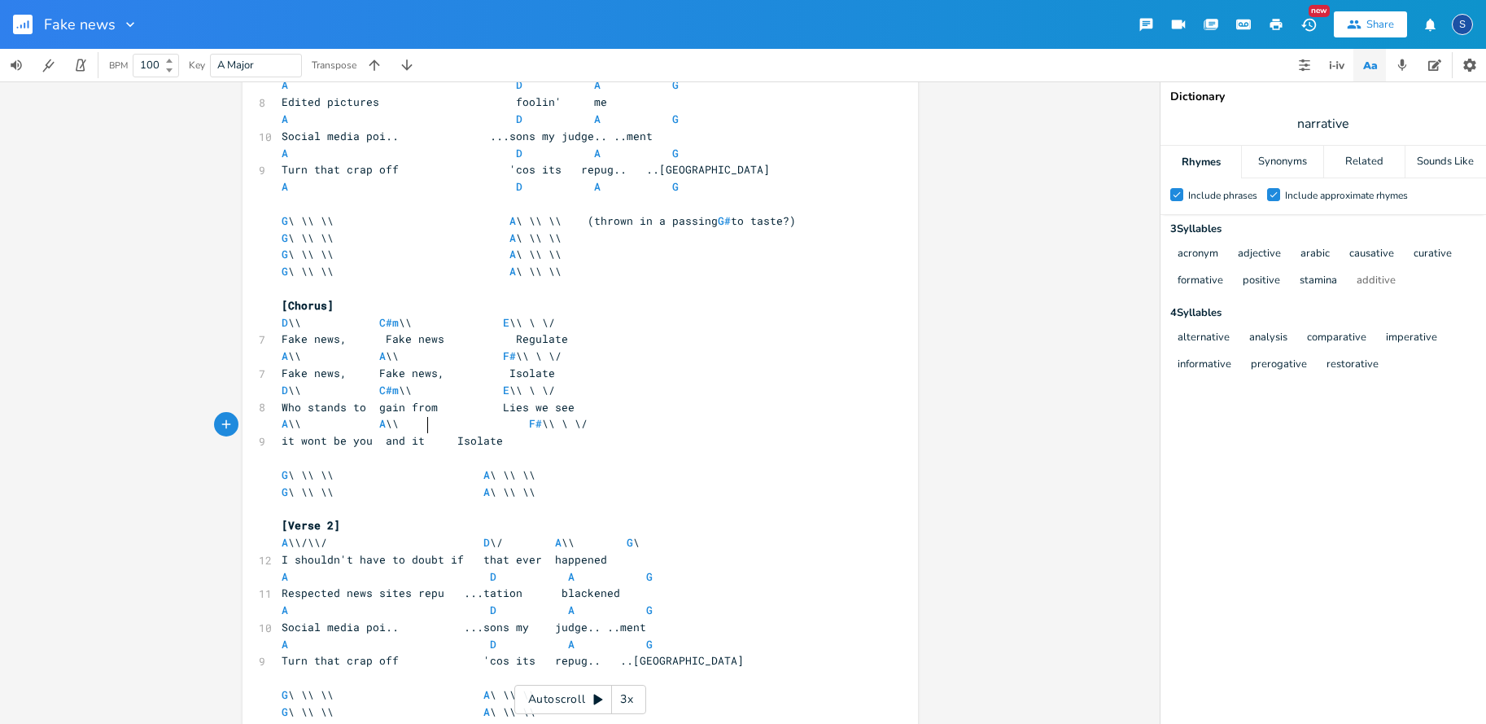
scroll to position [96, 0]
type textarea "wont be me"
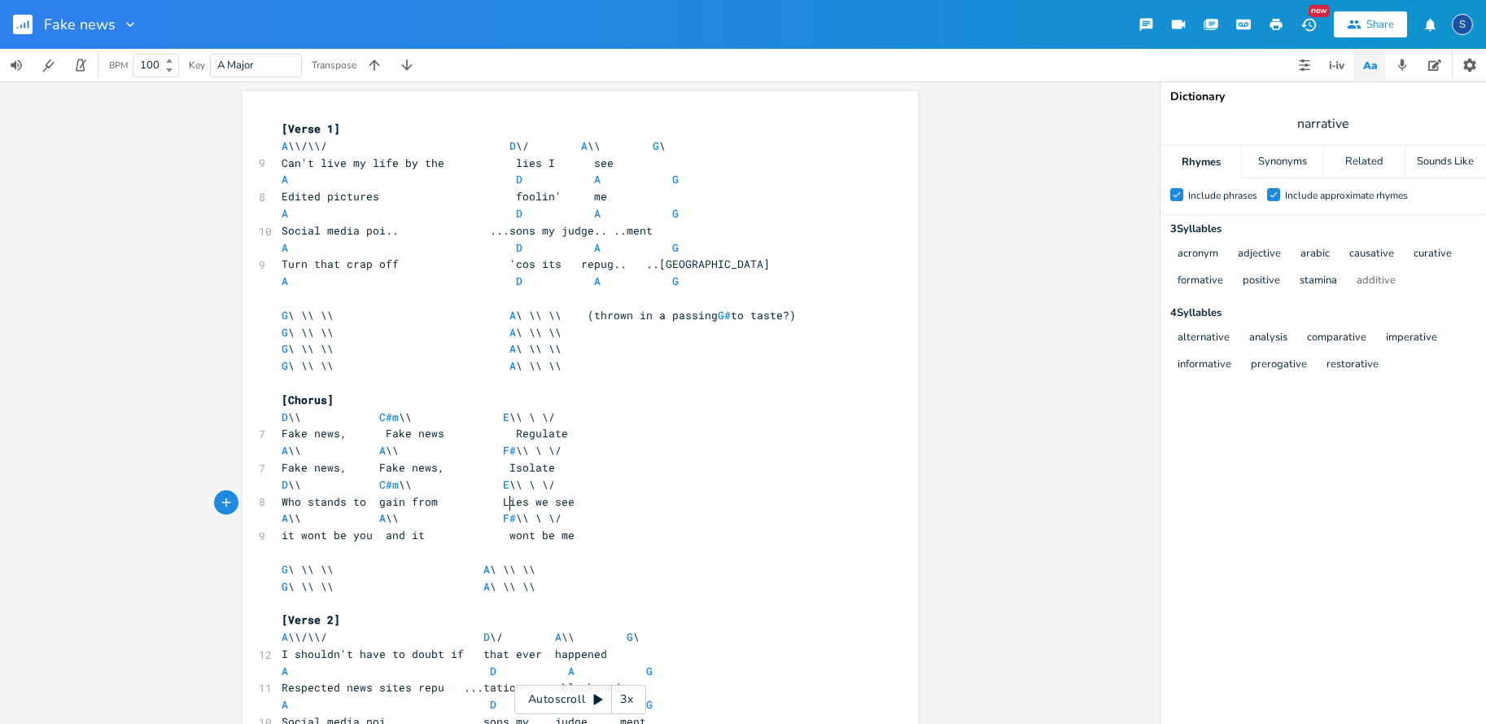
scroll to position [0, 0]
click at [352, 159] on span "Can't live my life by the lies I see" at bounding box center [448, 162] width 332 height 15
type textarea "our"
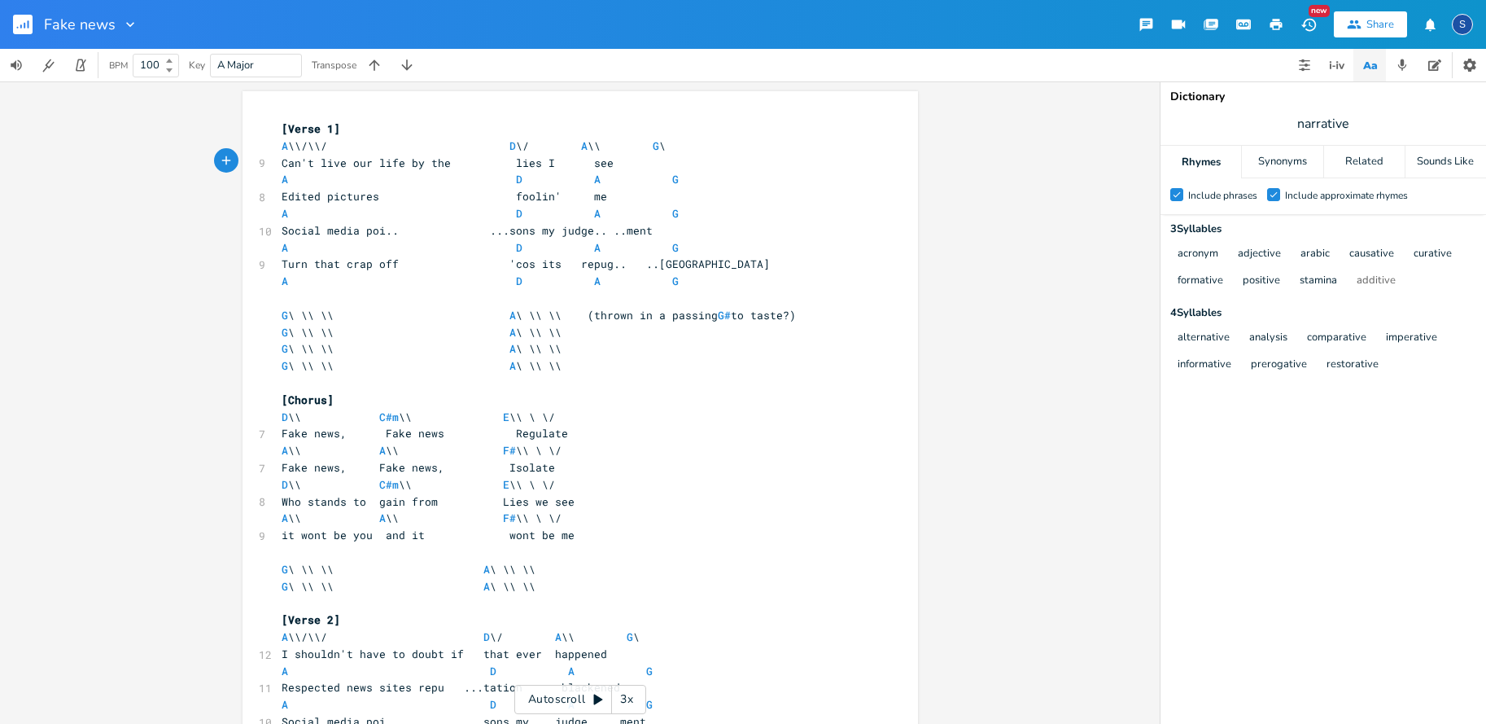
click at [385, 160] on span "Can't live our life by the lies I see" at bounding box center [448, 162] width 332 height 15
type textarea "ves"
click at [539, 159] on span "Can't live our lives by the lies I see" at bounding box center [448, 162] width 332 height 15
type textarea "we"
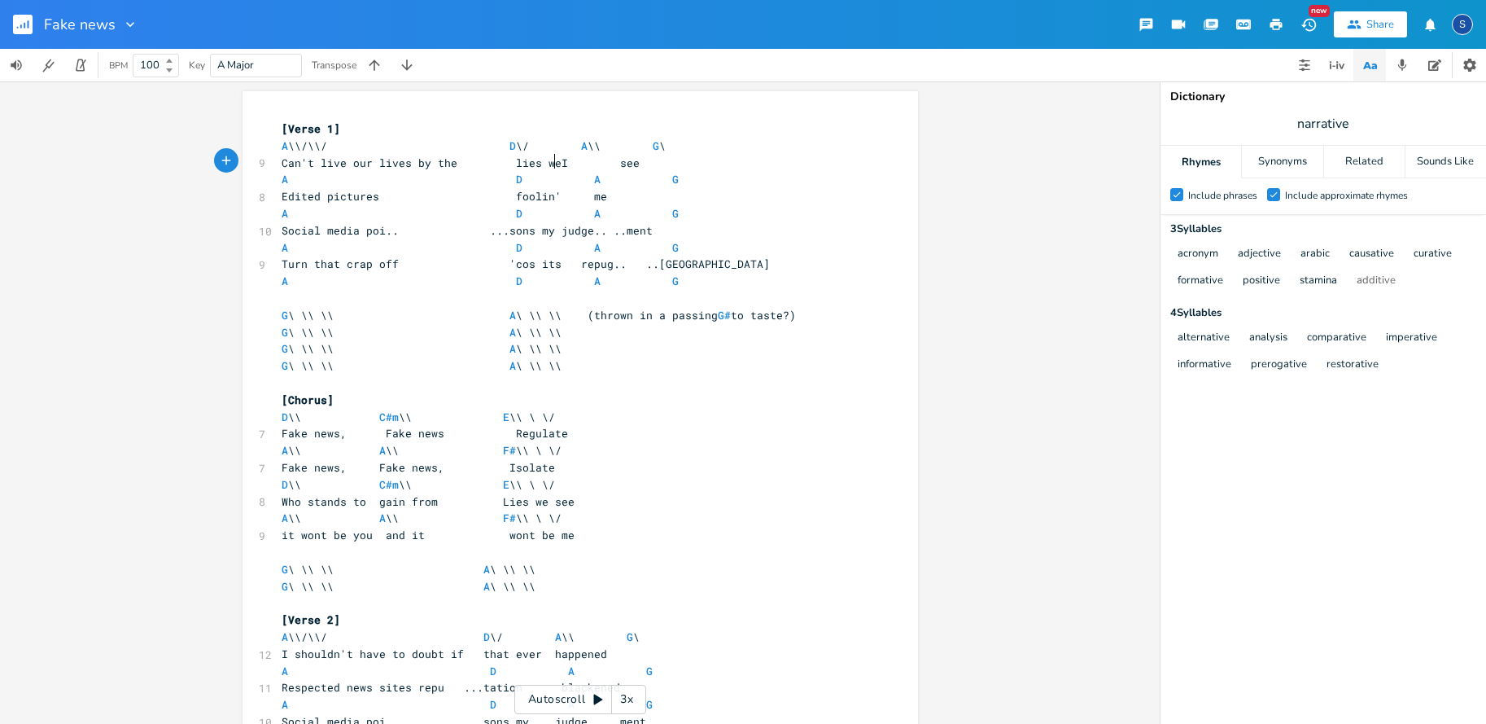
scroll to position [0, 12]
click at [506, 160] on span "Can't live our lives by the lies we see" at bounding box center [448, 162] width 332 height 15
type textarea "news"
type textarea "read"
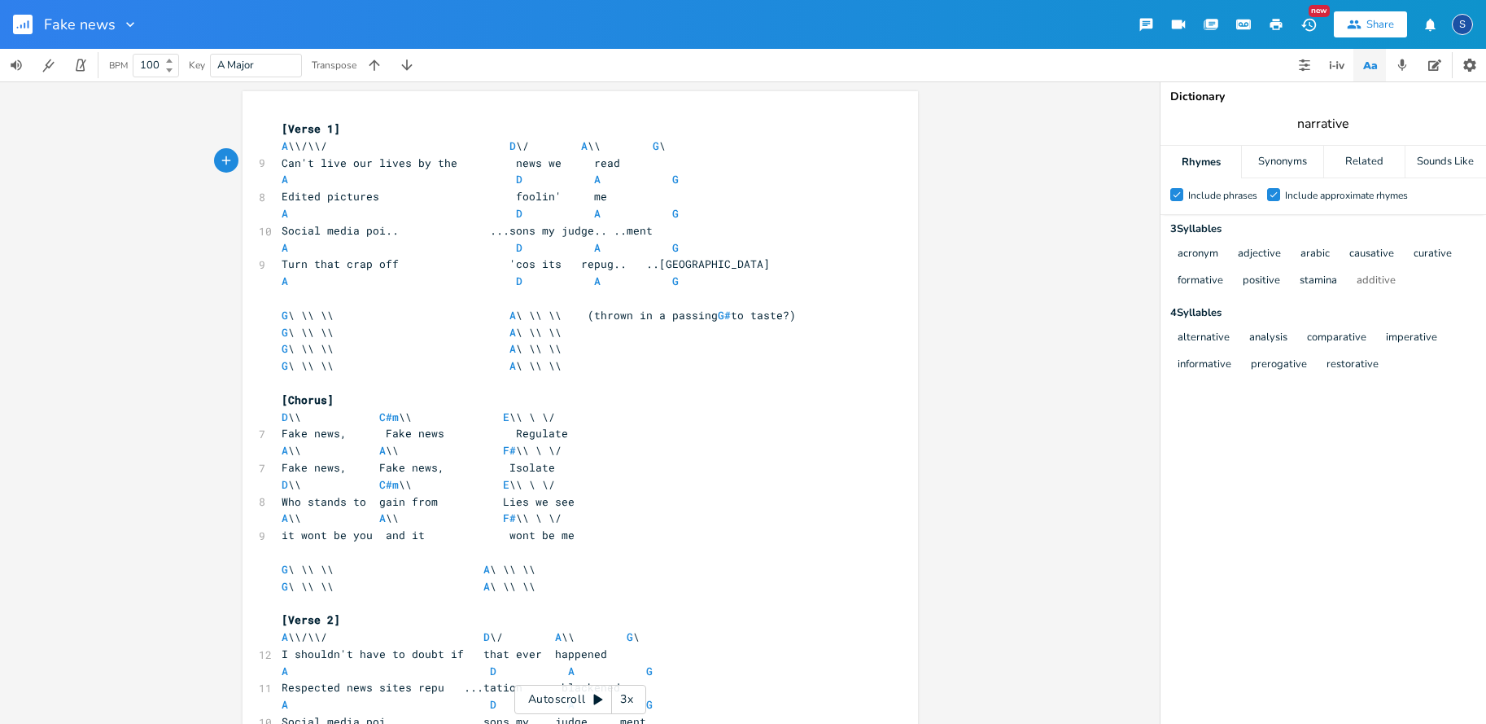
click at [1317, 122] on input "narrative" at bounding box center [1324, 124] width 52 height 18
type input "sence"
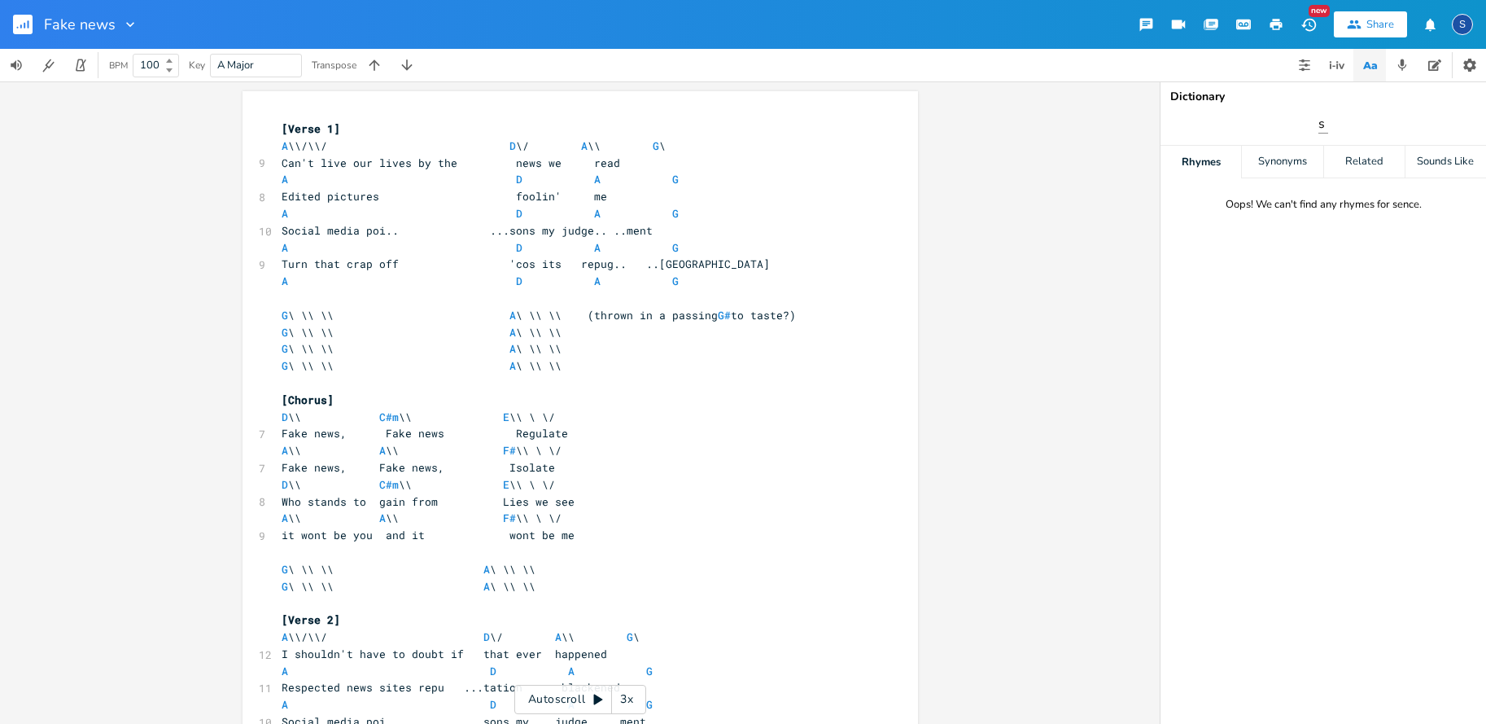
type input "s"
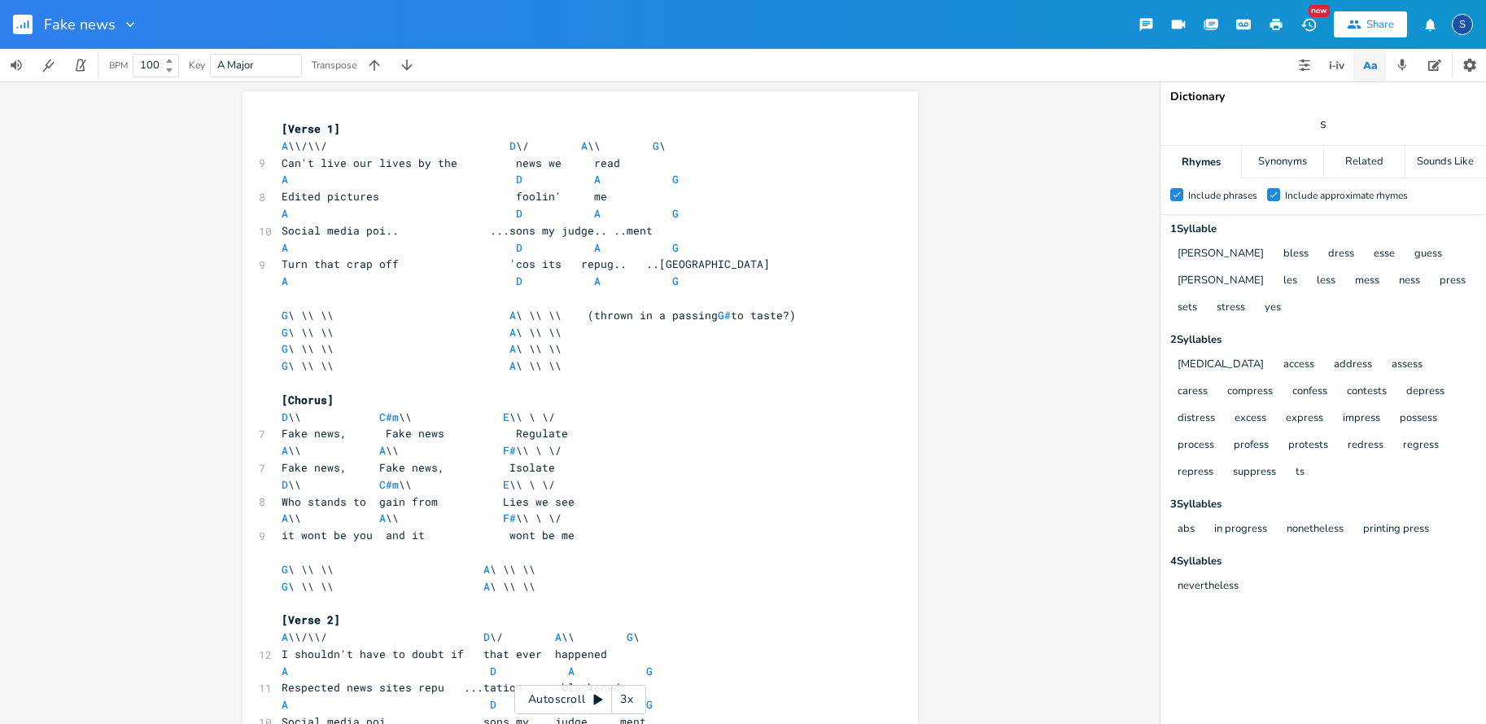
click at [1328, 128] on span "s" at bounding box center [1324, 123] width 326 height 29
type input "sense"
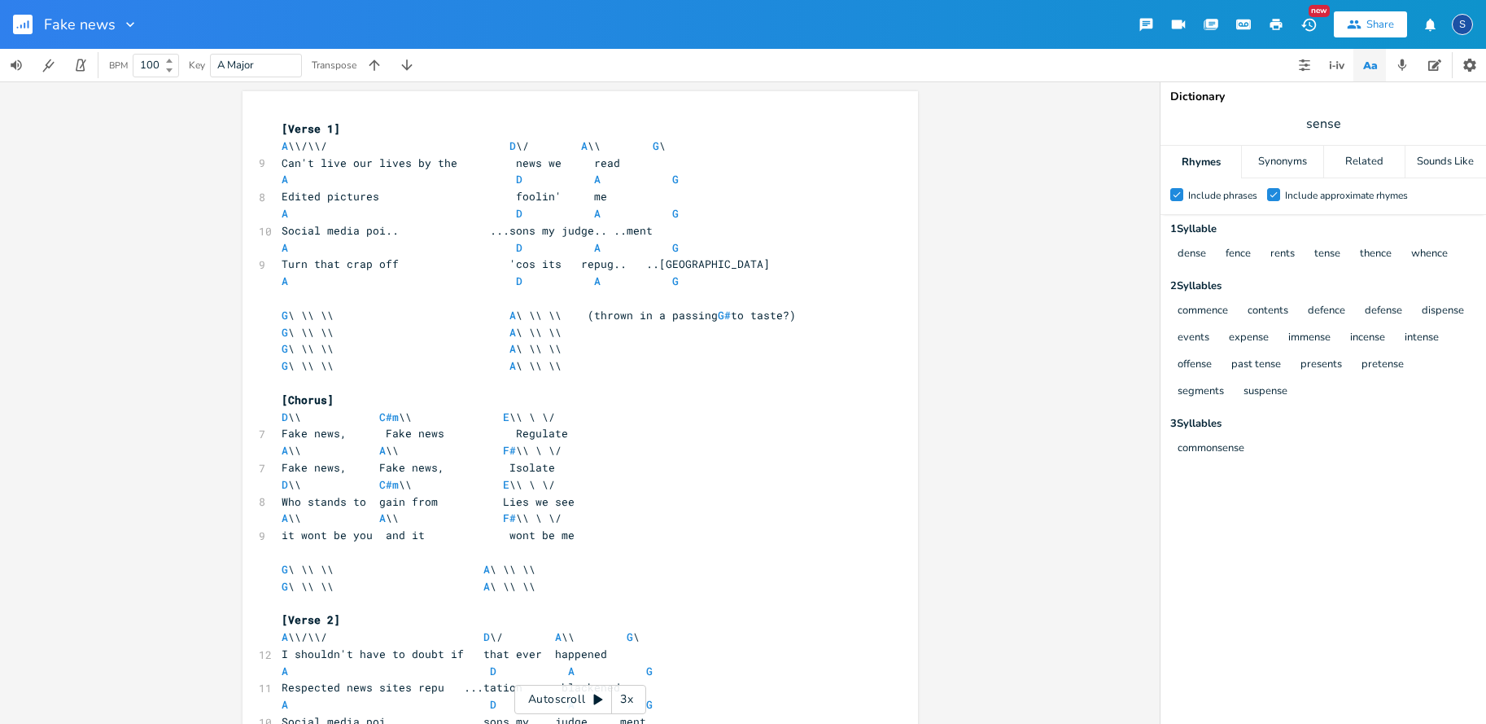
click at [278, 125] on pre "[Verse 1]" at bounding box center [572, 128] width 588 height 17
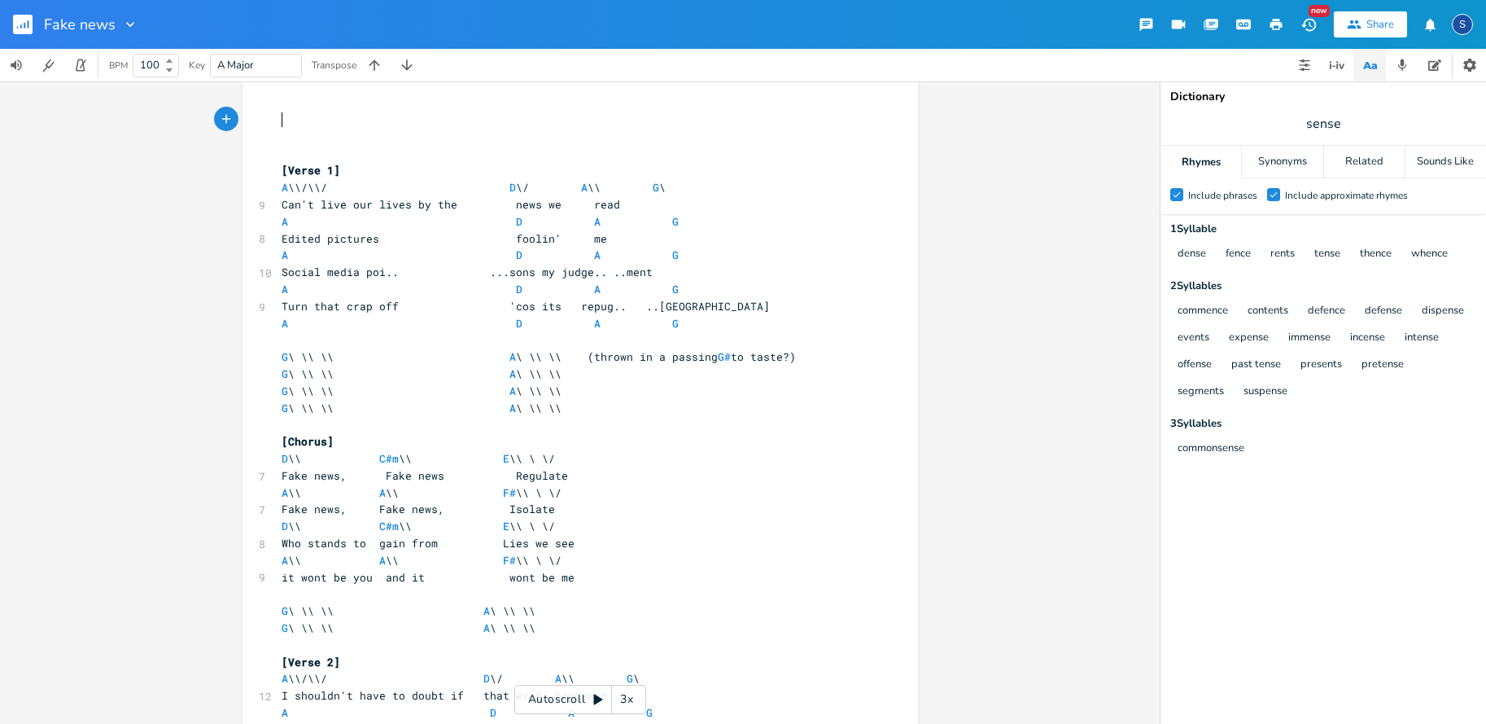
scroll to position [11, 0]
click at [219, 115] on icon "button" at bounding box center [226, 117] width 15 height 15
click at [250, 112] on icon "button" at bounding box center [255, 115] width 11 height 11
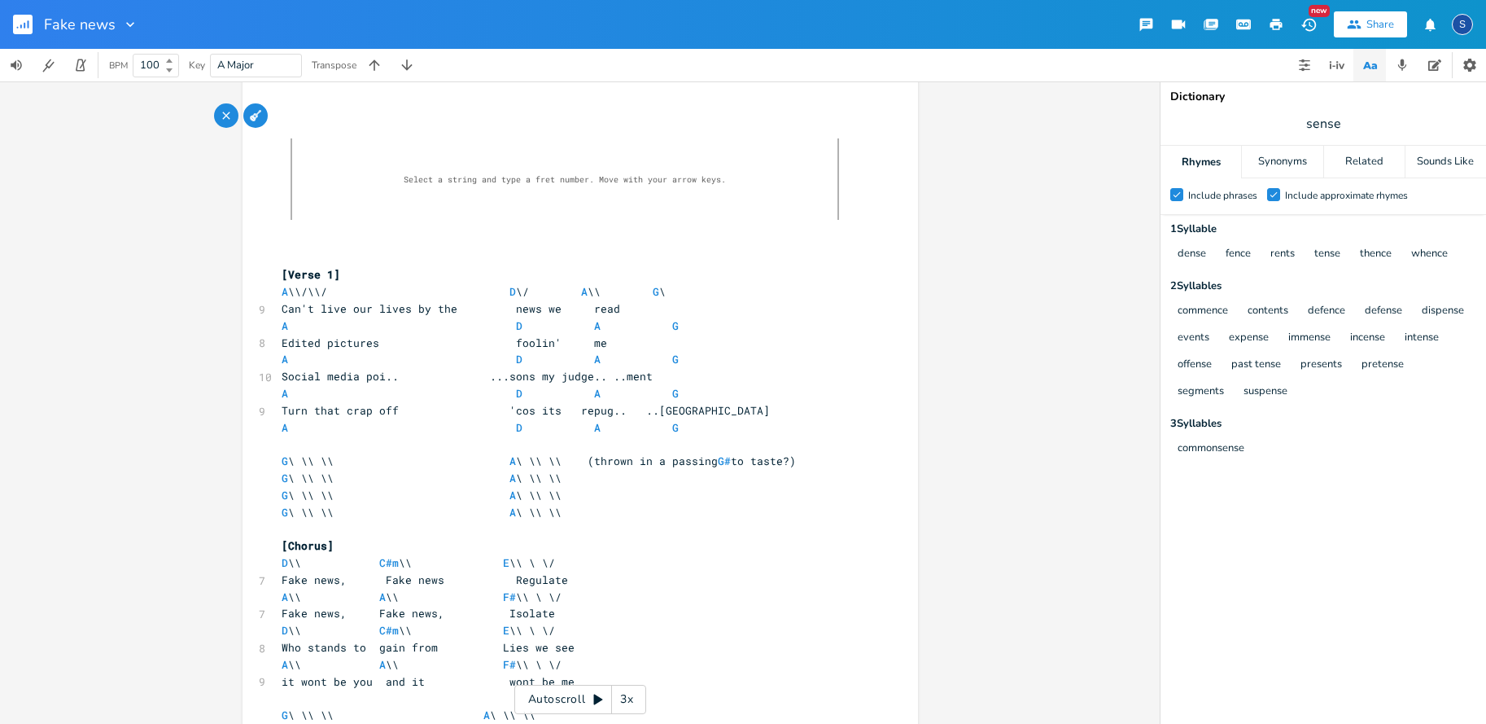
scroll to position [8, 0]
click at [316, 222] on span "—" at bounding box center [320, 222] width 11 height 9
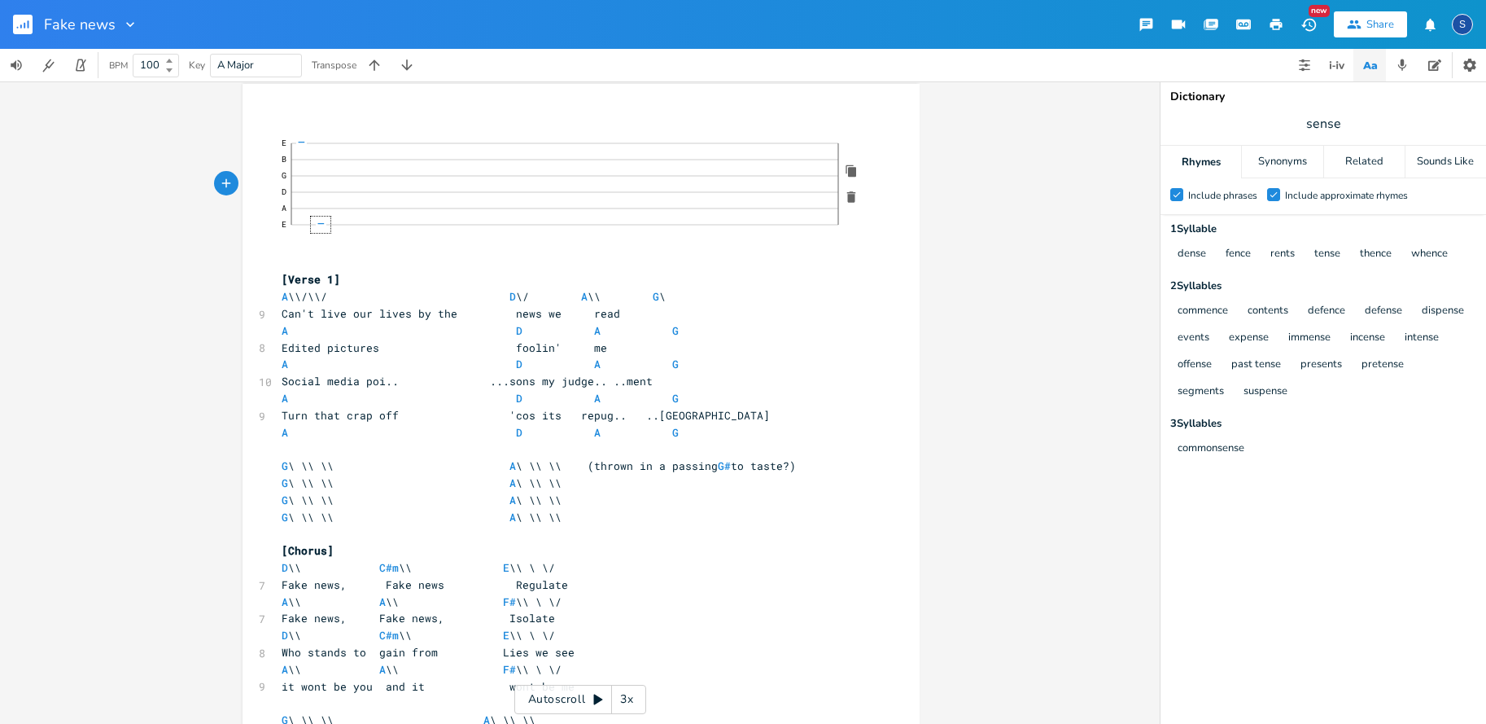
click span "—"
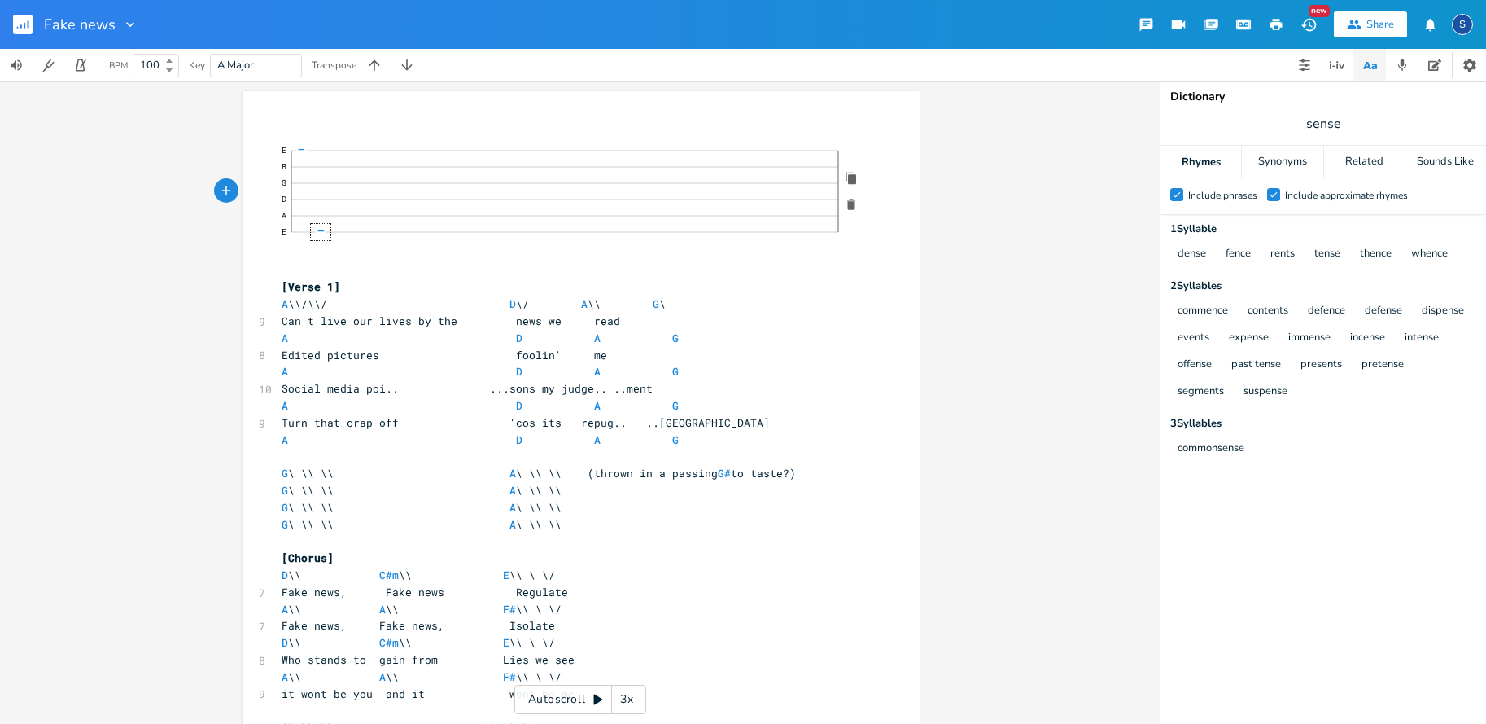
scroll to position [0, 0]
click span "—"
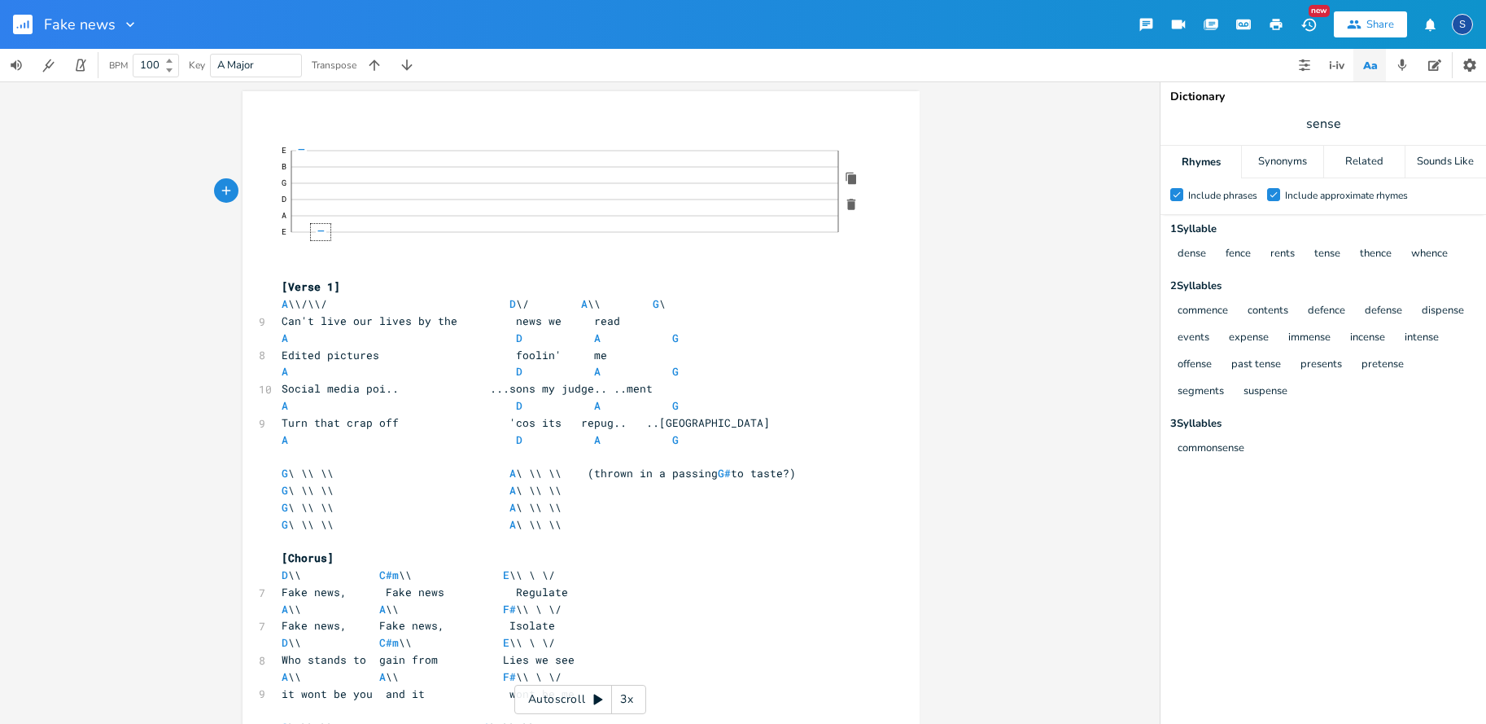
click span "—"
click div "5"
click div "—"
click span "—"
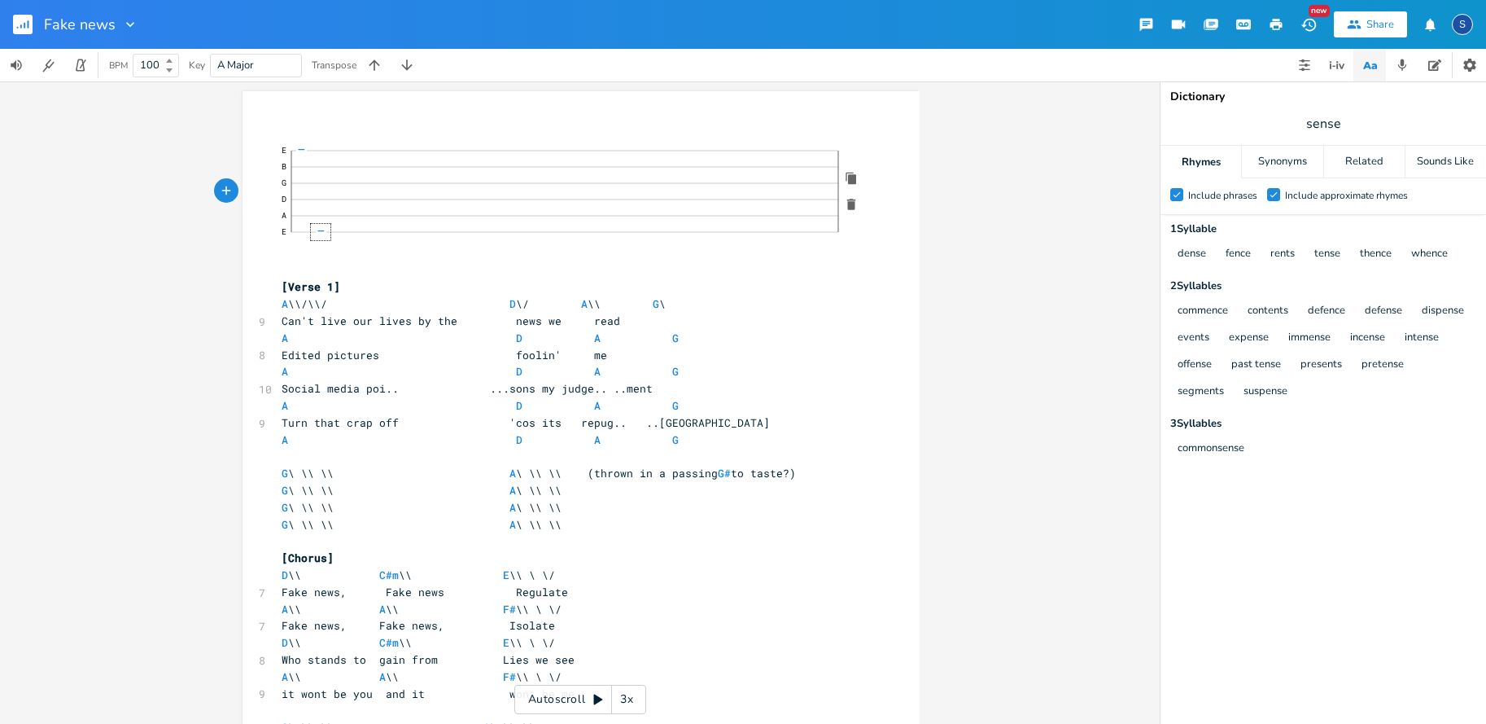
click span "5"
click span "—"
click div "—"
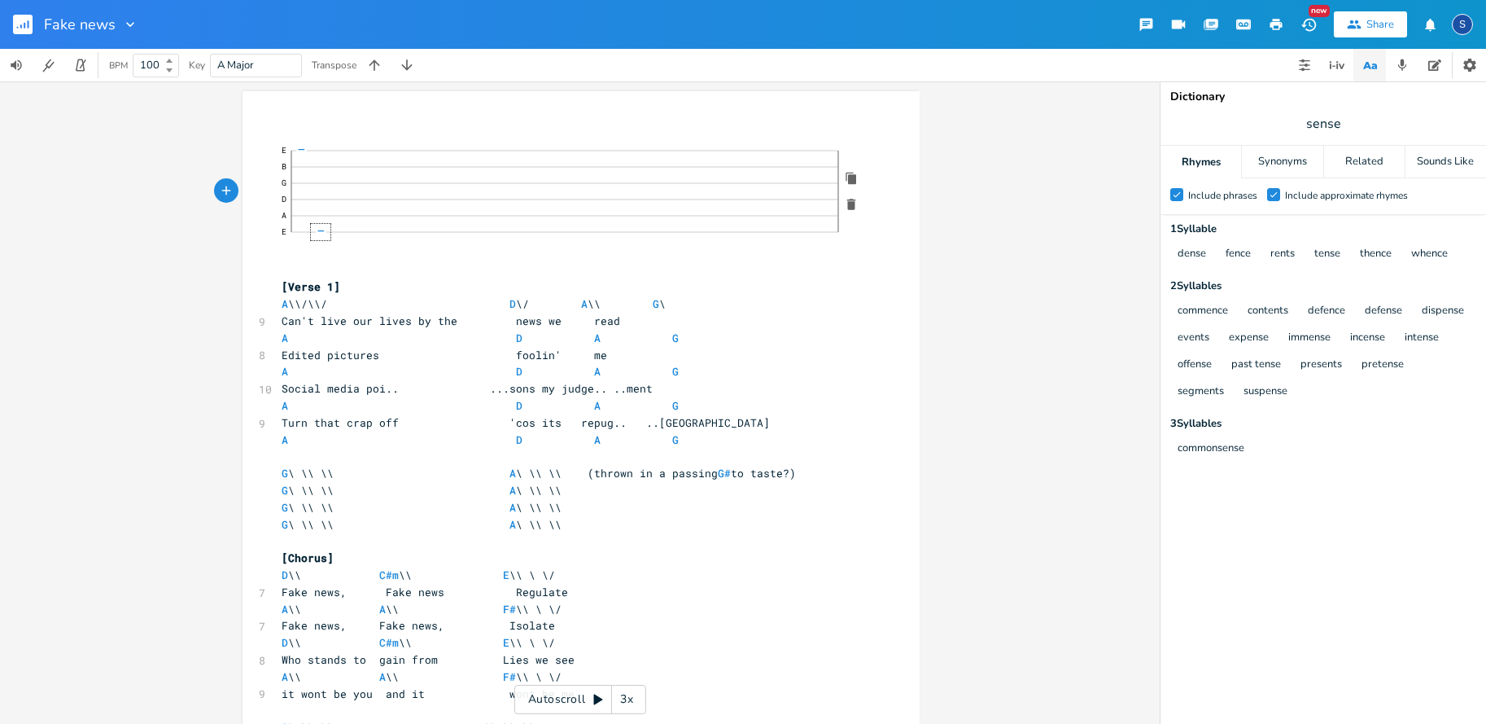
click span "—"
click at [311, 246] on pre "E B G D A 7 5 3 7 5 3 3 E 5 5 5 5" at bounding box center [572, 200] width 589 height 125
type textarea "A."
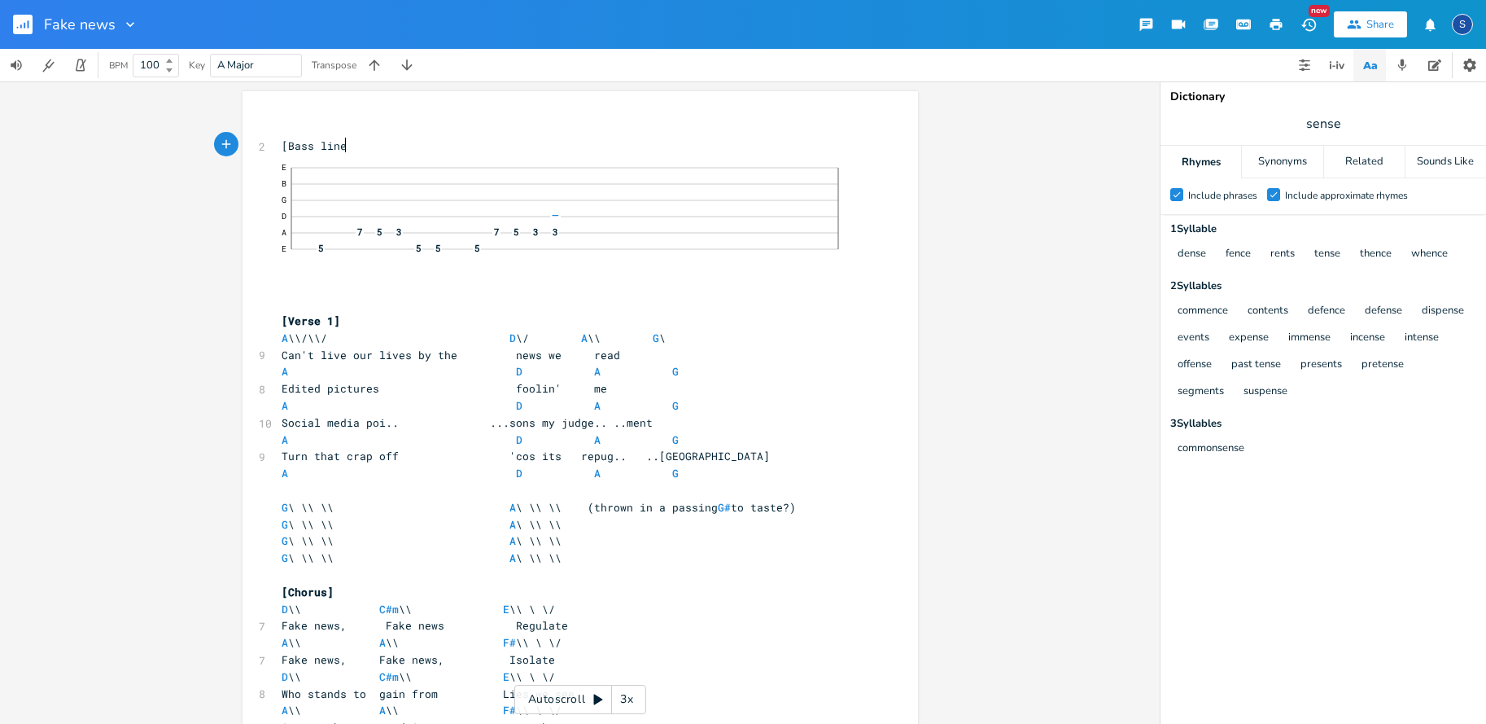
type textarea "[Bass line]"
click at [278, 266] on pre "E B G D A 7 5 3 7 5 3 3 E 5 5 5 5" at bounding box center [572, 213] width 588 height 125
type textarea "A"
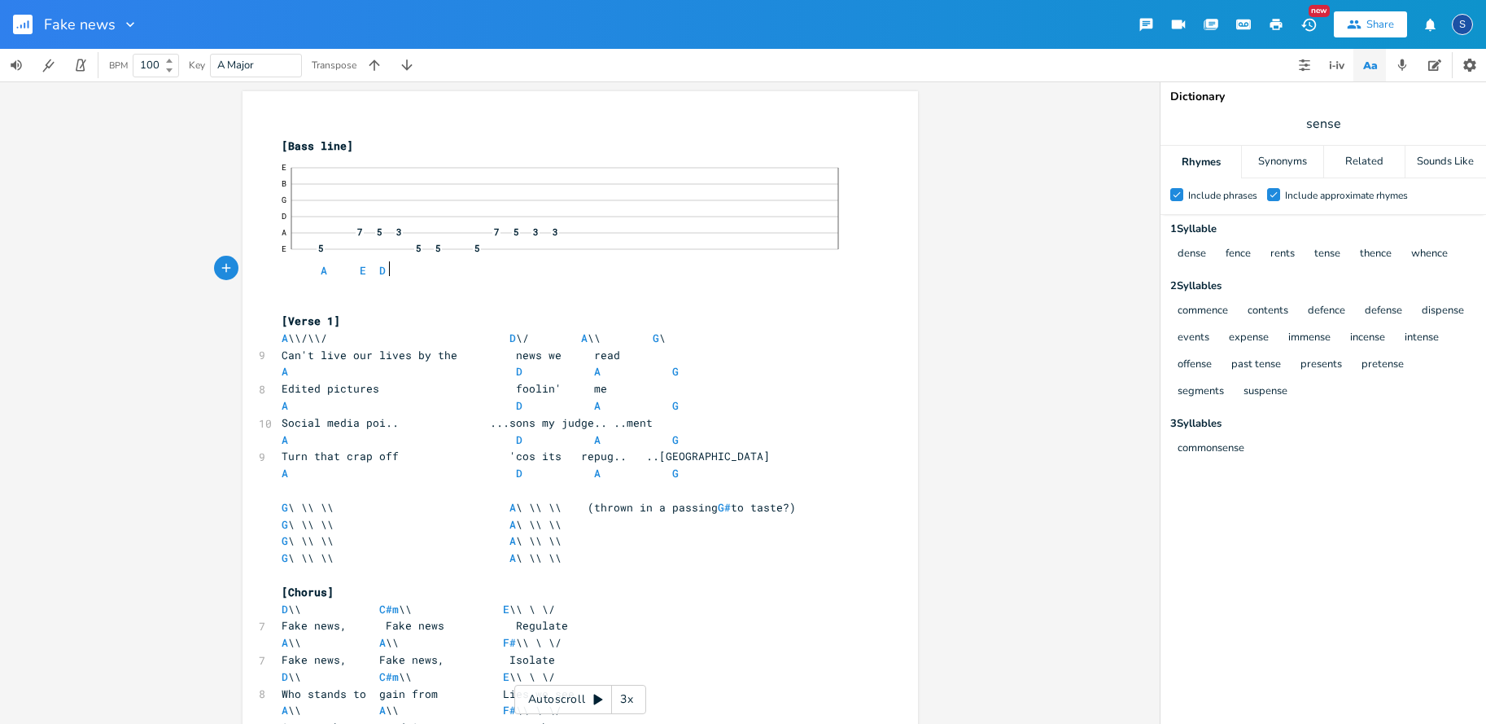
scroll to position [0, 20]
type textarea "E D. C"
type textarea "C A A A"
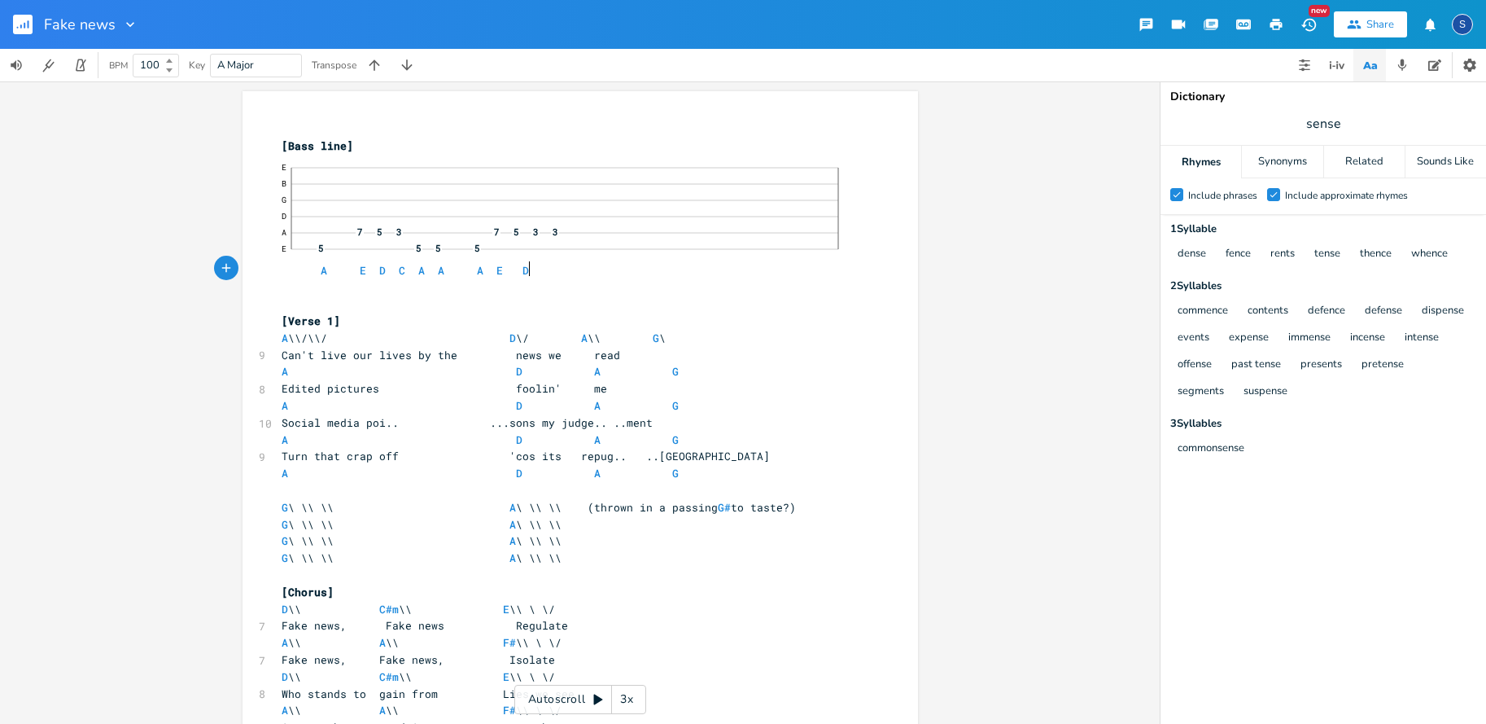
type textarea "E D."
type textarea "D C."
type textarea "C"
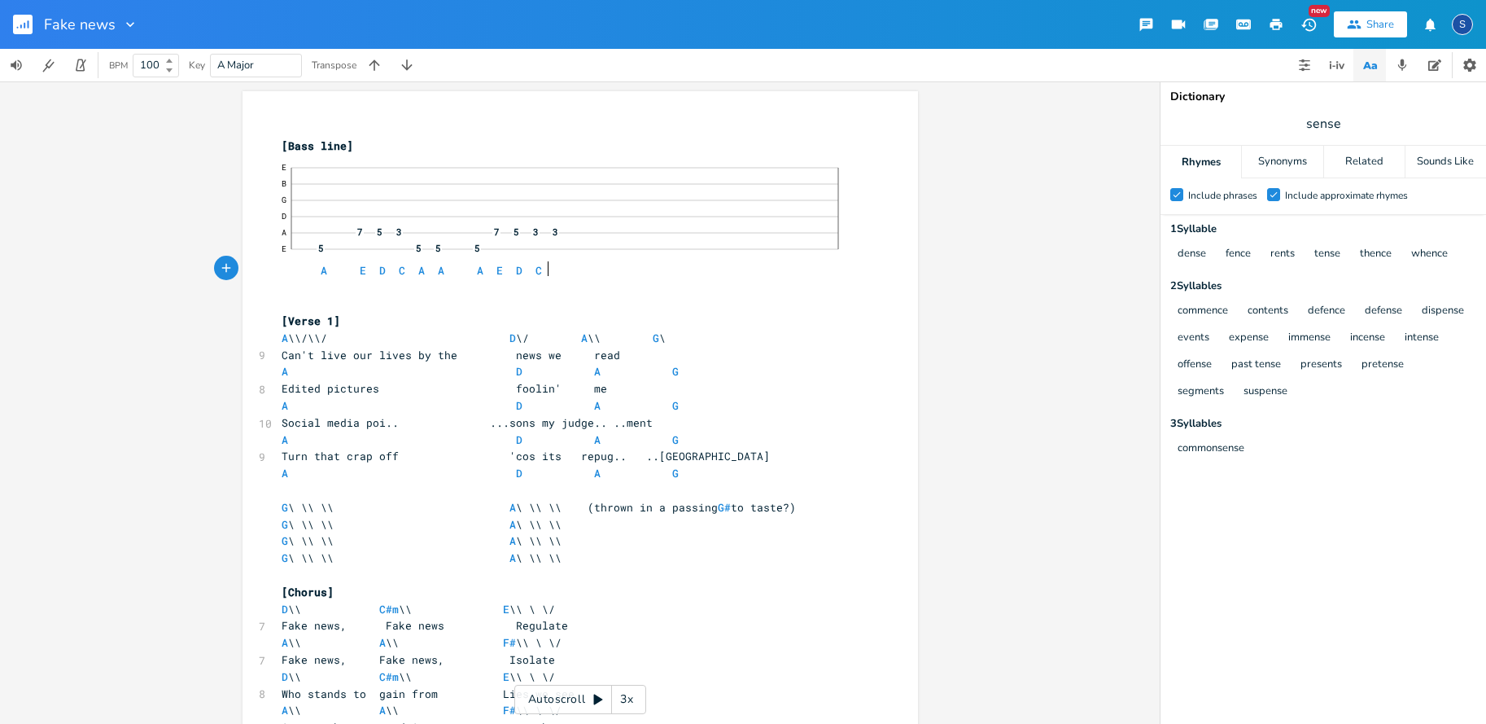
scroll to position [0, 10]
click at [790, 314] on pre "[Verse 1]" at bounding box center [572, 321] width 588 height 17
click span "—"
click div "—"
